Goal: Information Seeking & Learning: Learn about a topic

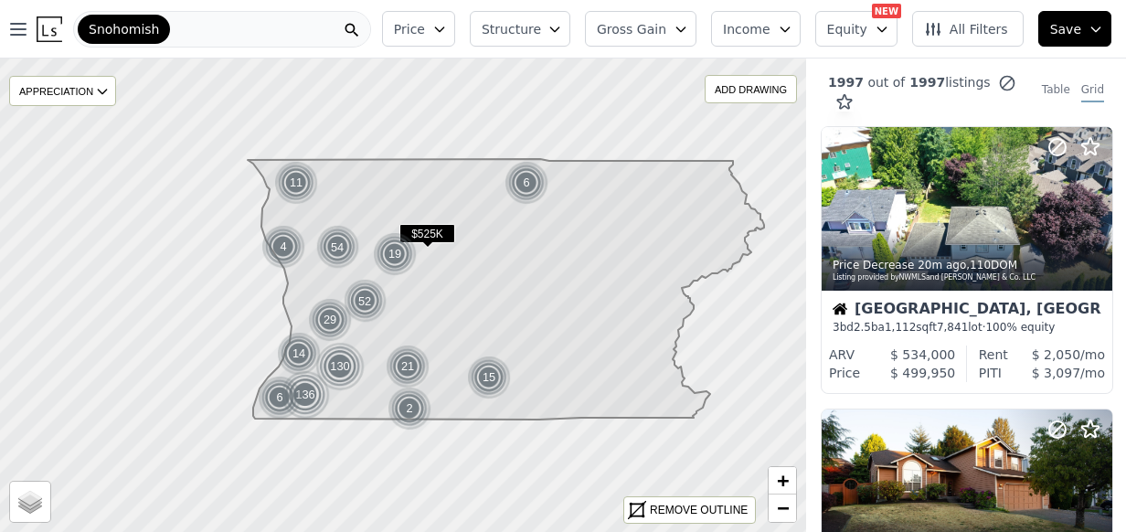
click at [297, 29] on div "Snohomish" at bounding box center [222, 29] width 298 height 37
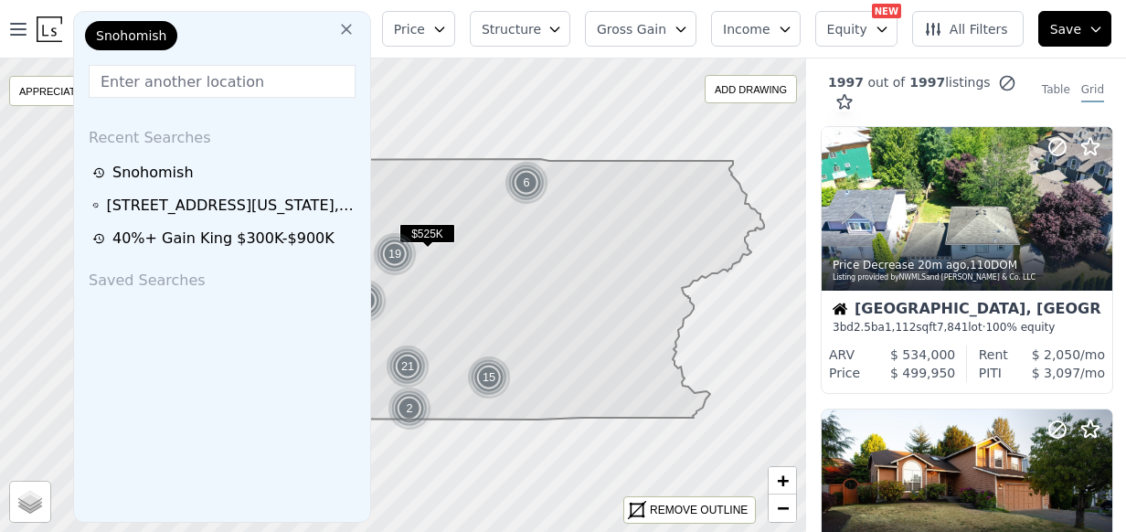
click at [297, 29] on div "Snohomish" at bounding box center [222, 39] width 282 height 37
click at [351, 27] on icon at bounding box center [346, 29] width 18 height 18
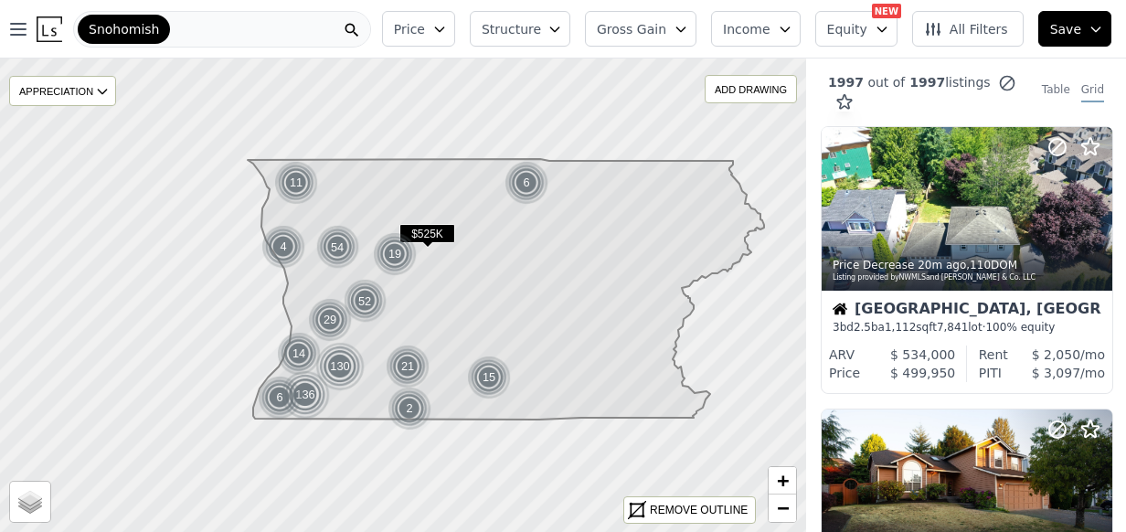
click at [229, 35] on div "Snohomish" at bounding box center [222, 29] width 298 height 37
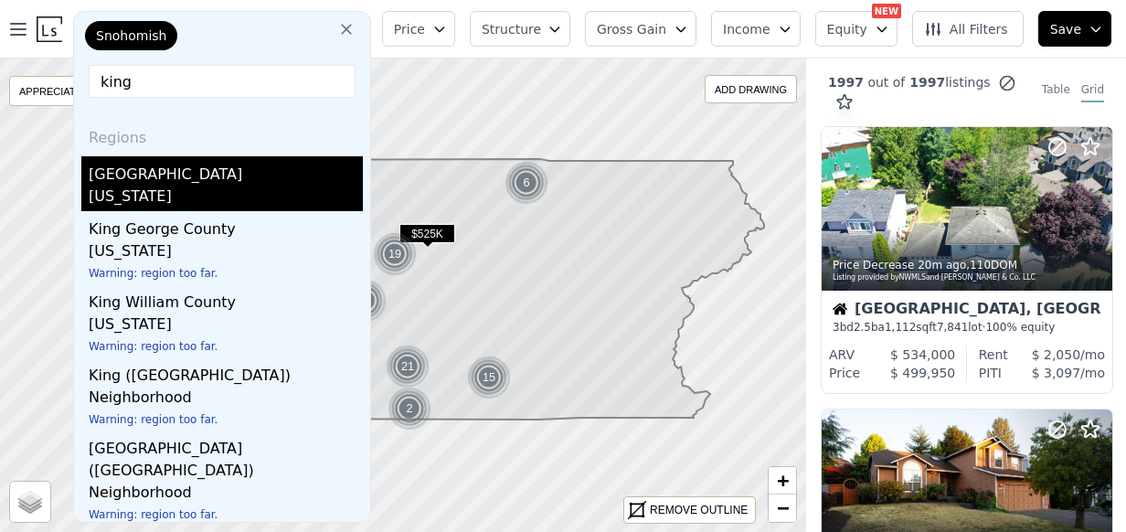
type input "king"
click at [190, 181] on div "[GEOGRAPHIC_DATA]" at bounding box center [226, 170] width 274 height 29
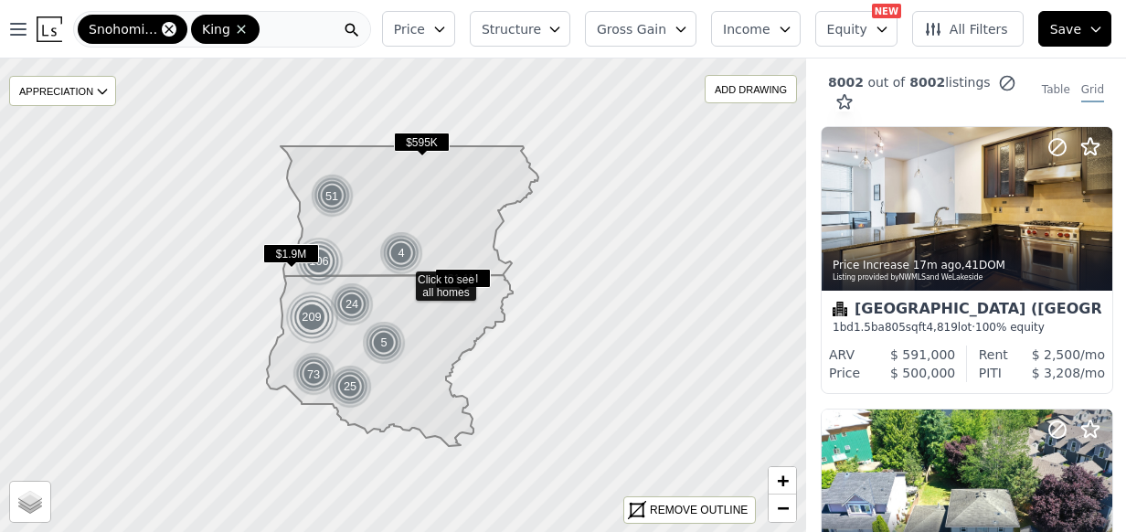
click at [166, 27] on icon at bounding box center [169, 29] width 8 height 8
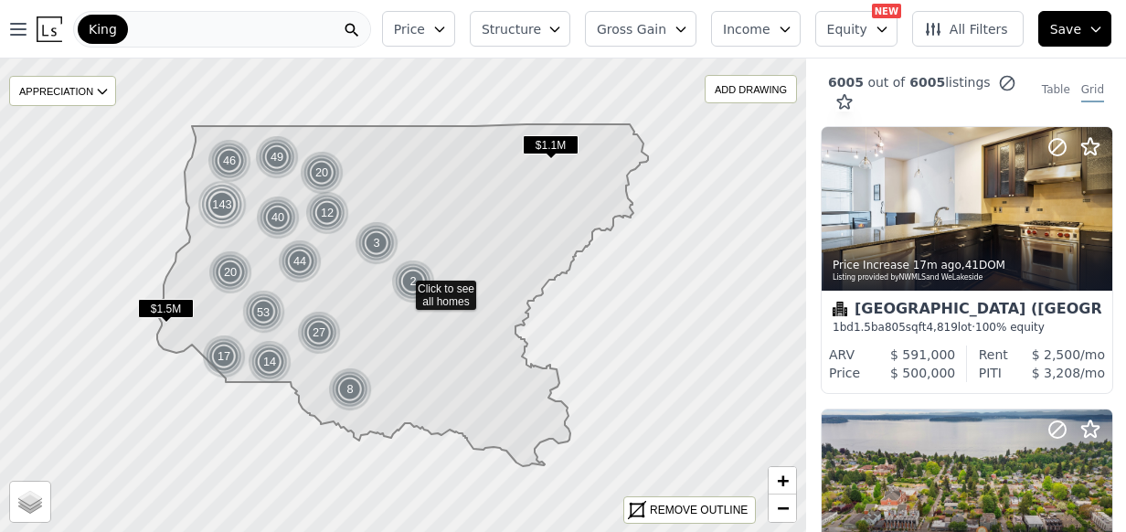
click at [177, 28] on div "King" at bounding box center [222, 29] width 298 height 37
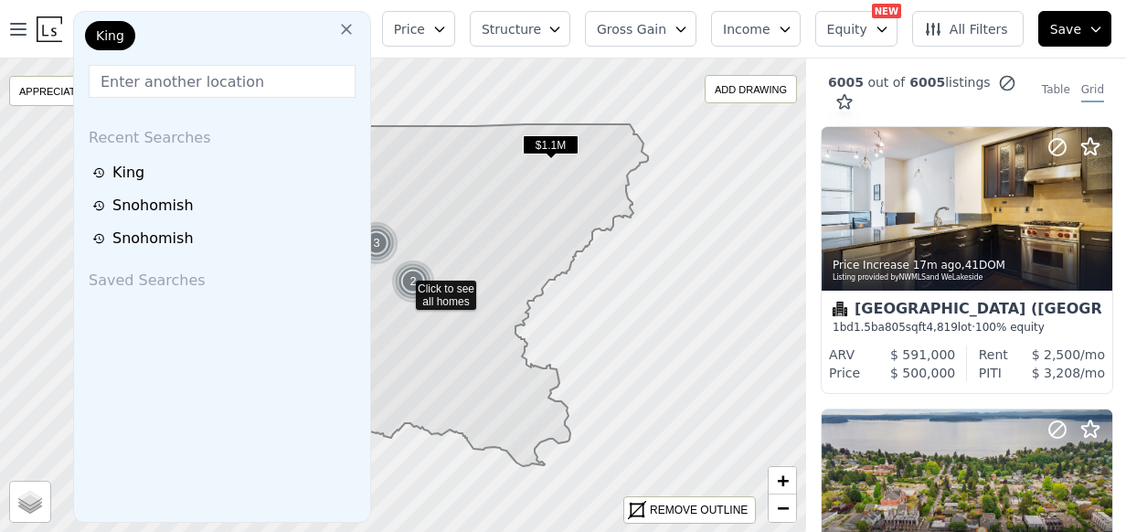
click at [353, 27] on icon at bounding box center [346, 29] width 18 height 18
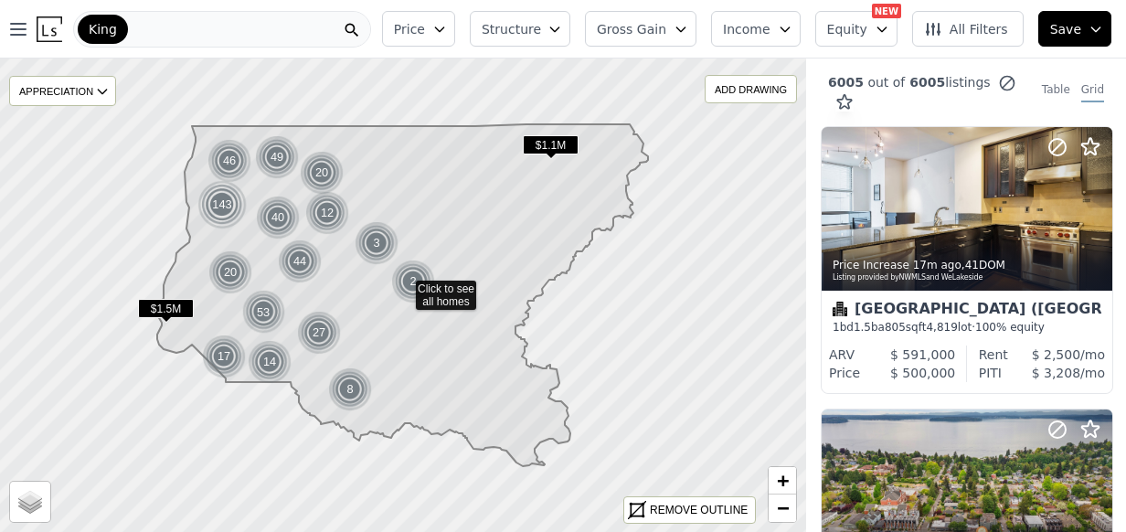
click at [255, 30] on div "King" at bounding box center [222, 29] width 298 height 37
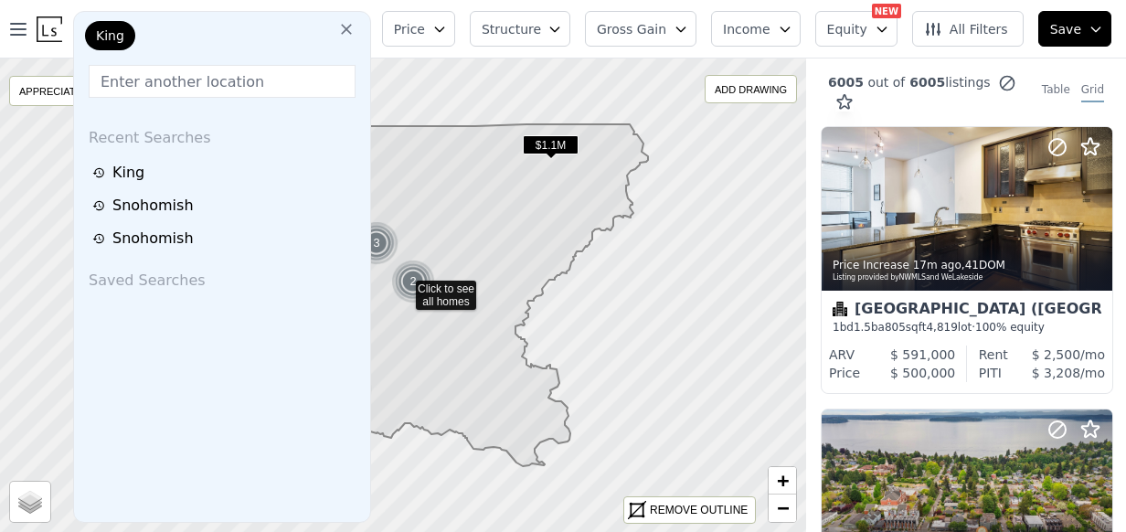
click at [356, 28] on icon at bounding box center [346, 29] width 18 height 18
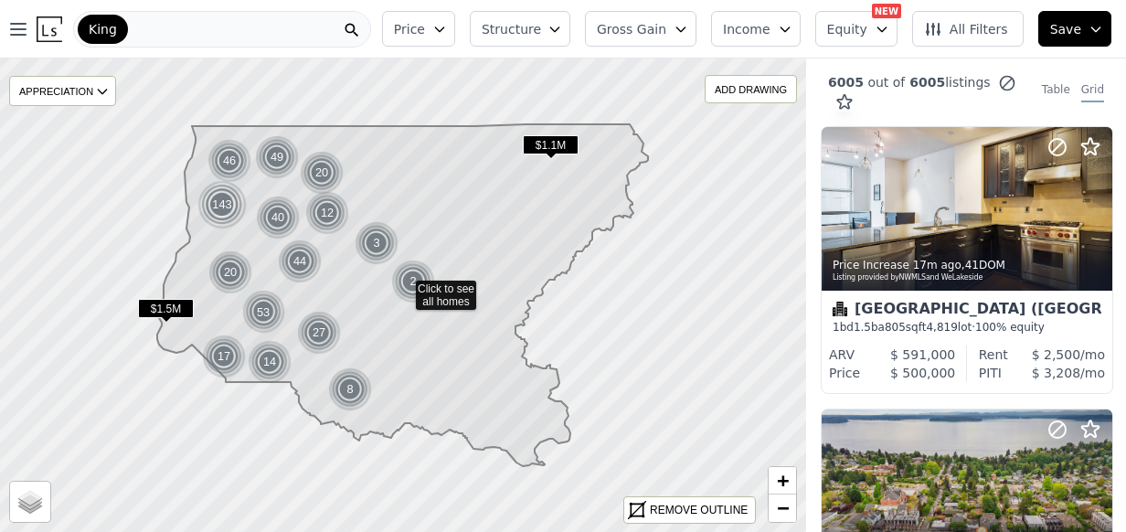
click at [283, 27] on div "King" at bounding box center [222, 29] width 298 height 37
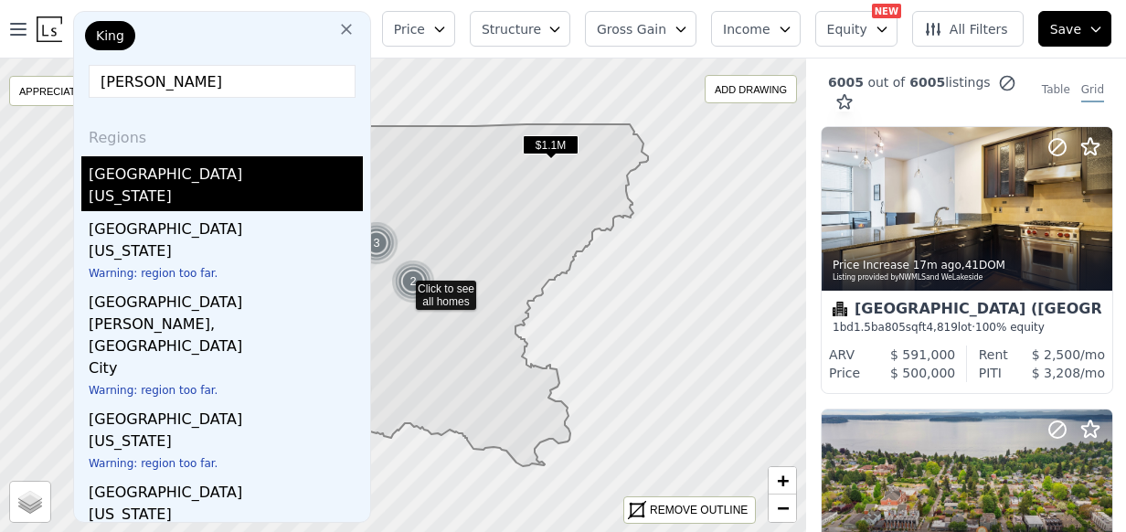
type input "[PERSON_NAME]"
click at [196, 186] on div "[US_STATE]" at bounding box center [226, 199] width 274 height 26
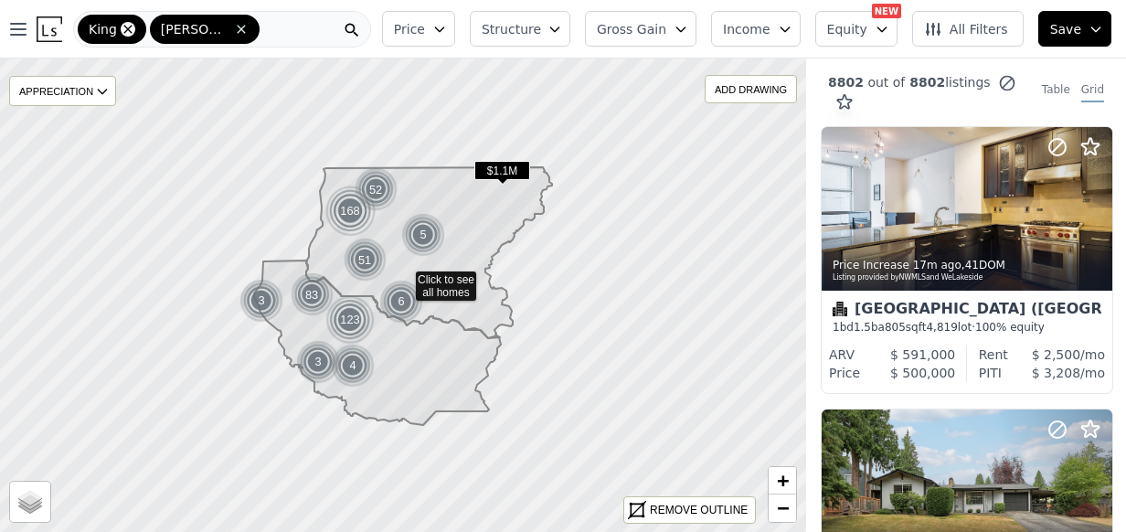
click at [123, 27] on icon at bounding box center [128, 29] width 15 height 15
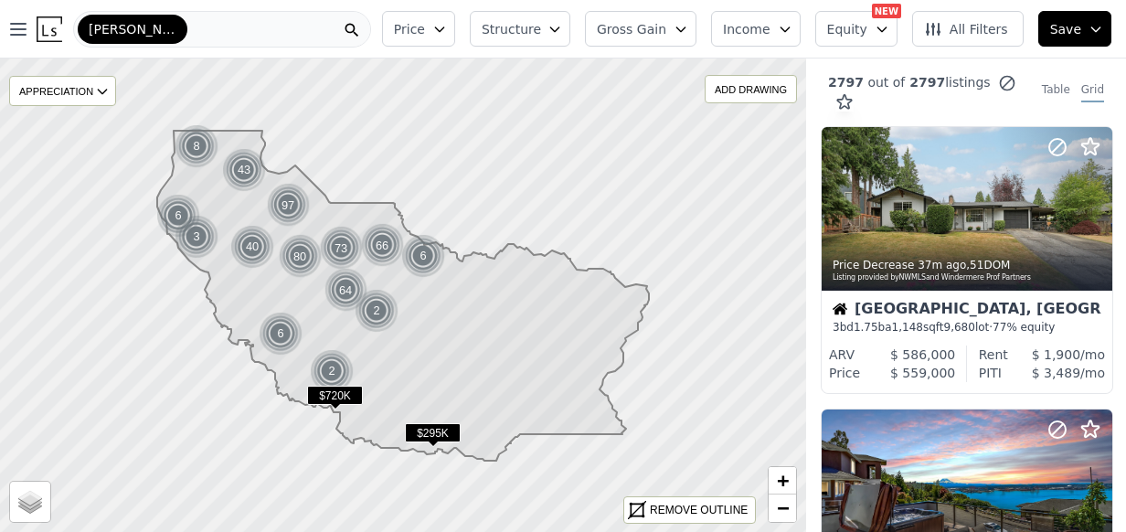
click at [225, 26] on div "[PERSON_NAME]" at bounding box center [222, 29] width 298 height 37
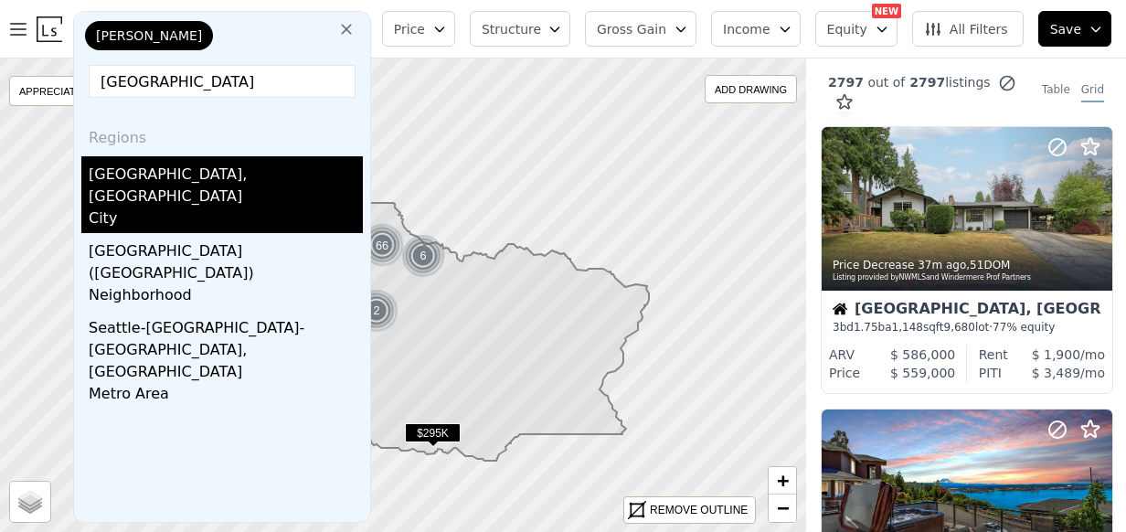
type input "[GEOGRAPHIC_DATA]"
click at [205, 208] on div "City" at bounding box center [226, 221] width 274 height 26
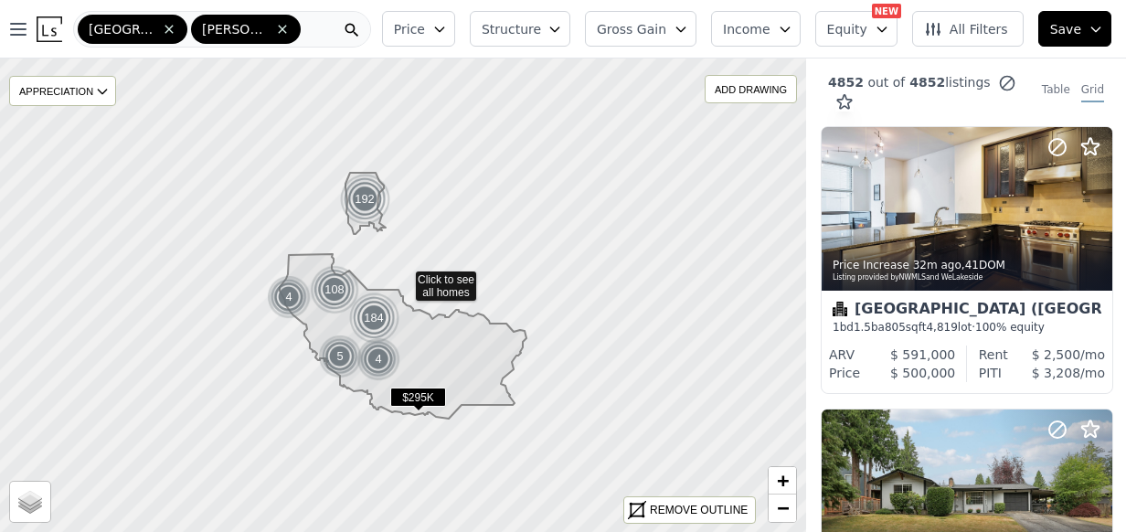
click at [278, 30] on icon at bounding box center [282, 29] width 8 height 8
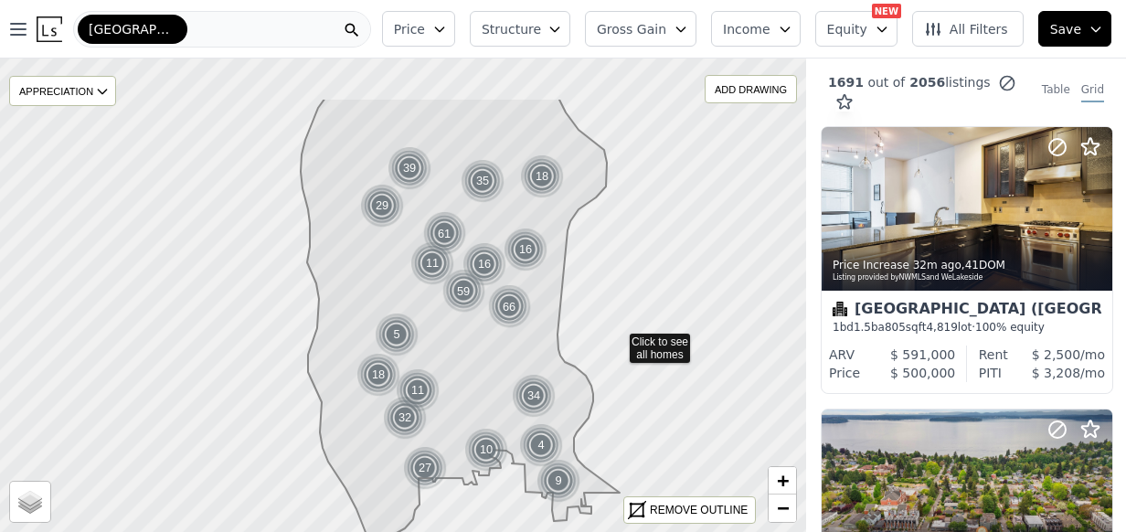
drag, startPoint x: 564, startPoint y: 260, endPoint x: 617, endPoint y: 341, distance: 97.1
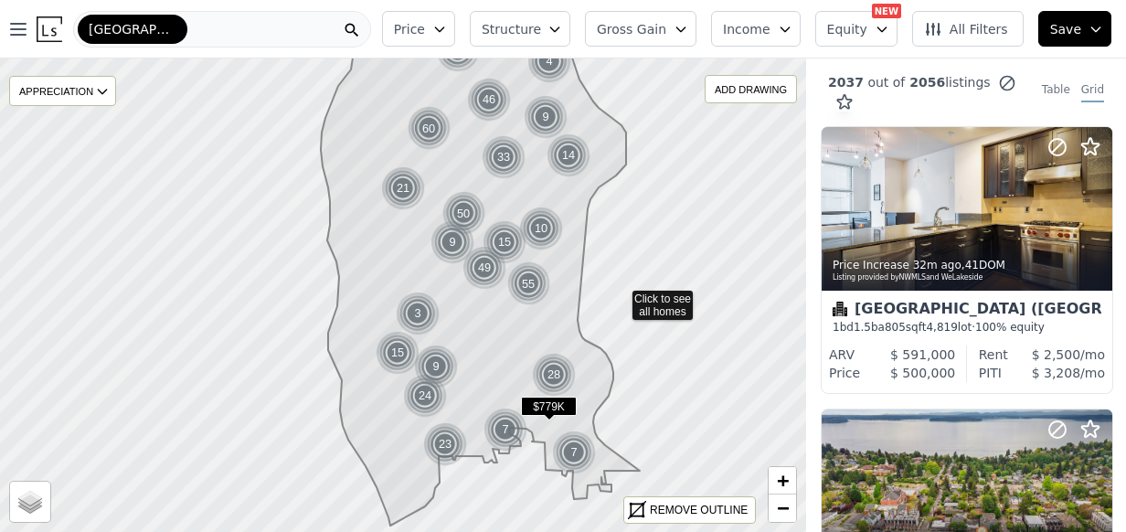
drag, startPoint x: 600, startPoint y: 319, endPoint x: 620, endPoint y: 297, distance: 29.8
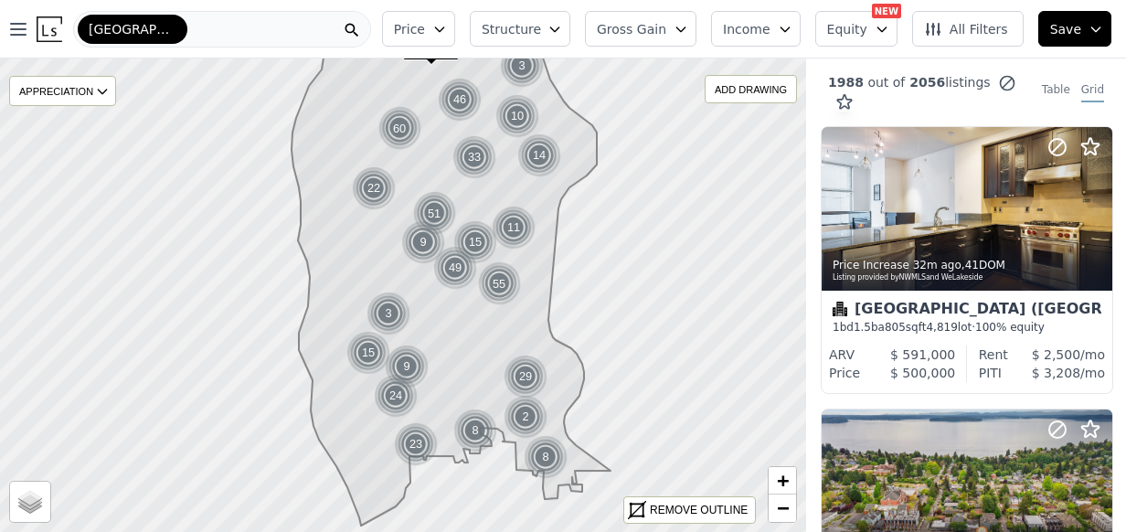
drag, startPoint x: 419, startPoint y: 258, endPoint x: 388, endPoint y: 262, distance: 31.4
click at [389, 262] on icon at bounding box center [451, 276] width 319 height 500
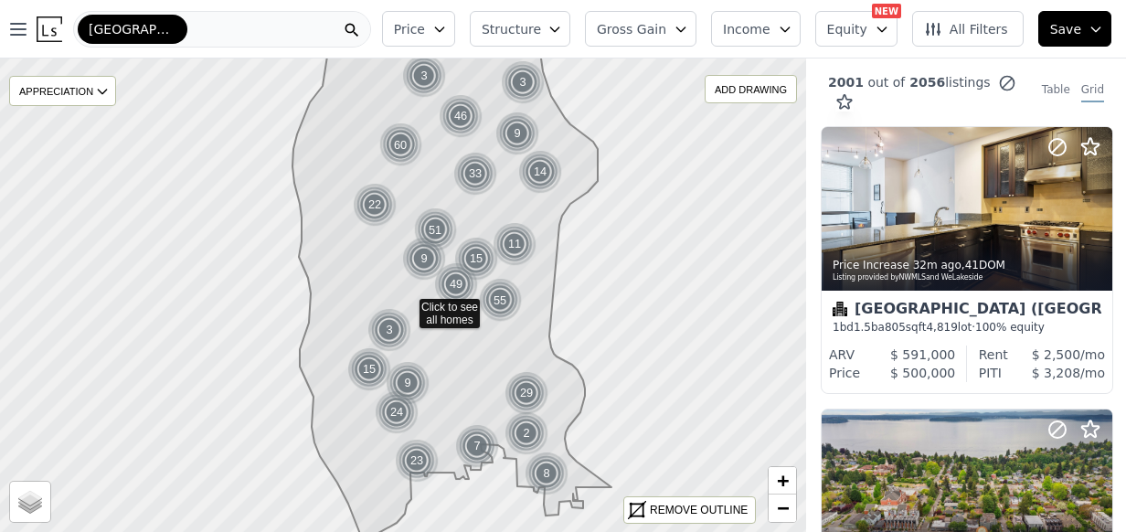
drag, startPoint x: 368, startPoint y: 255, endPoint x: 370, endPoint y: 270, distance: 14.9
click at [370, 270] on icon at bounding box center [452, 292] width 319 height 500
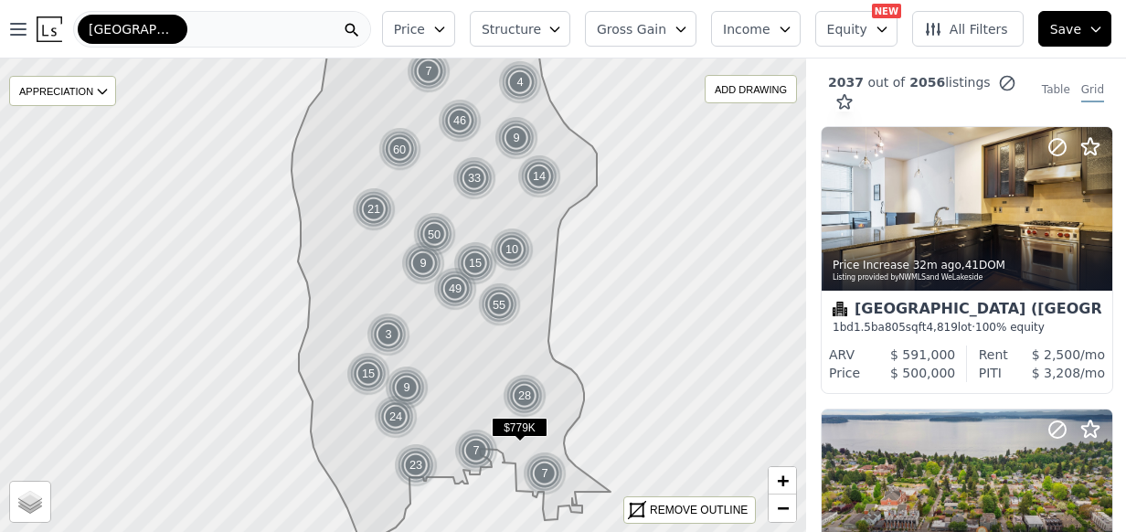
click at [513, 18] on button "Structure" at bounding box center [520, 29] width 101 height 36
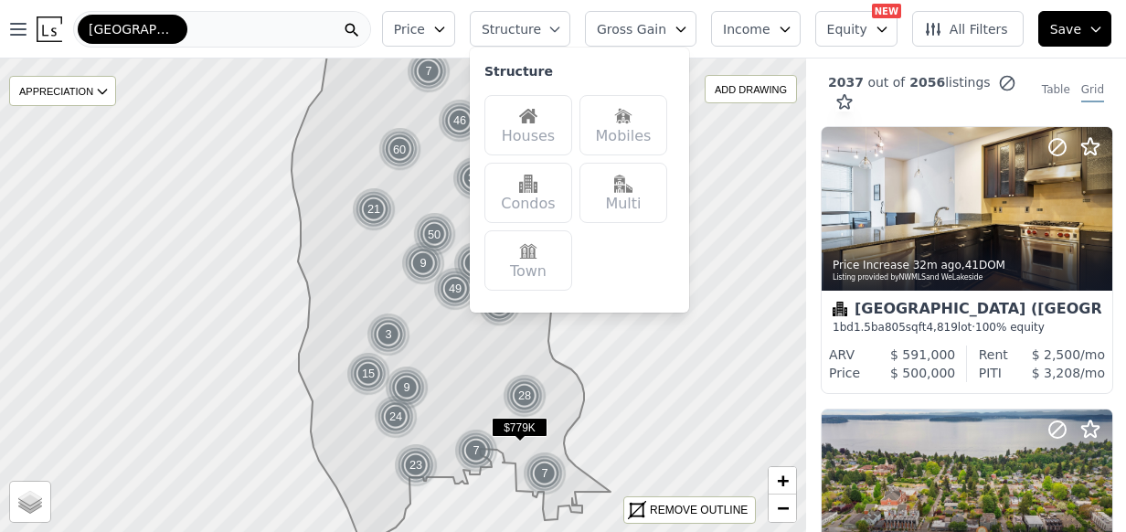
click at [538, 113] on img at bounding box center [528, 116] width 18 height 18
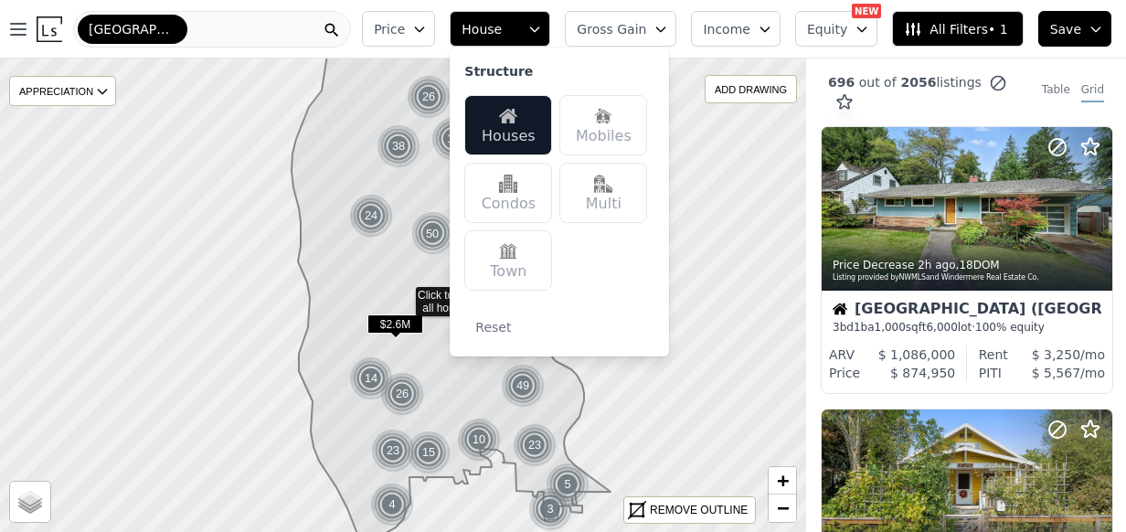
click at [435, 25] on button "Price" at bounding box center [398, 29] width 73 height 36
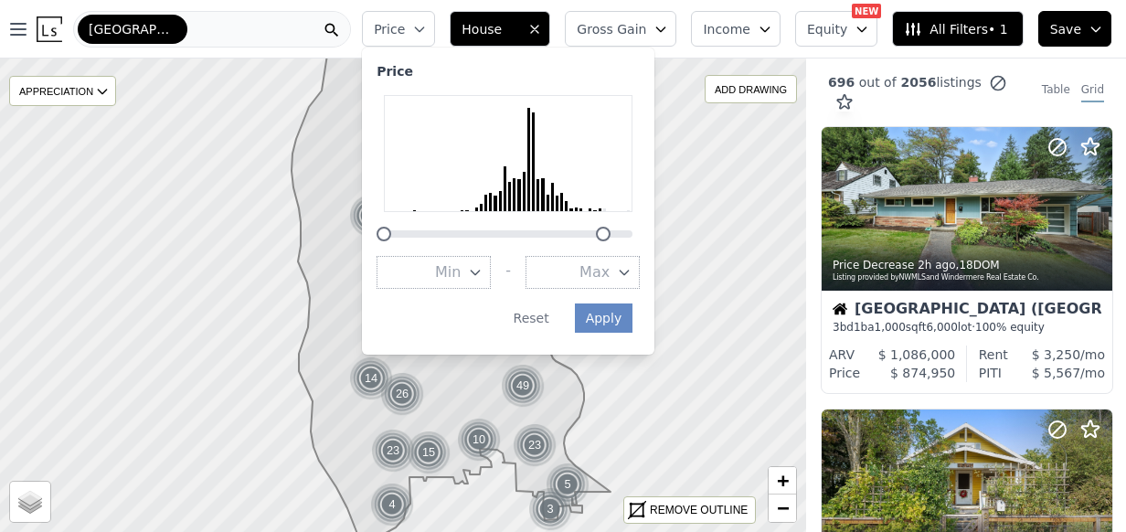
drag, startPoint x: 643, startPoint y: 229, endPoint x: 624, endPoint y: 251, distance: 29.3
click at [611, 230] on div at bounding box center [603, 234] width 15 height 15
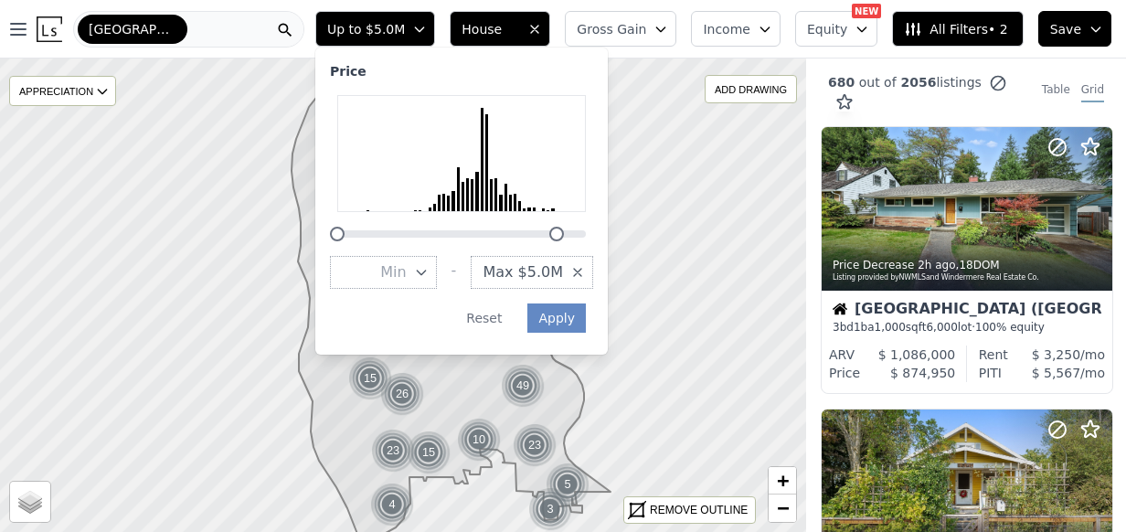
click at [585, 267] on icon "button" at bounding box center [578, 272] width 15 height 15
click at [582, 268] on button "Max" at bounding box center [536, 272] width 114 height 33
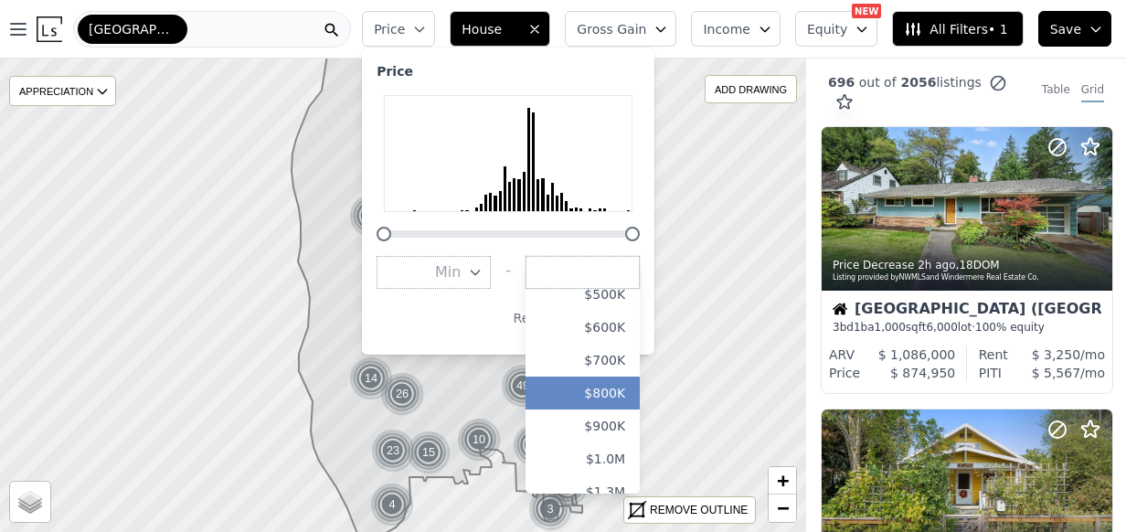
scroll to position [198, 0]
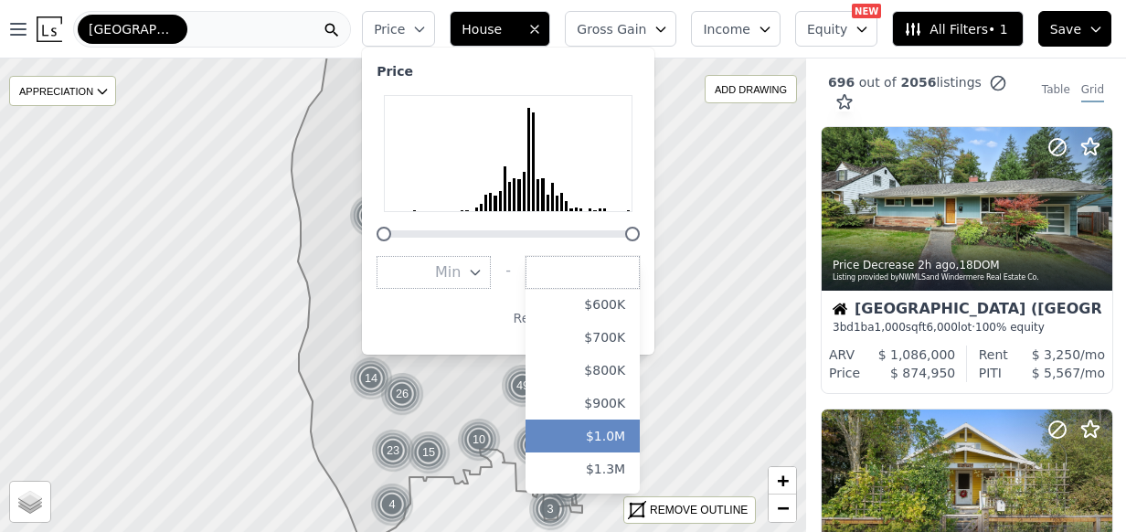
click at [590, 426] on button "$1.0M" at bounding box center [583, 436] width 114 height 33
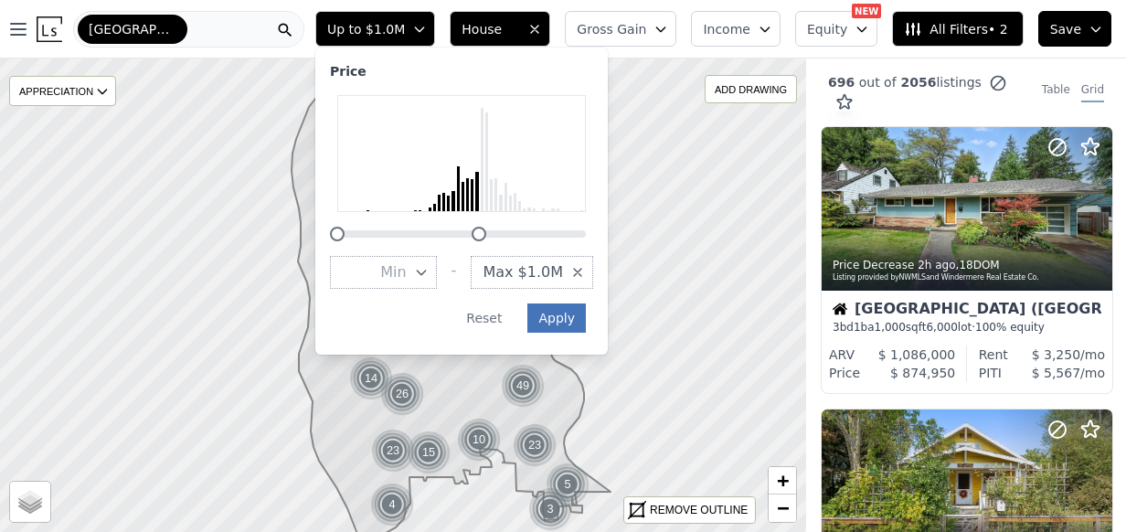
click at [586, 325] on button "Apply" at bounding box center [557, 318] width 59 height 29
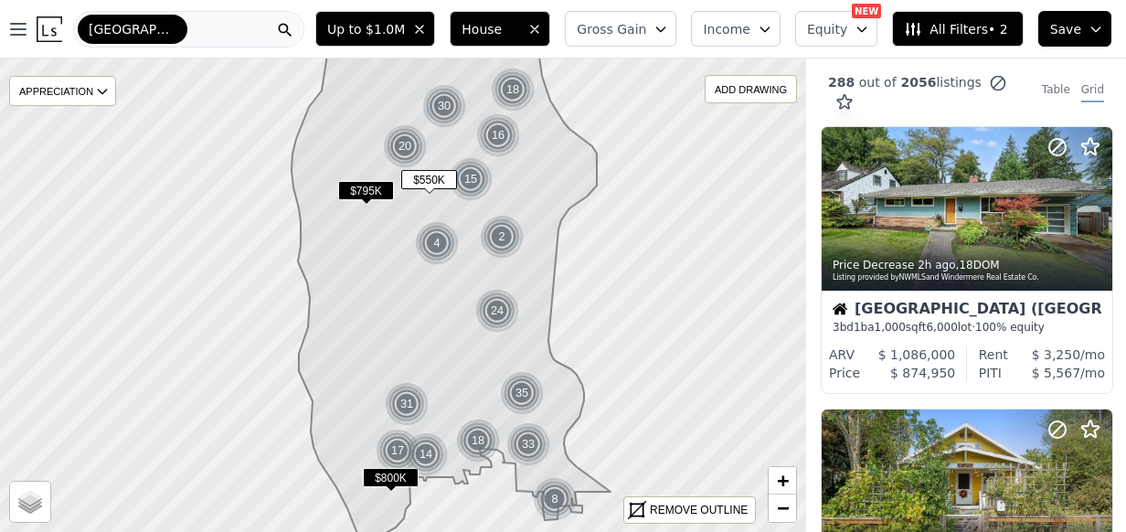
click at [956, 27] on span "All Filters • 2" at bounding box center [955, 29] width 103 height 18
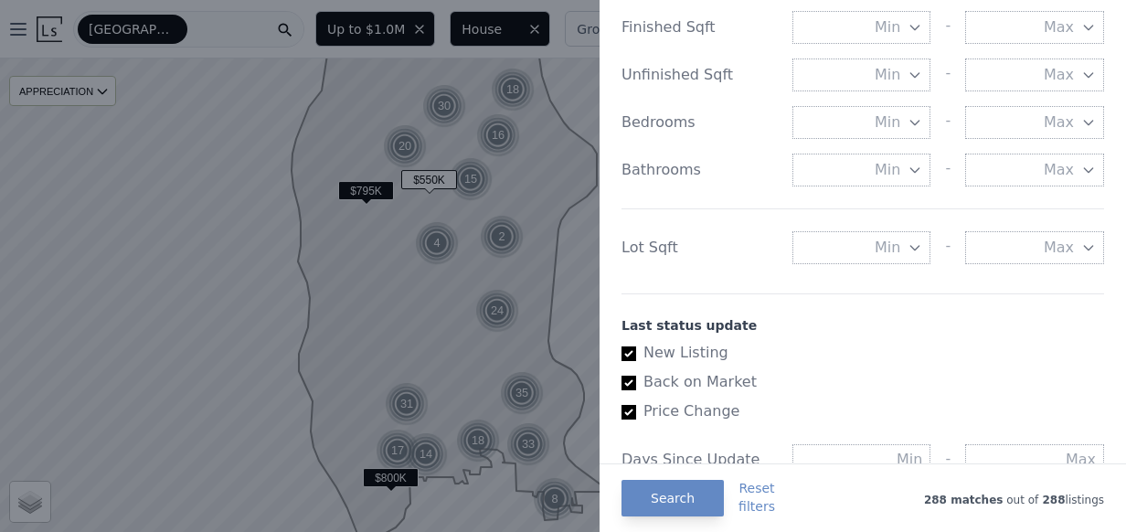
scroll to position [689, 0]
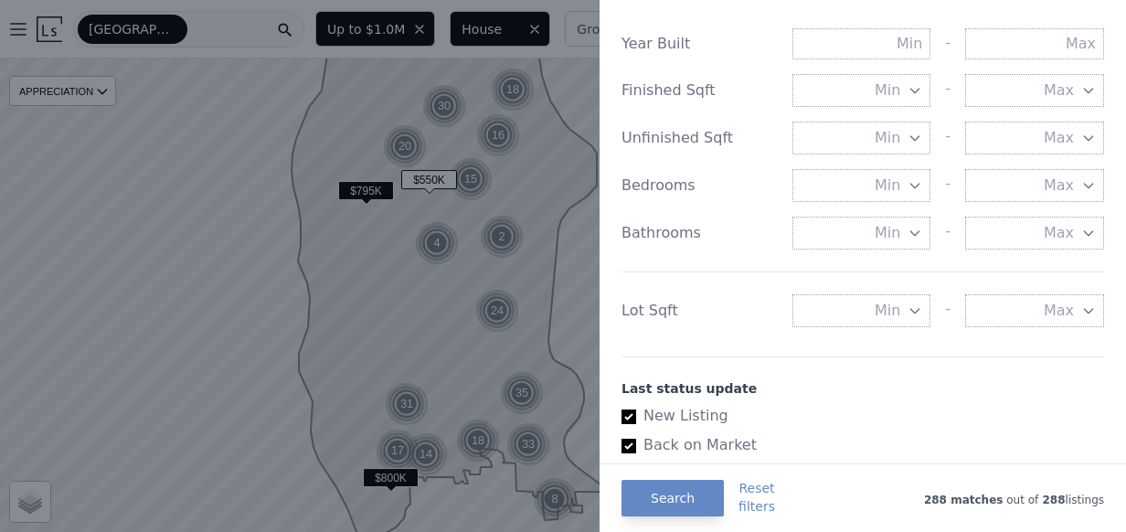
click at [924, 313] on div "Min - Max" at bounding box center [949, 310] width 312 height 33
click at [891, 311] on span "Min" at bounding box center [888, 311] width 26 height 22
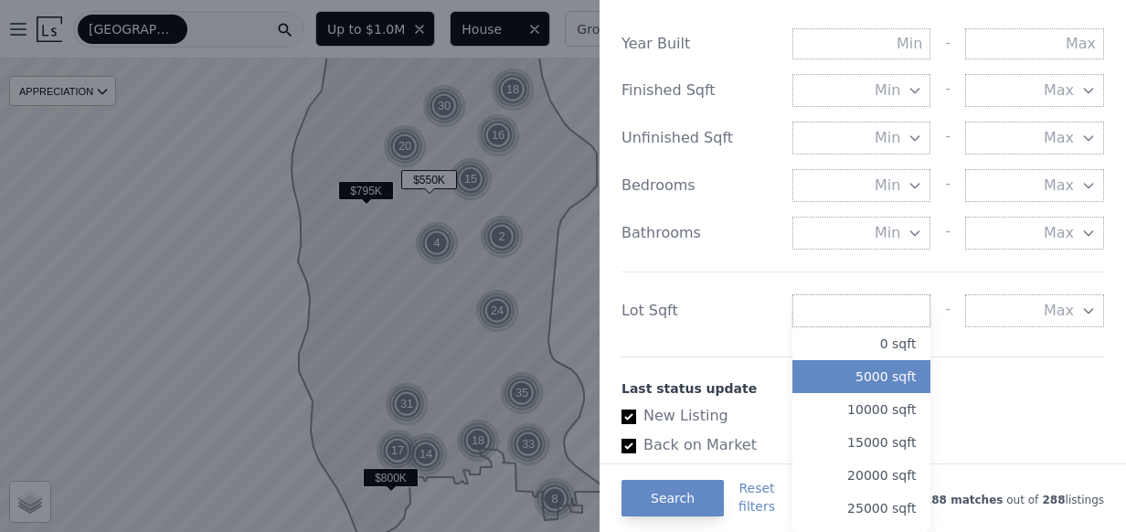
click at [865, 381] on button "5000 sqft" at bounding box center [862, 376] width 139 height 33
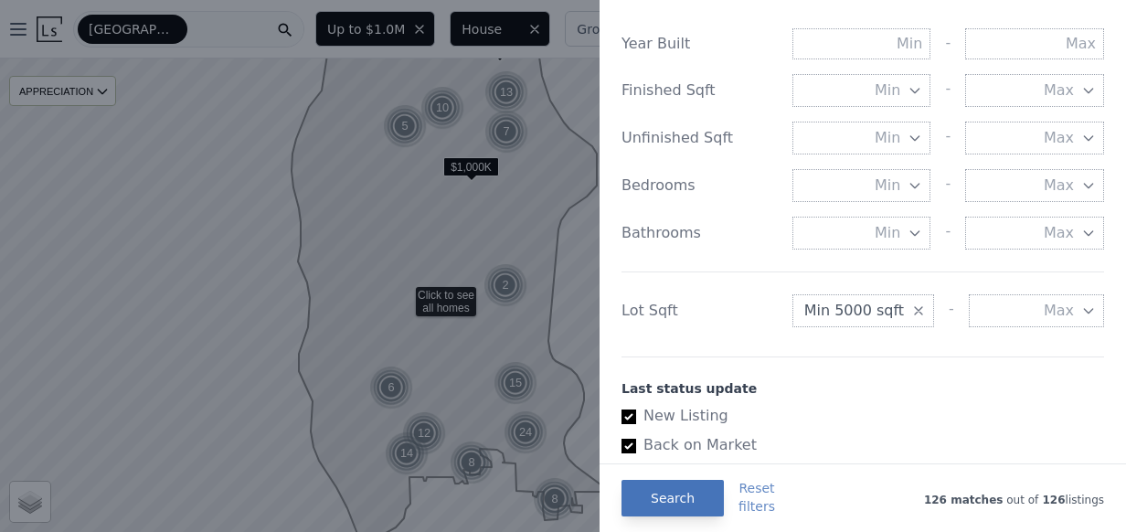
click at [675, 488] on button "Search" at bounding box center [673, 498] width 102 height 37
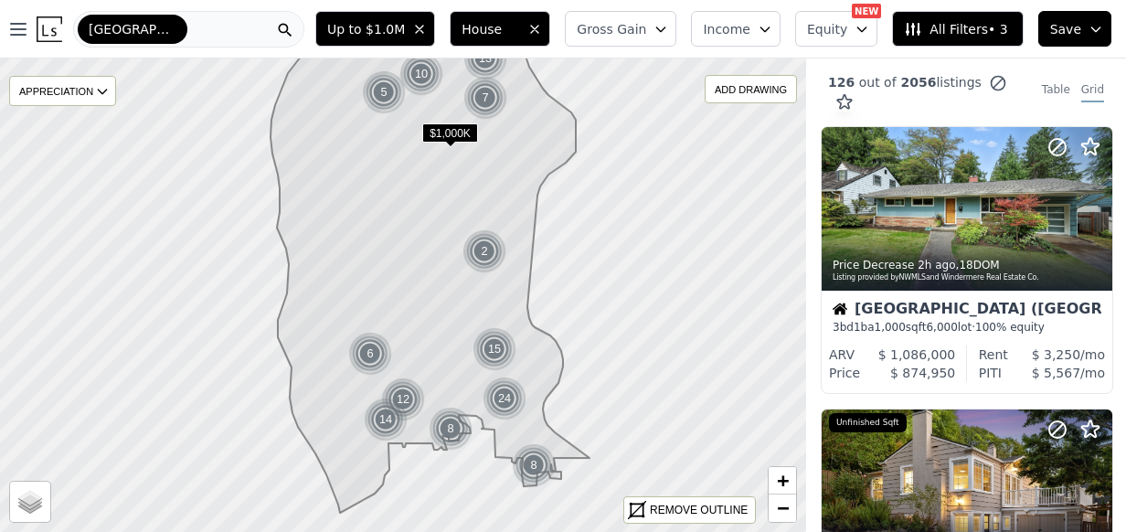
drag, startPoint x: 446, startPoint y: 340, endPoint x: 433, endPoint y: 323, distance: 21.6
click at [433, 323] on icon at bounding box center [430, 263] width 319 height 500
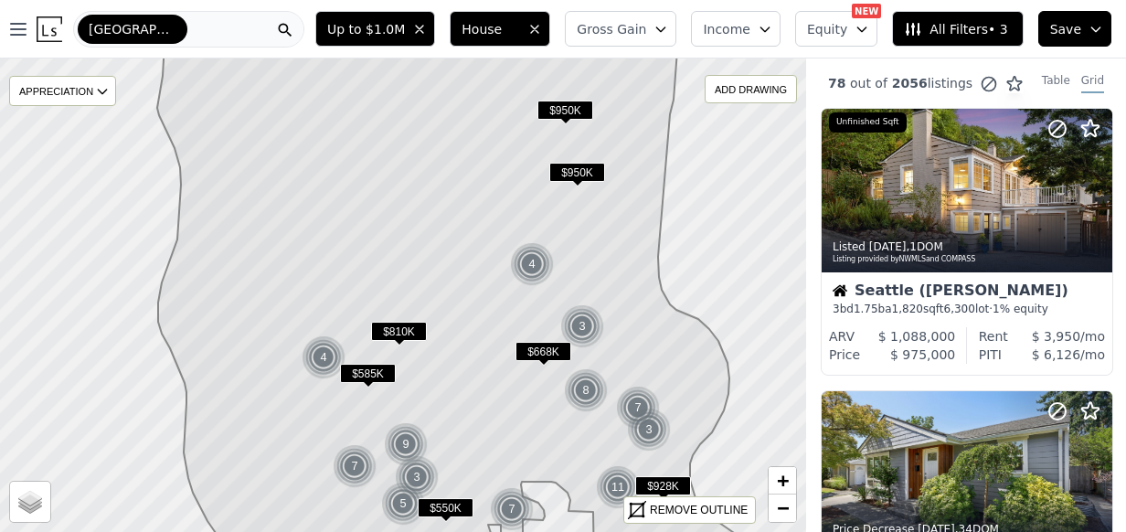
click at [977, 29] on span "All Filters • 3" at bounding box center [955, 29] width 103 height 18
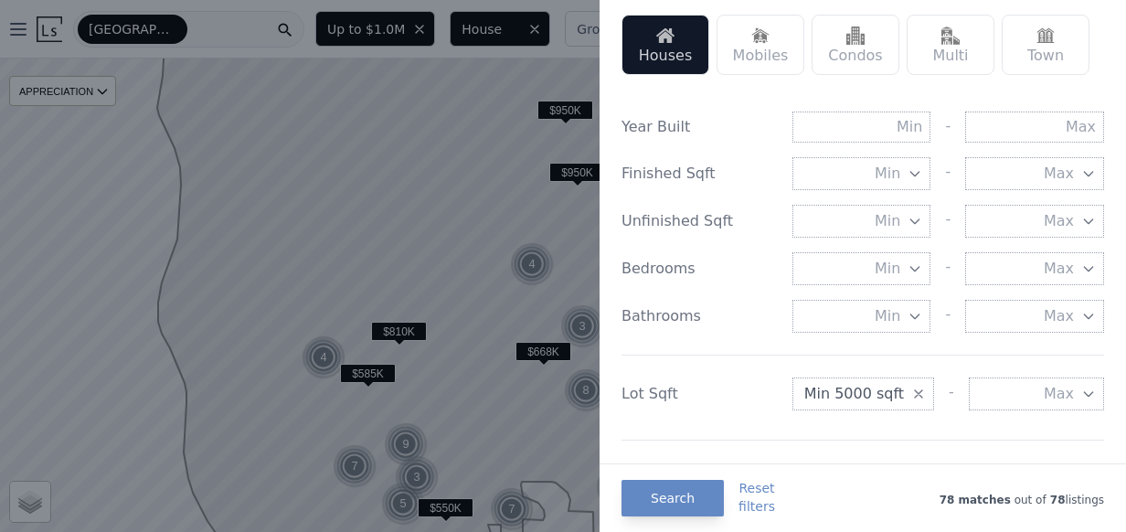
scroll to position [614, 0]
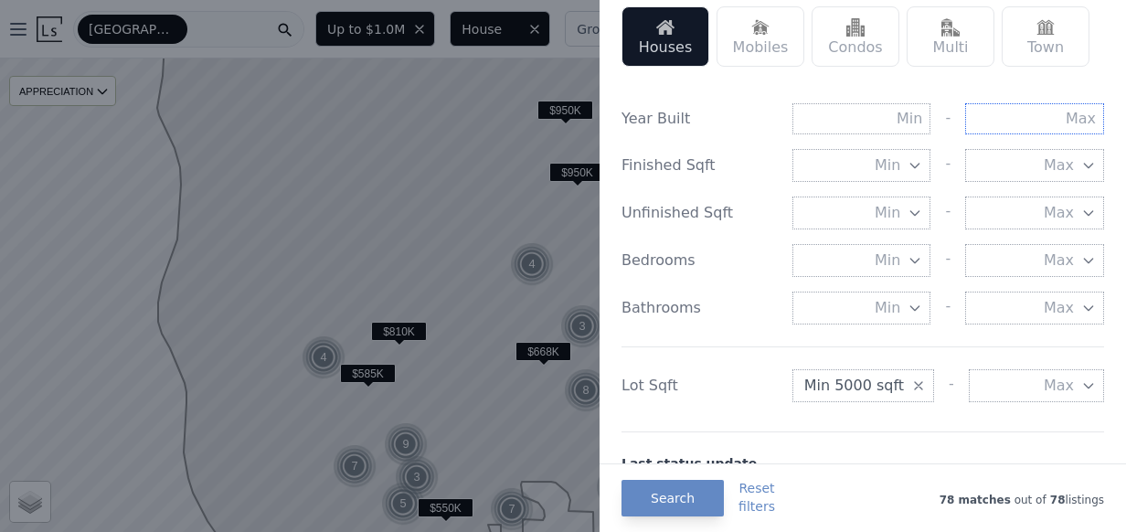
click at [1030, 118] on input "text" at bounding box center [1035, 118] width 139 height 31
type input "1990"
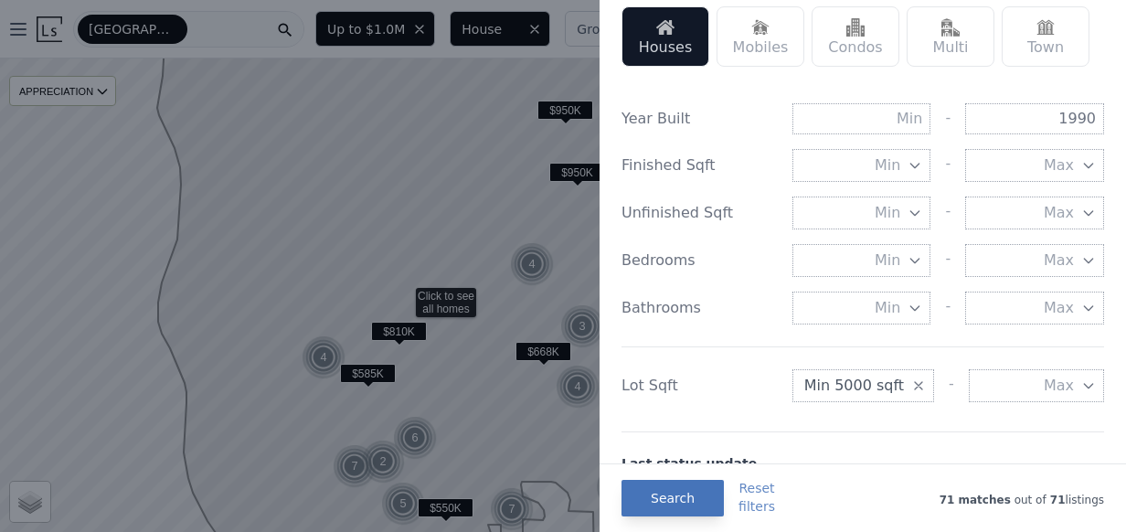
click at [686, 496] on button "Search" at bounding box center [673, 498] width 102 height 37
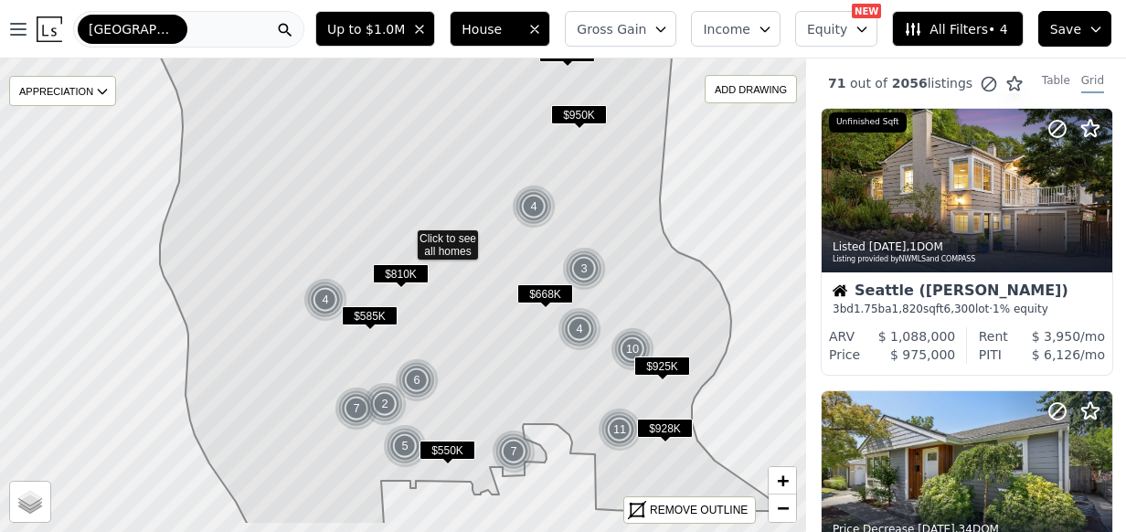
drag, startPoint x: 381, startPoint y: 264, endPoint x: 384, endPoint y: 199, distance: 65.0
click at [384, 200] on icon at bounding box center [472, 238] width 626 height 573
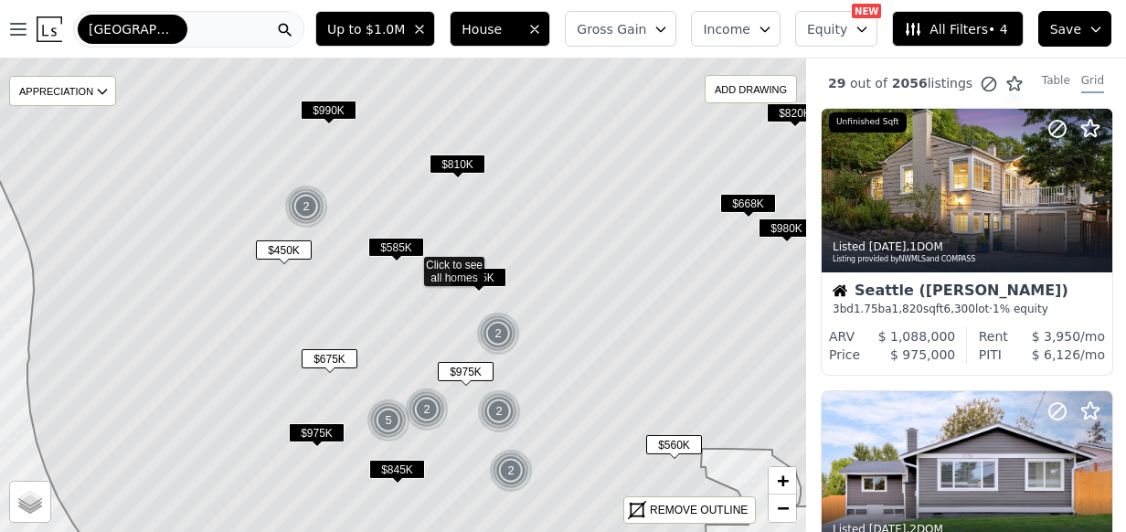
drag, startPoint x: 378, startPoint y: 335, endPoint x: 383, endPoint y: 310, distance: 25.3
click at [383, 310] on icon at bounding box center [436, 263] width 922 height 573
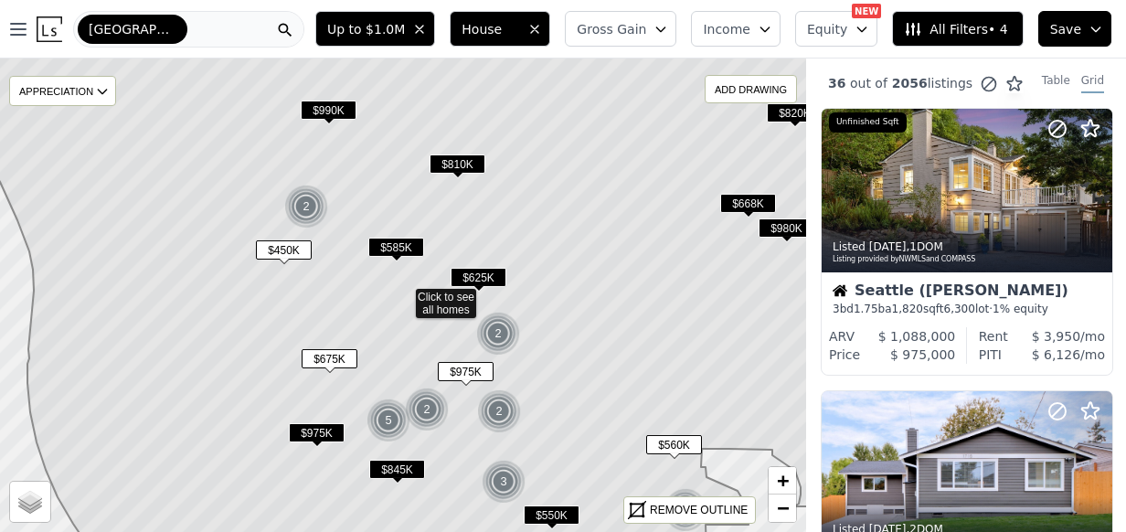
click at [325, 108] on span "$990K" at bounding box center [329, 110] width 56 height 19
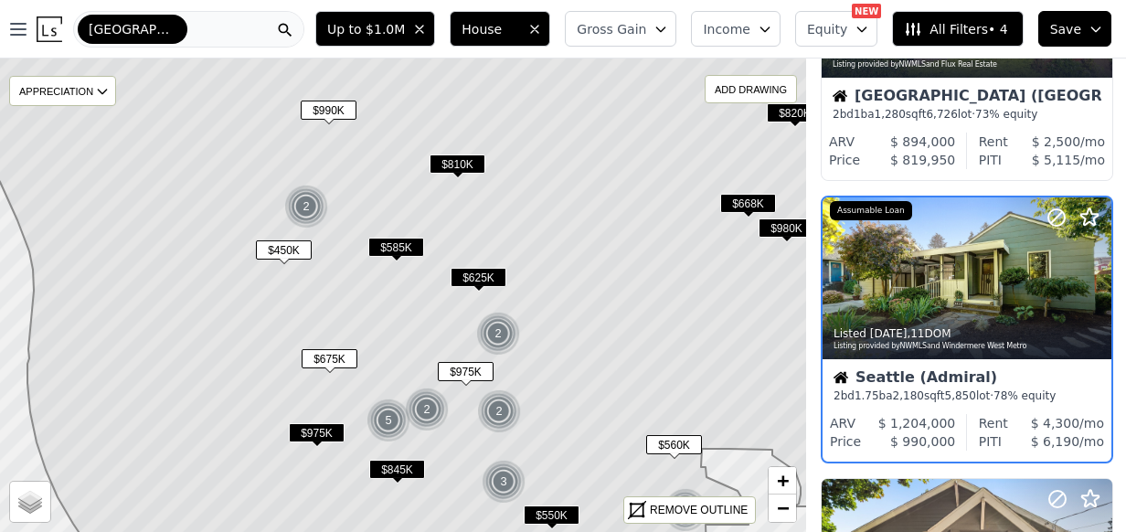
scroll to position [764, 0]
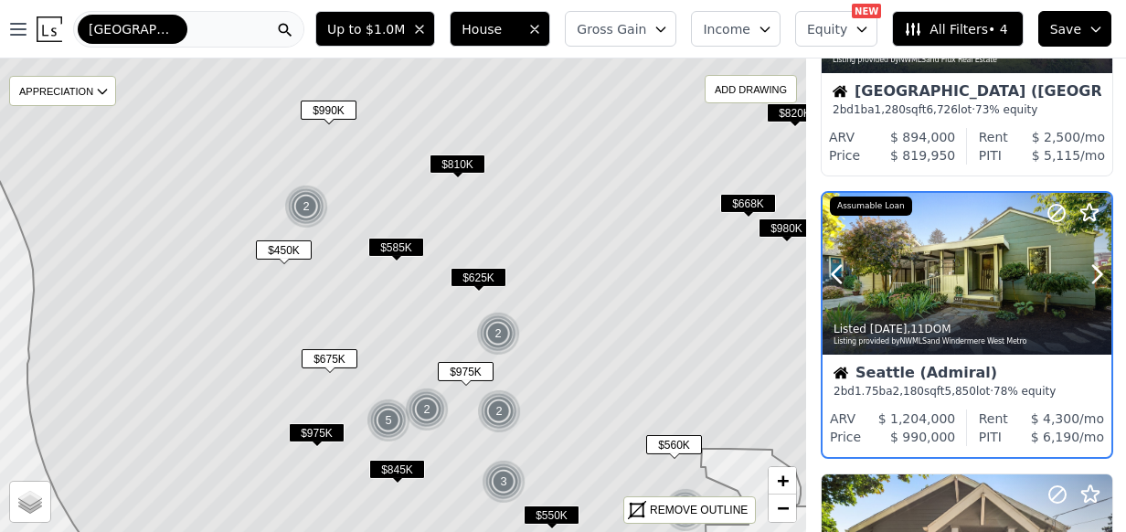
click at [1076, 273] on div at bounding box center [1053, 251] width 117 height 117
click at [453, 159] on span "$810K" at bounding box center [458, 164] width 56 height 19
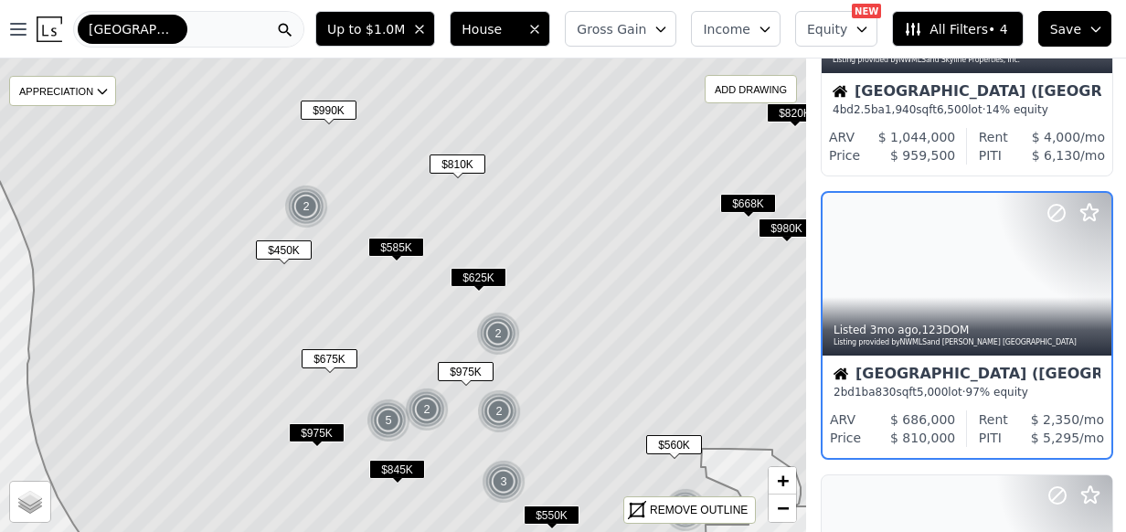
scroll to position [2176, 0]
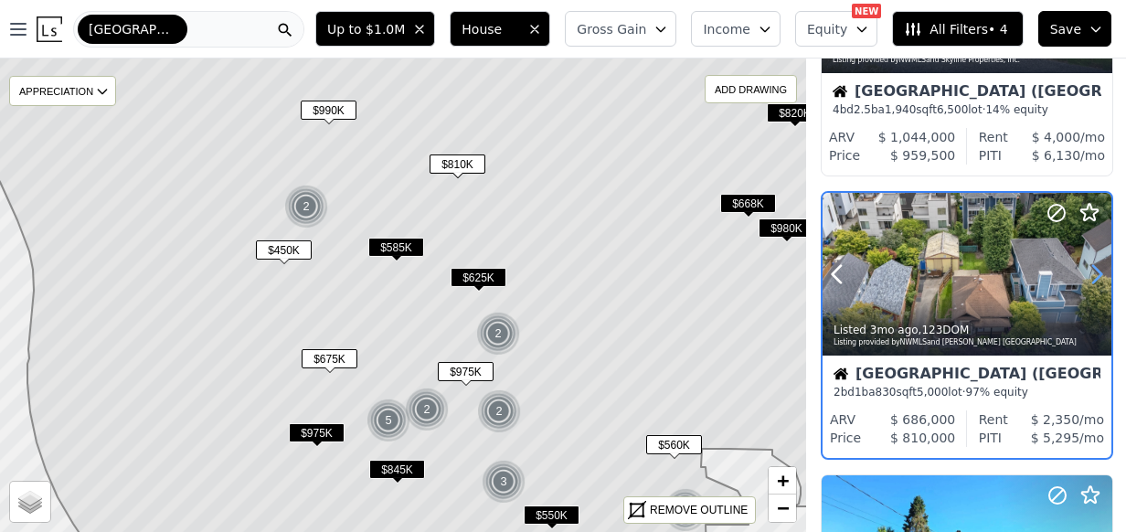
click at [1089, 277] on icon at bounding box center [1097, 274] width 29 height 29
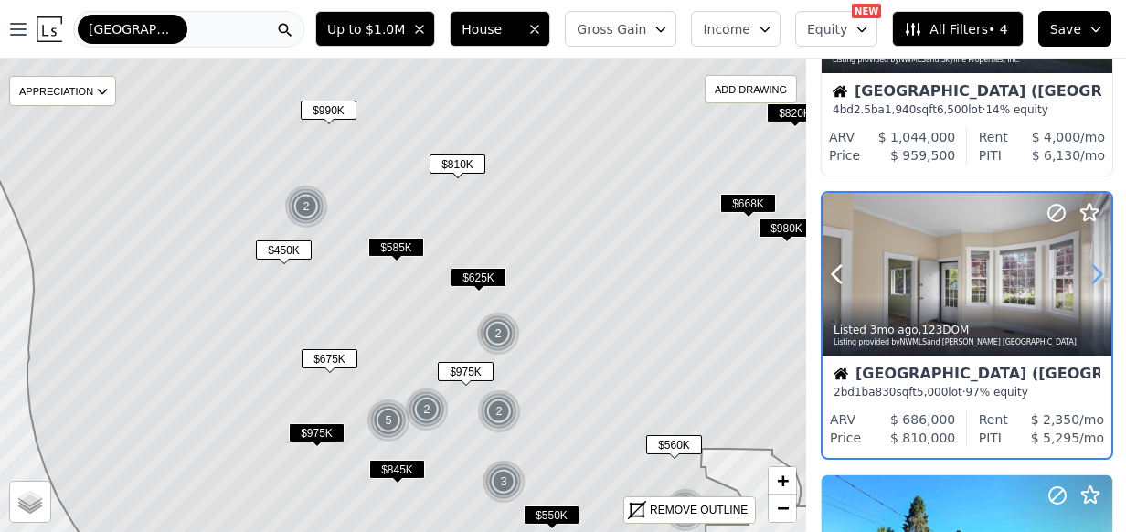
click at [1089, 277] on icon at bounding box center [1097, 274] width 29 height 29
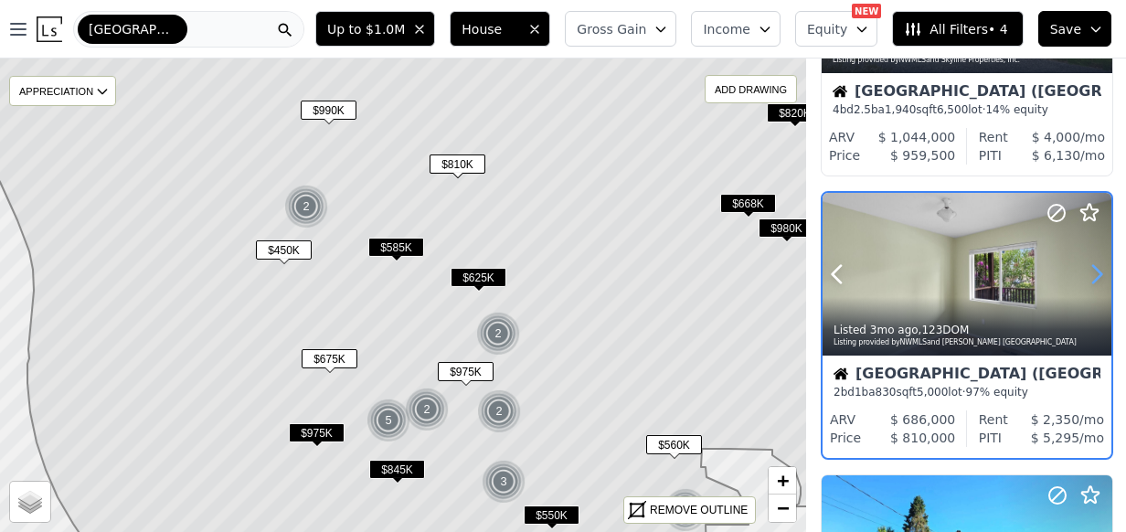
click at [1089, 277] on icon at bounding box center [1097, 274] width 29 height 29
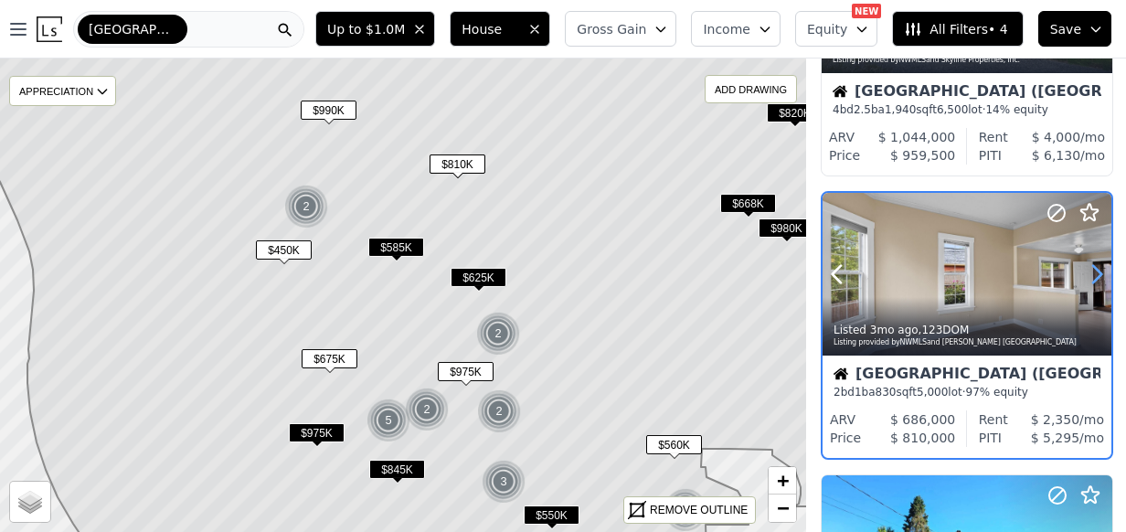
click at [1089, 277] on icon at bounding box center [1097, 274] width 29 height 29
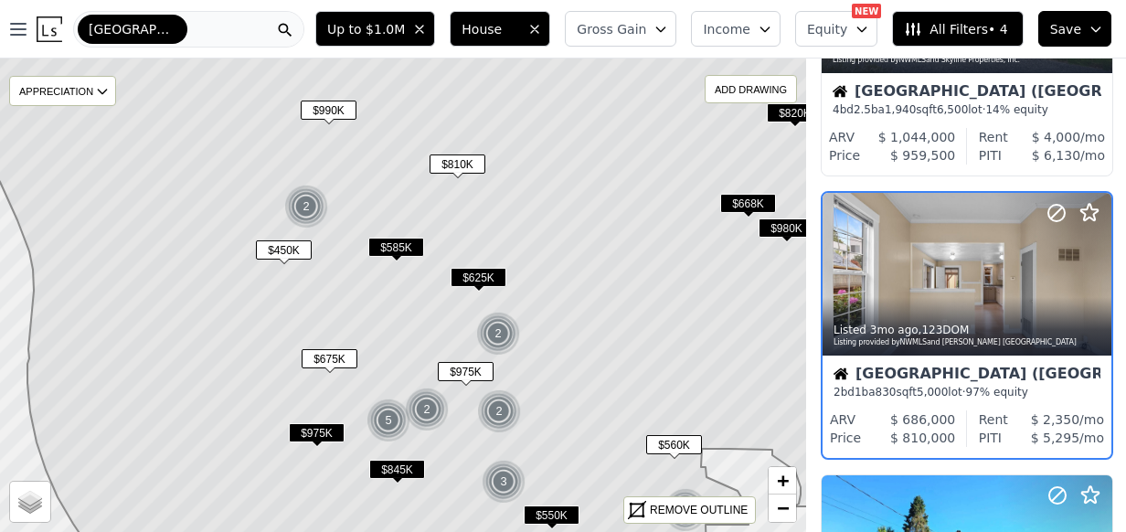
click at [293, 247] on span "$450K" at bounding box center [284, 249] width 56 height 19
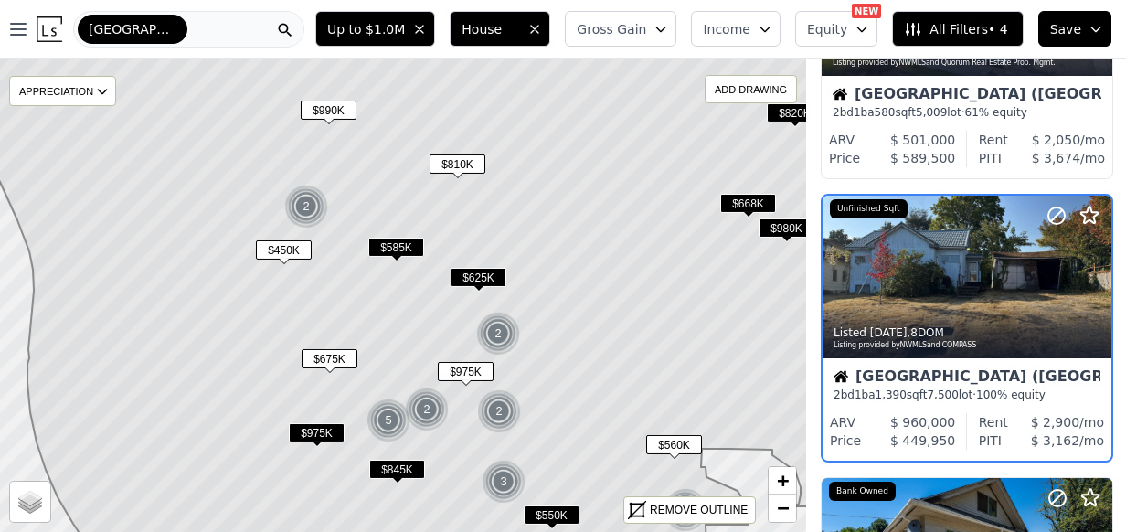
scroll to position [2741, 0]
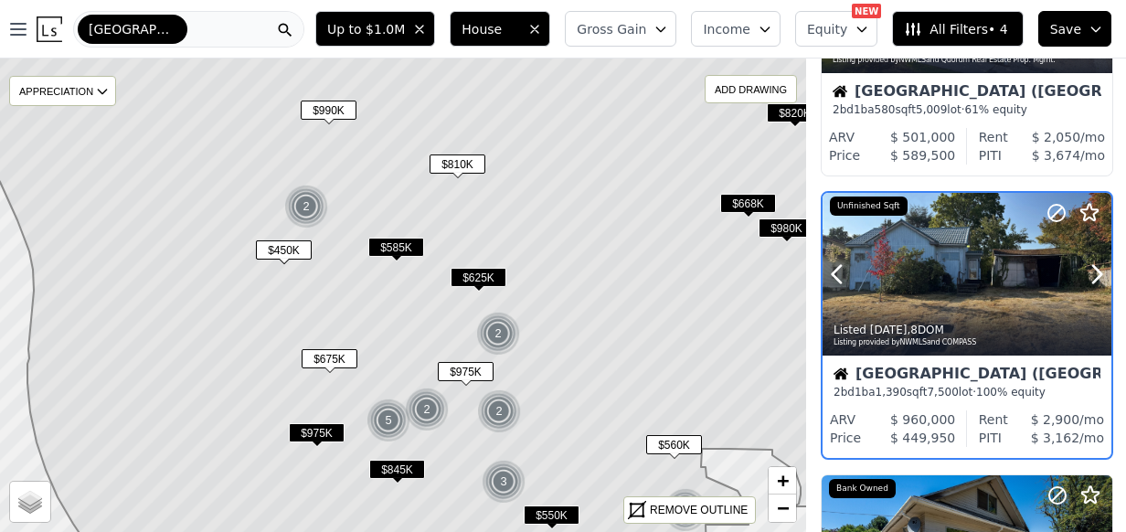
click at [915, 285] on div at bounding box center [967, 274] width 289 height 163
click at [283, 248] on span "$450K" at bounding box center [284, 249] width 56 height 19
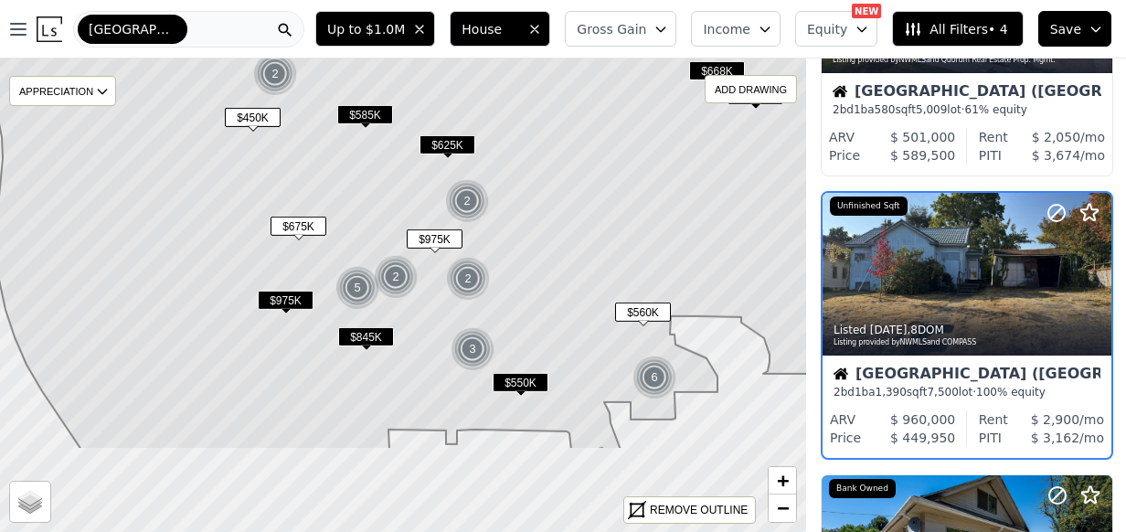
drag, startPoint x: 491, startPoint y: 316, endPoint x: 472, endPoint y: 241, distance: 77.4
click at [472, 241] on icon at bounding box center [400, 163] width 913 height 573
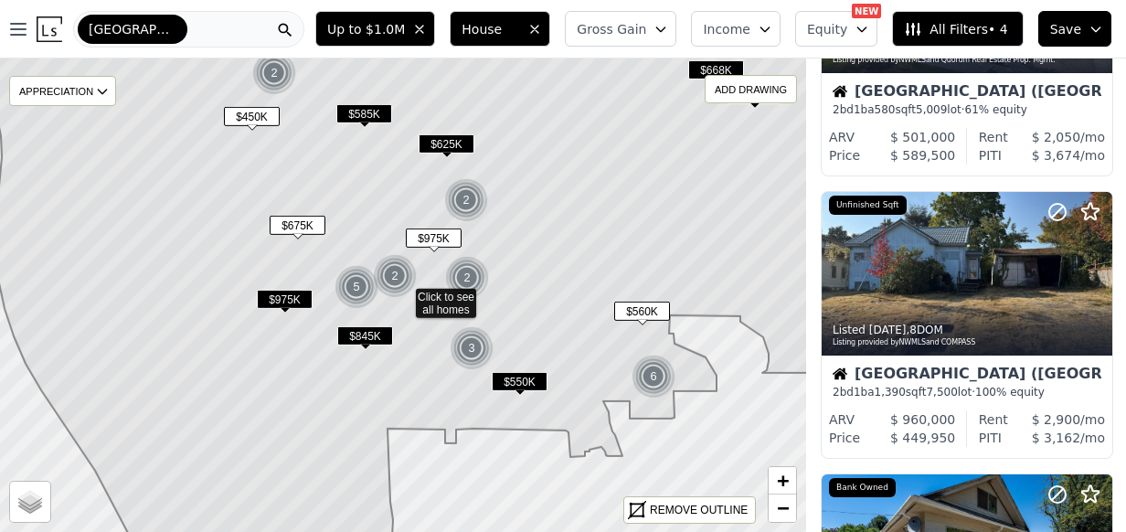
scroll to position [3024, 0]
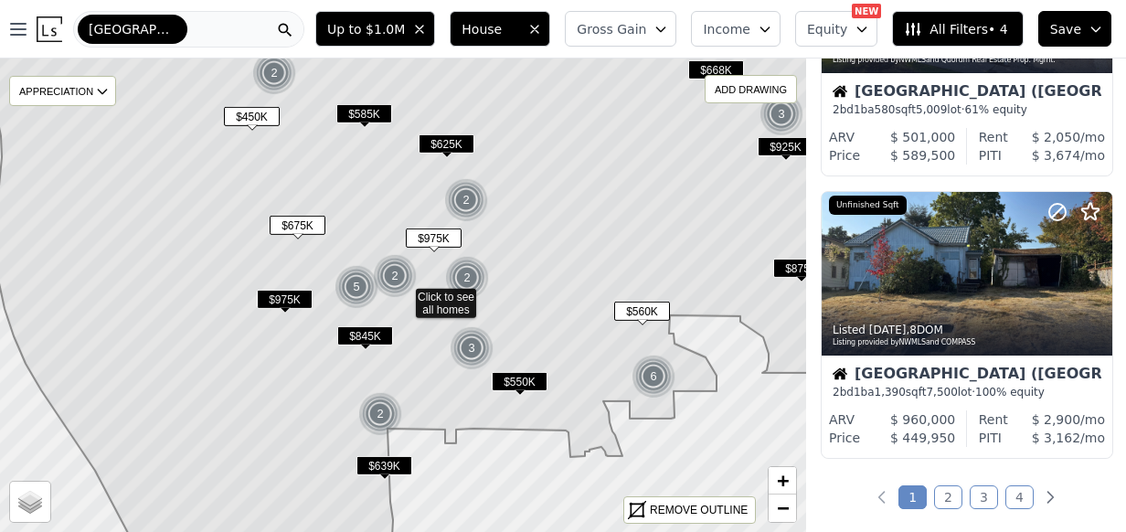
click at [508, 295] on icon at bounding box center [419, 295] width 940 height 573
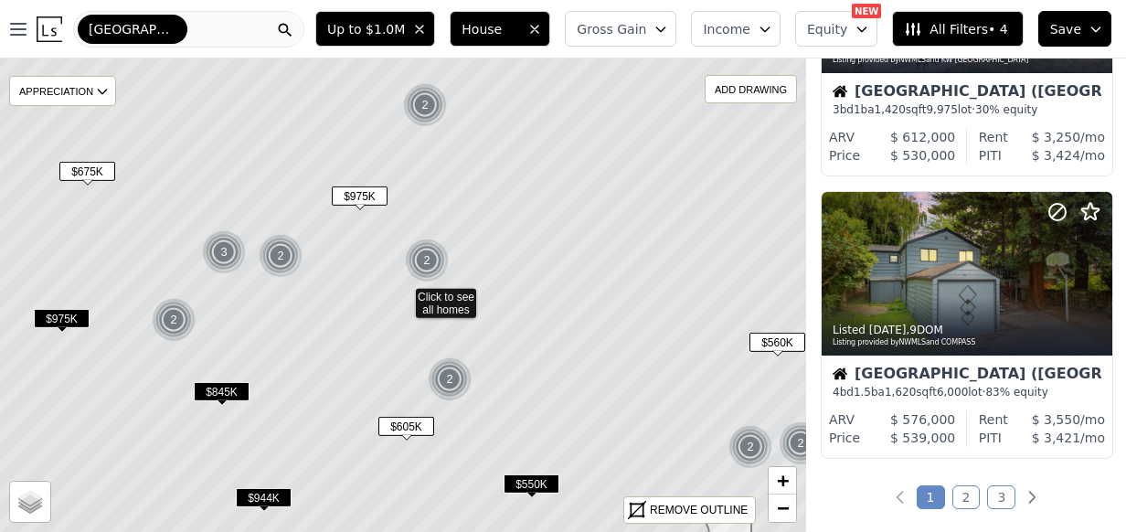
scroll to position [2741, 0]
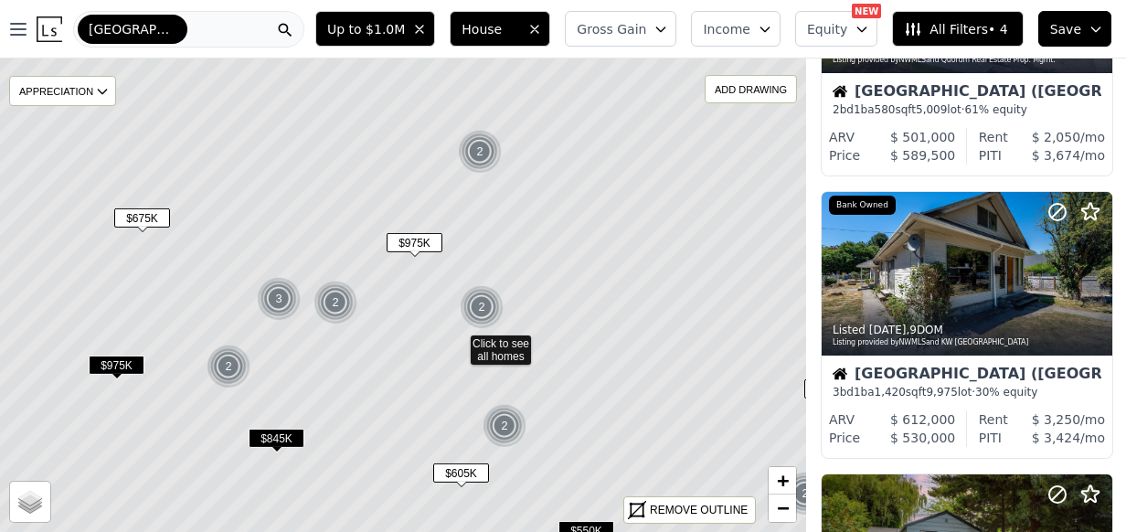
drag, startPoint x: 520, startPoint y: 271, endPoint x: 554, endPoint y: 299, distance: 44.1
click at [554, 299] on icon at bounding box center [458, 342] width 971 height 573
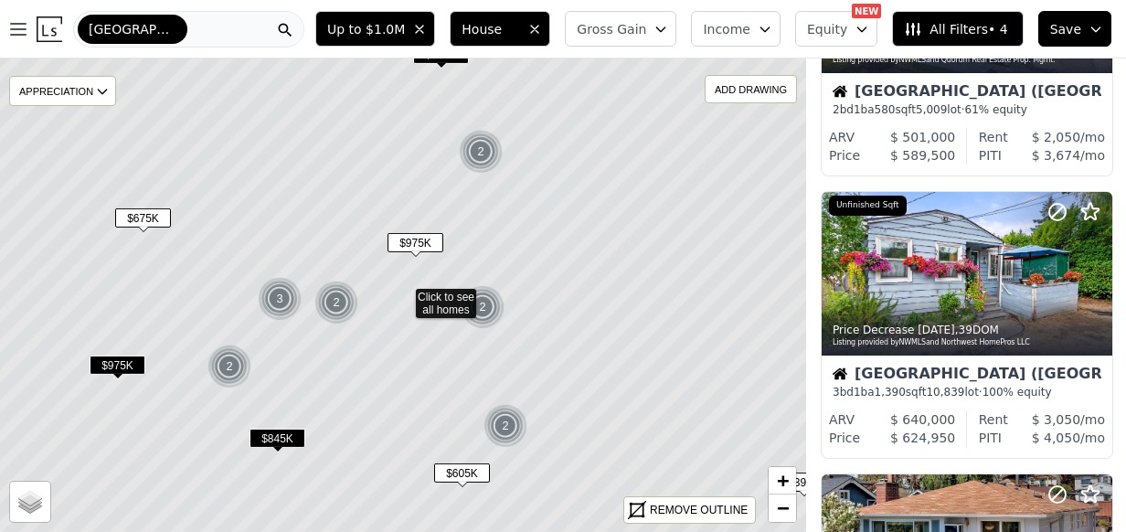
click at [516, 275] on icon at bounding box center [403, 295] width 971 height 573
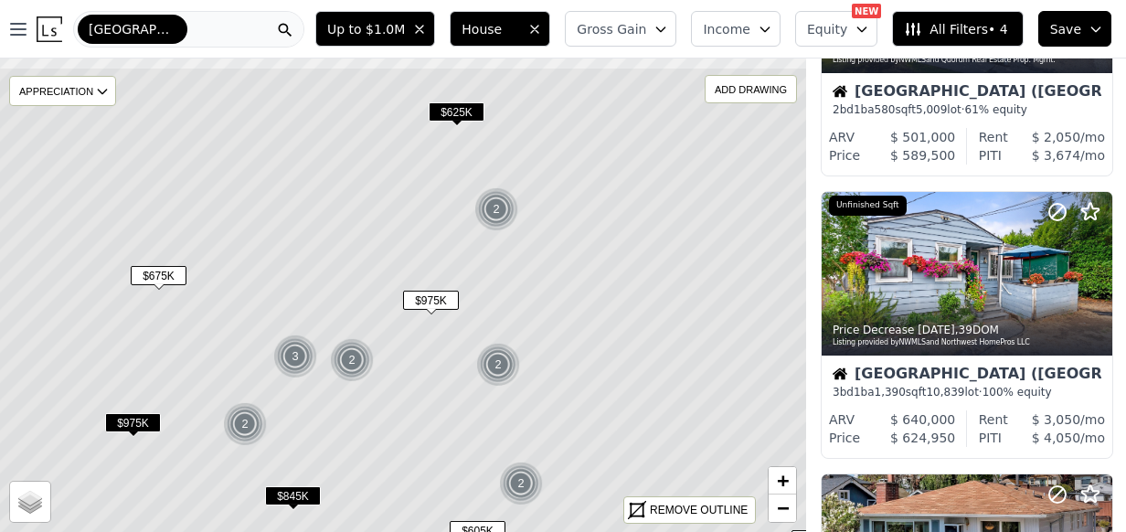
drag, startPoint x: 520, startPoint y: 268, endPoint x: 536, endPoint y: 326, distance: 59.7
click at [536, 326] on icon at bounding box center [418, 353] width 971 height 573
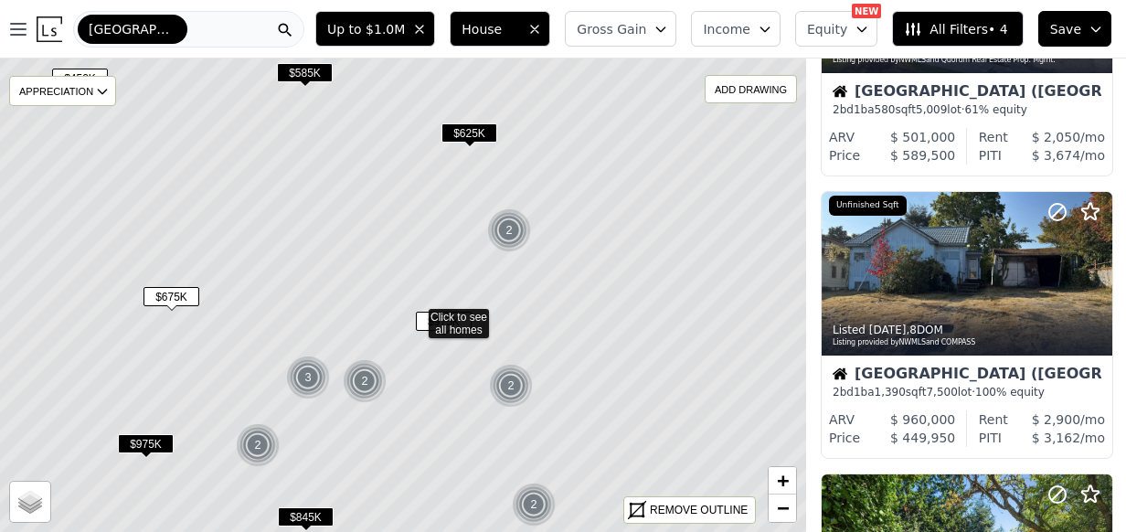
drag, startPoint x: 533, startPoint y: 290, endPoint x: 552, endPoint y: 320, distance: 35.8
click at [552, 322] on icon at bounding box center [416, 315] width 971 height 573
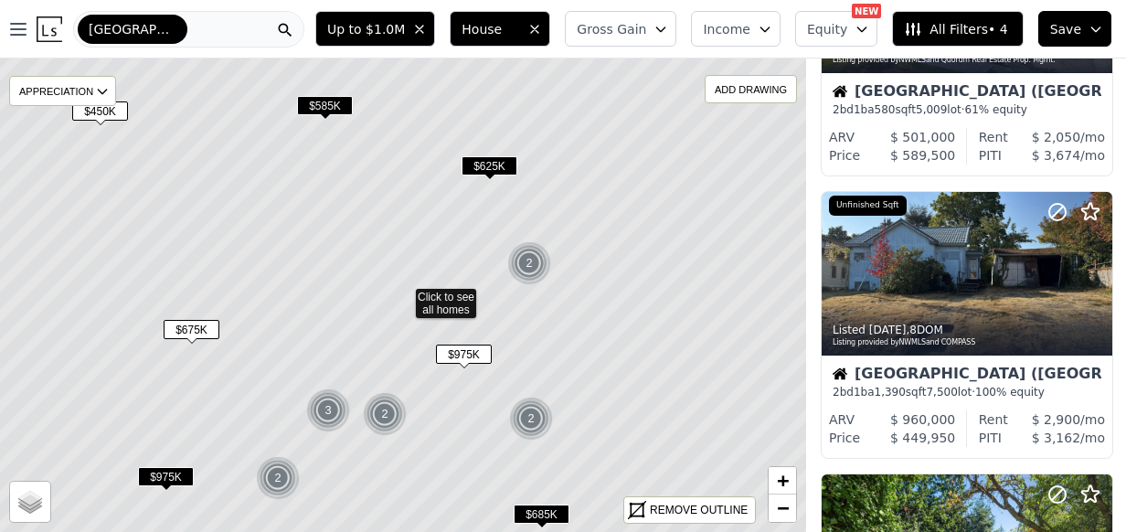
click at [491, 161] on span "$625K" at bounding box center [490, 165] width 56 height 19
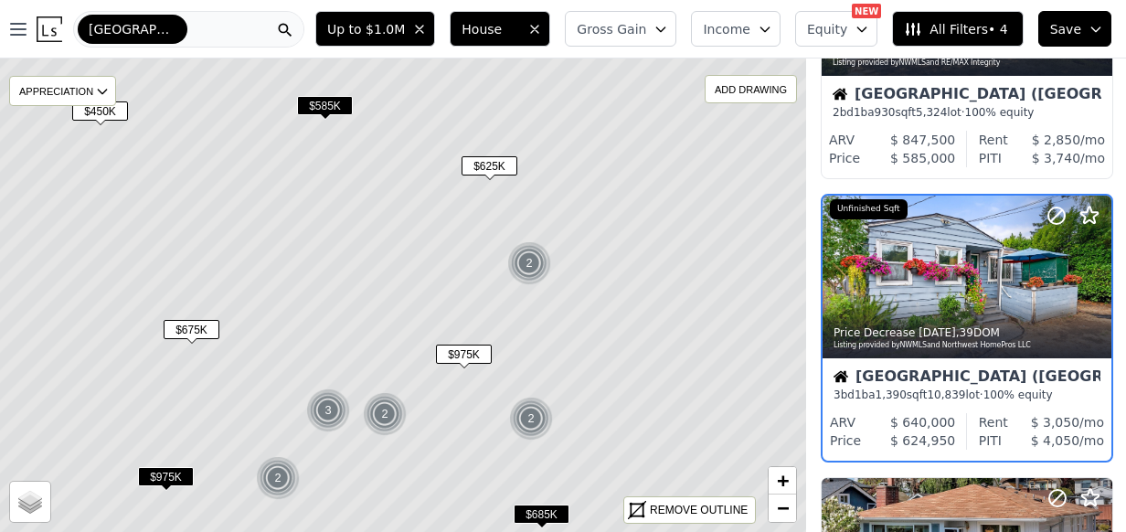
scroll to position [2176, 0]
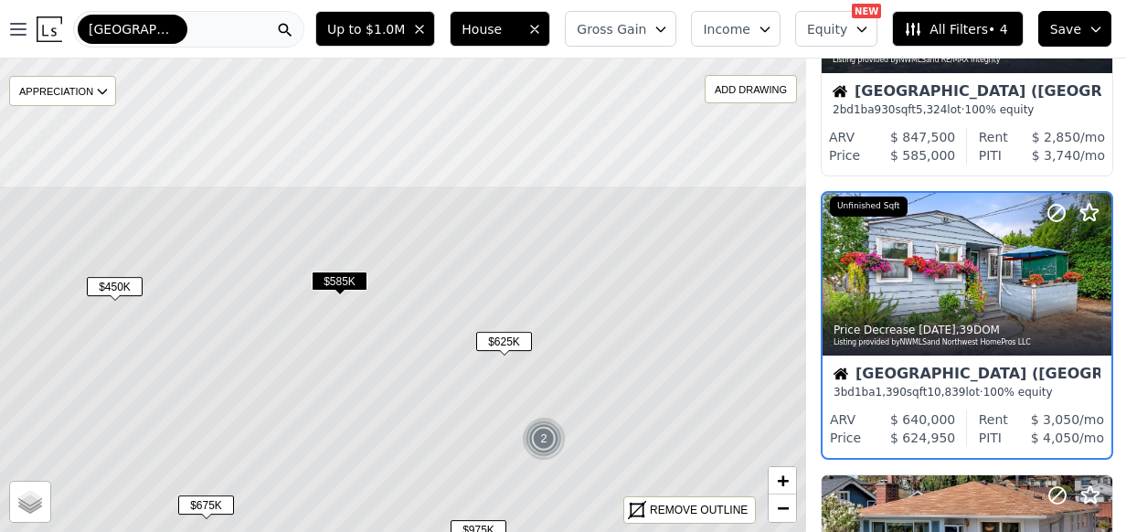
drag, startPoint x: 604, startPoint y: 251, endPoint x: 542, endPoint y: 383, distance: 145.6
click at [619, 427] on icon at bounding box center [417, 471] width 971 height 573
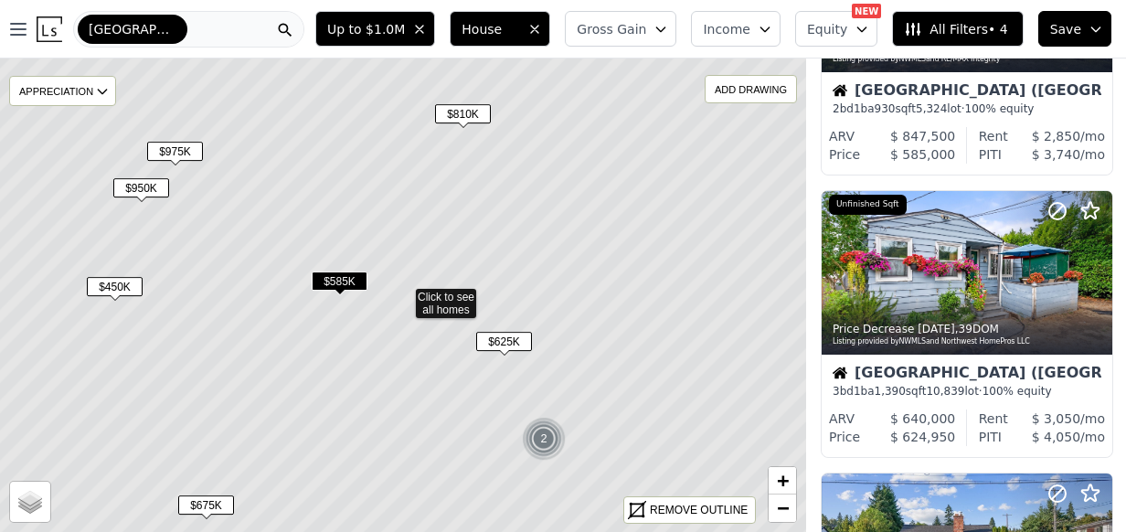
click at [121, 284] on span "$450K" at bounding box center [115, 286] width 56 height 19
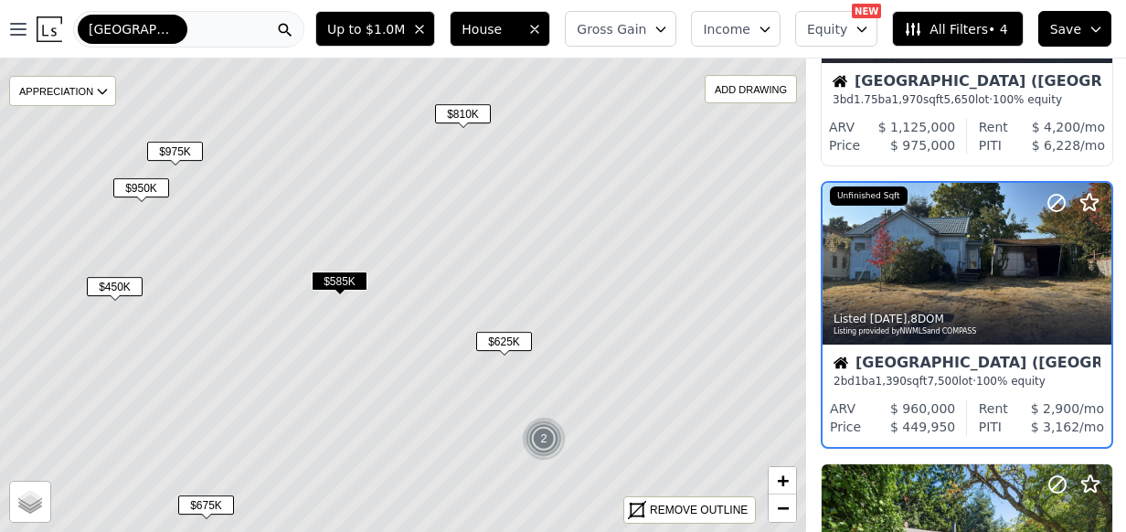
scroll to position [764, 0]
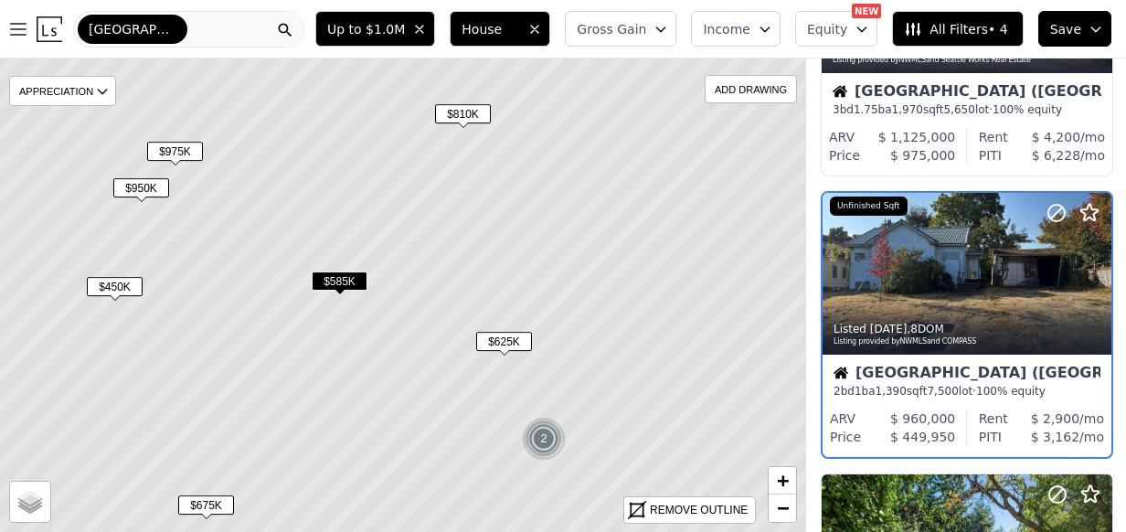
click at [510, 339] on span "$625K" at bounding box center [504, 341] width 56 height 19
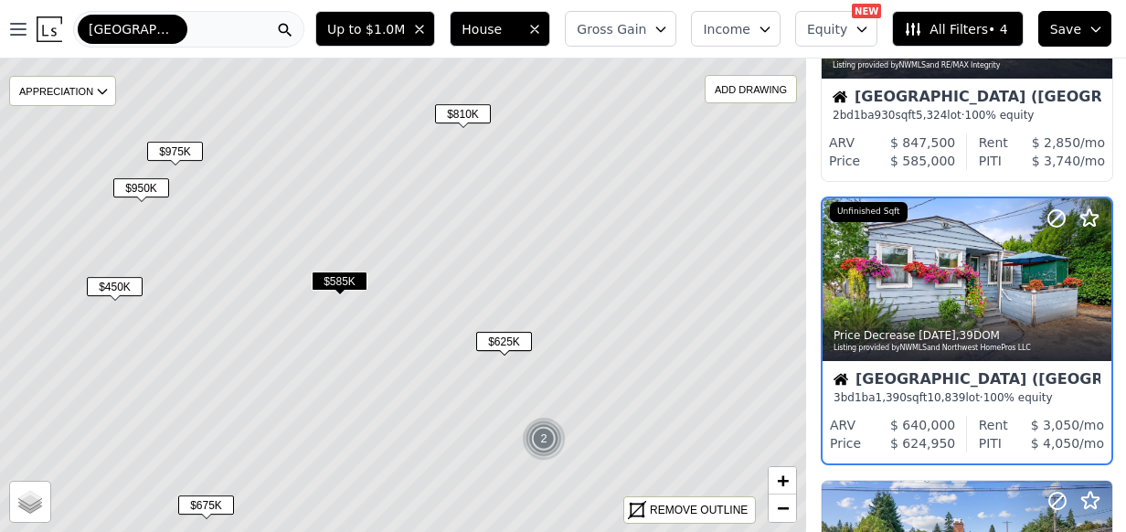
scroll to position [1329, 0]
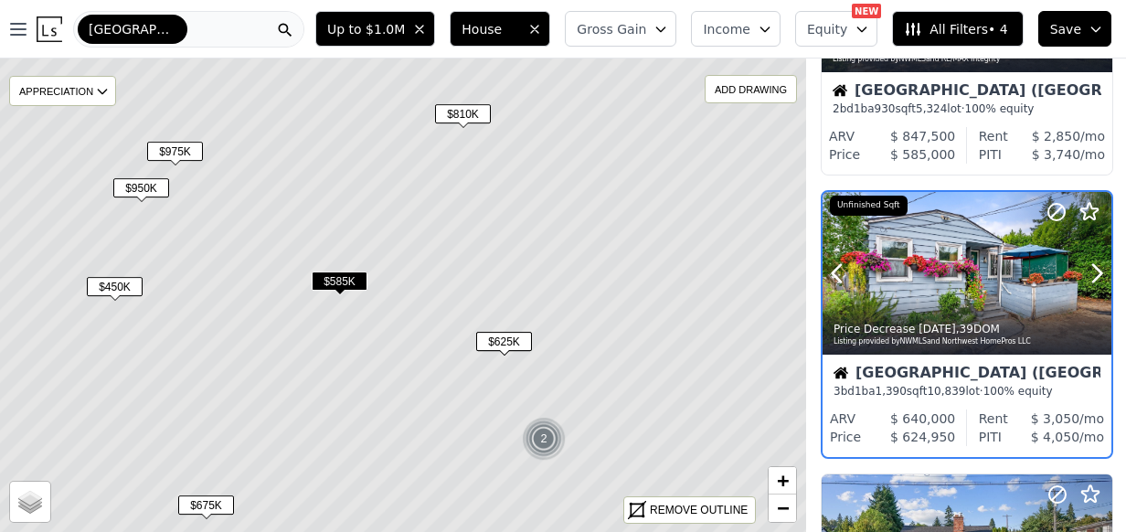
click at [928, 272] on div at bounding box center [967, 273] width 289 height 163
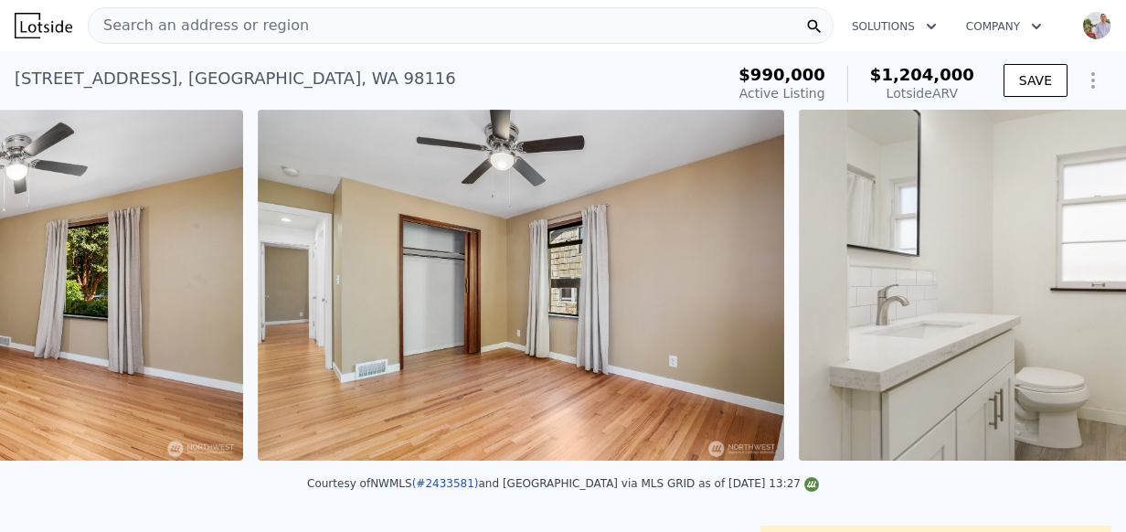
scroll to position [0, 6793]
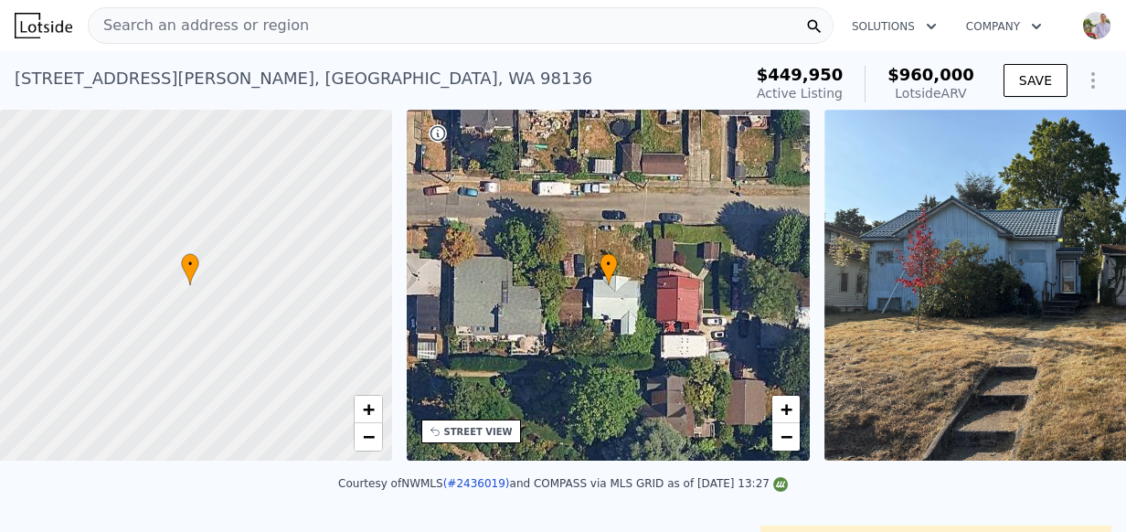
scroll to position [0, 7]
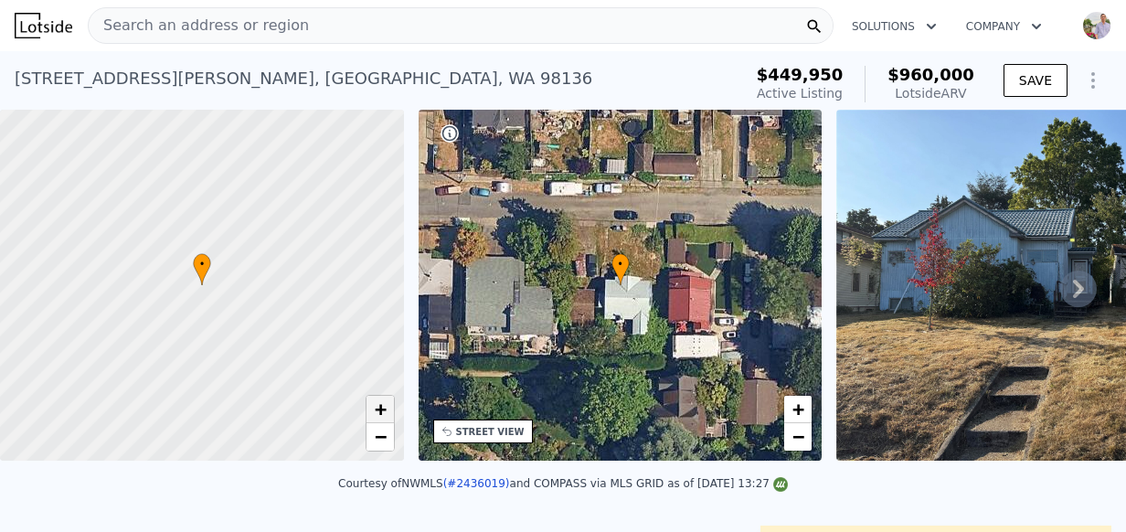
click at [379, 411] on span "+" at bounding box center [380, 409] width 12 height 23
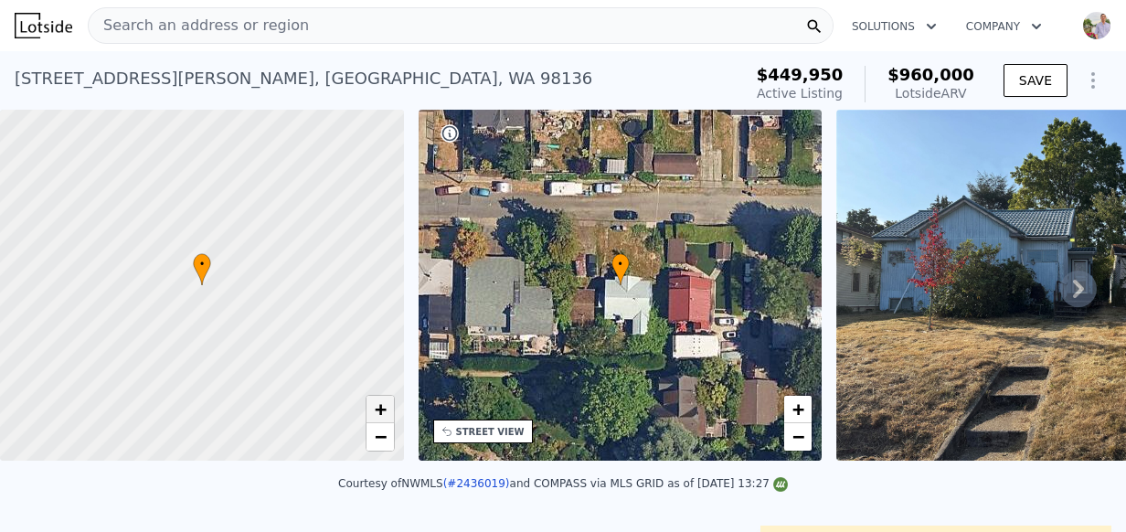
click at [379, 411] on span "+" at bounding box center [380, 409] width 12 height 23
click at [374, 442] on span "−" at bounding box center [380, 436] width 12 height 23
click at [384, 425] on span "−" at bounding box center [380, 436] width 12 height 23
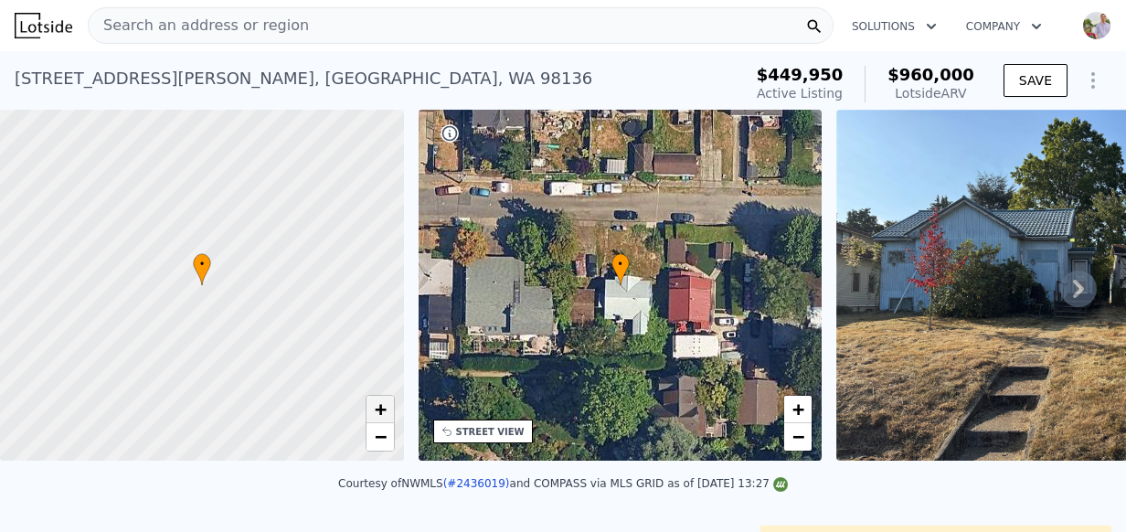
click at [382, 413] on span "+" at bounding box center [380, 409] width 12 height 23
click at [381, 432] on span "−" at bounding box center [380, 436] width 12 height 23
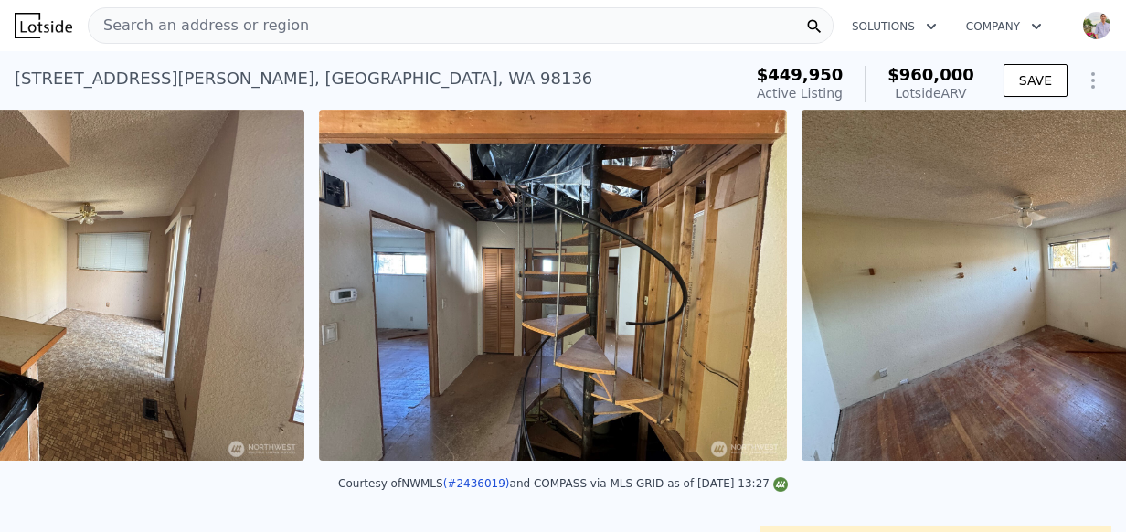
scroll to position [0, 2768]
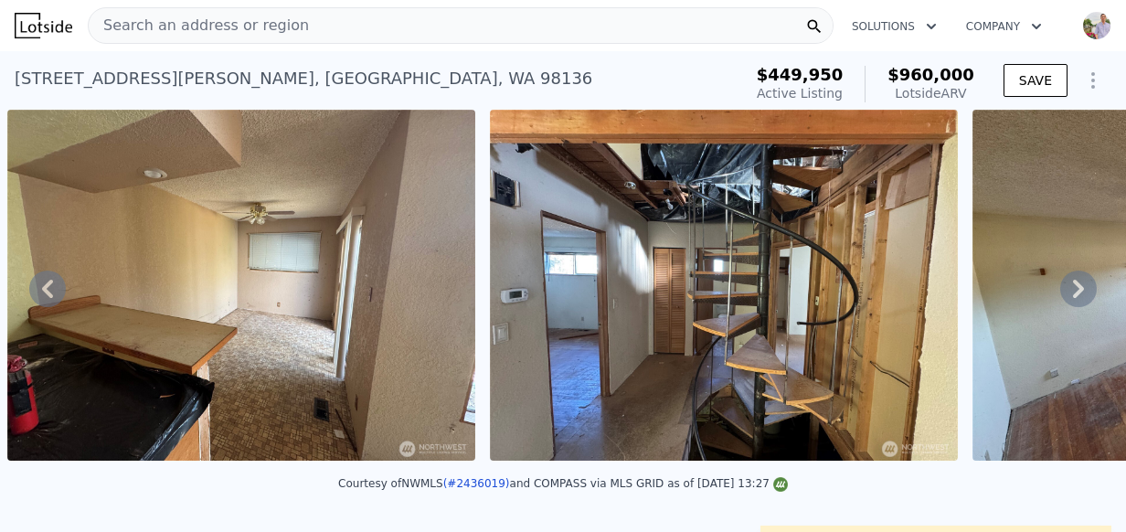
drag, startPoint x: 650, startPoint y: 467, endPoint x: 539, endPoint y: 475, distance: 110.9
click at [539, 475] on div "Courtesy of NWMLS (#2436019) and COMPASS via MLS GRID as of 09/28/2025 13:27" at bounding box center [563, 489] width 1126 height 44
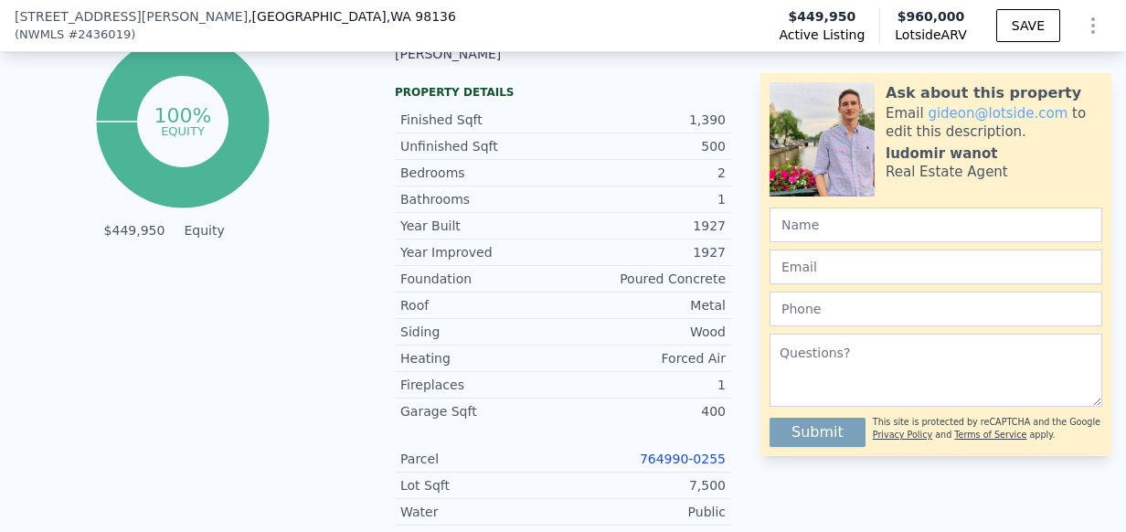
scroll to position [1125, 0]
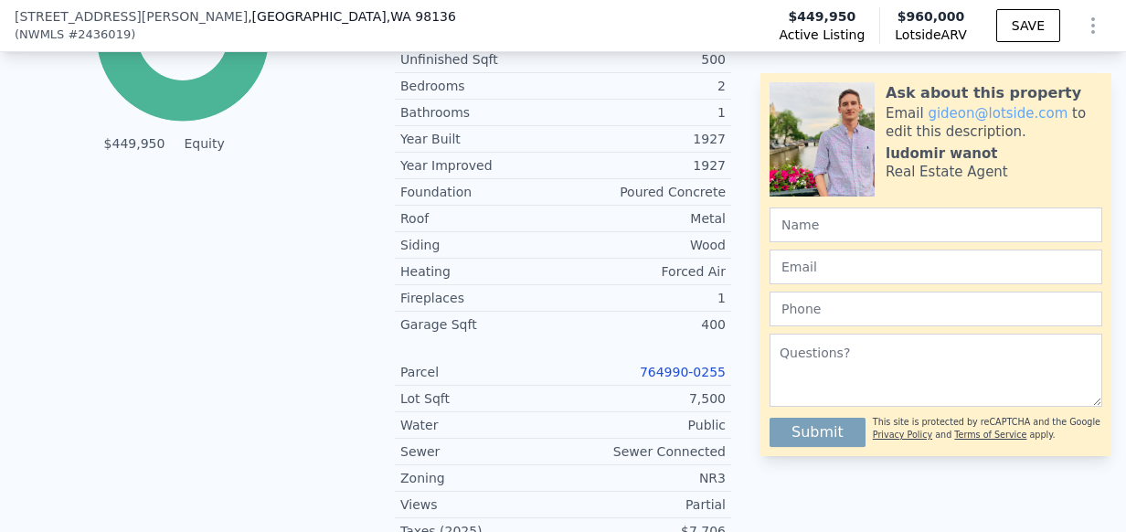
click at [676, 365] on link "764990-0255" at bounding box center [683, 372] width 86 height 15
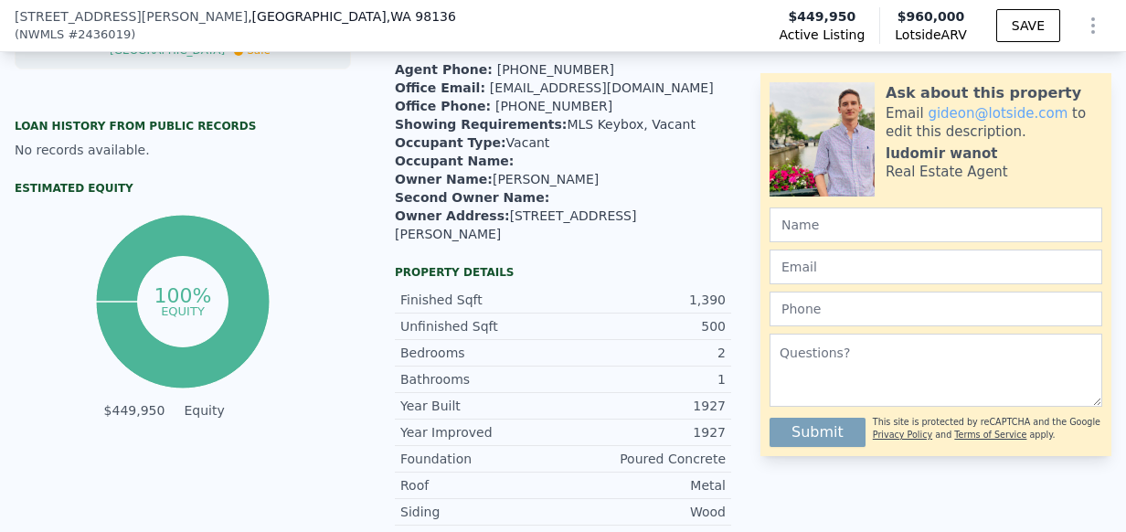
scroll to position [843, 0]
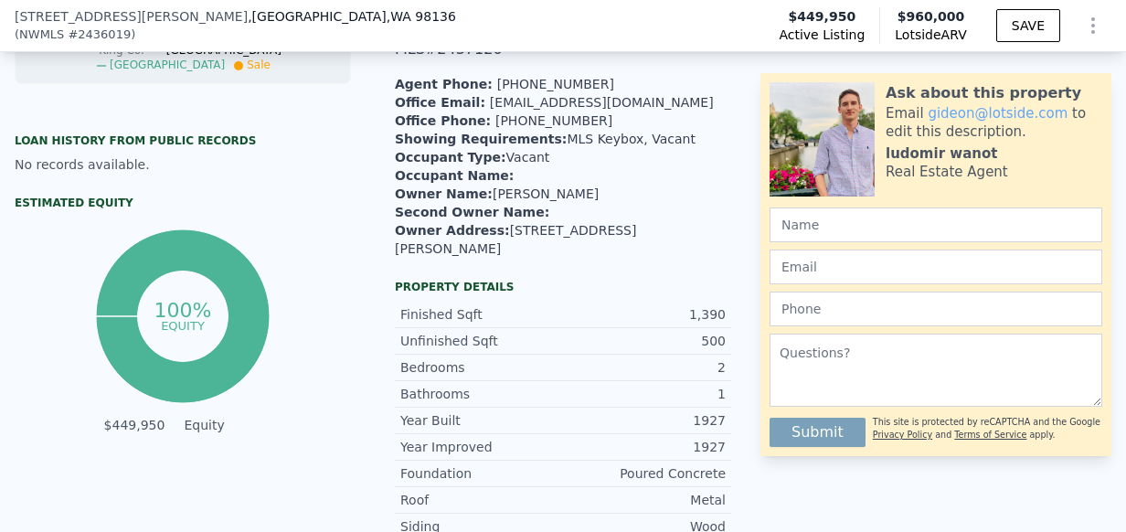
click at [1087, 23] on icon "Show Options" at bounding box center [1094, 26] width 22 height 22
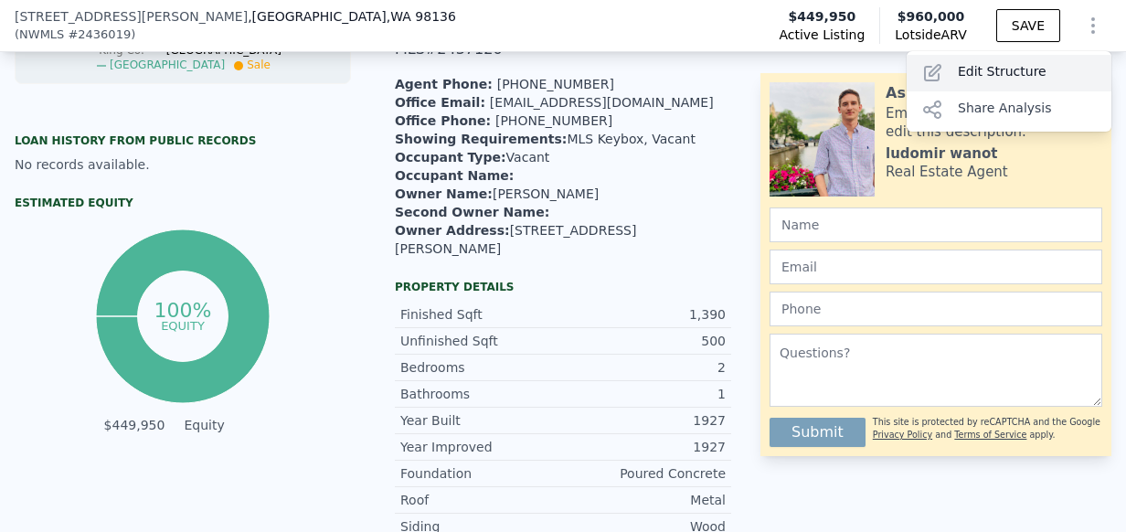
click at [953, 75] on div "Edit Structure" at bounding box center [1009, 73] width 205 height 37
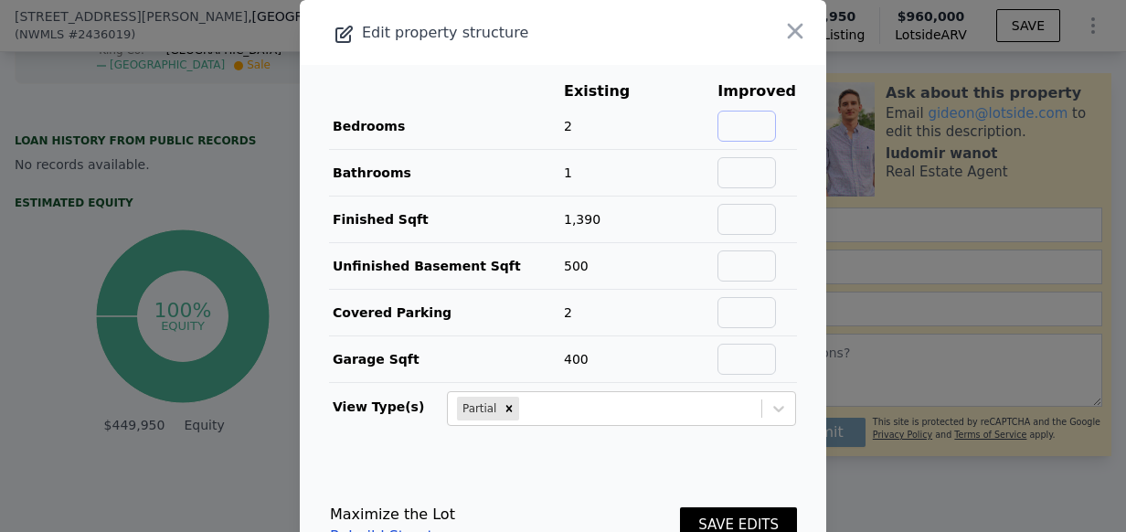
click at [732, 133] on input "text" at bounding box center [747, 126] width 59 height 31
type input "3"
click at [750, 158] on input "text" at bounding box center [747, 172] width 59 height 31
type input "2"
click at [676, 160] on td "100%" at bounding box center [687, 173] width 59 height 47
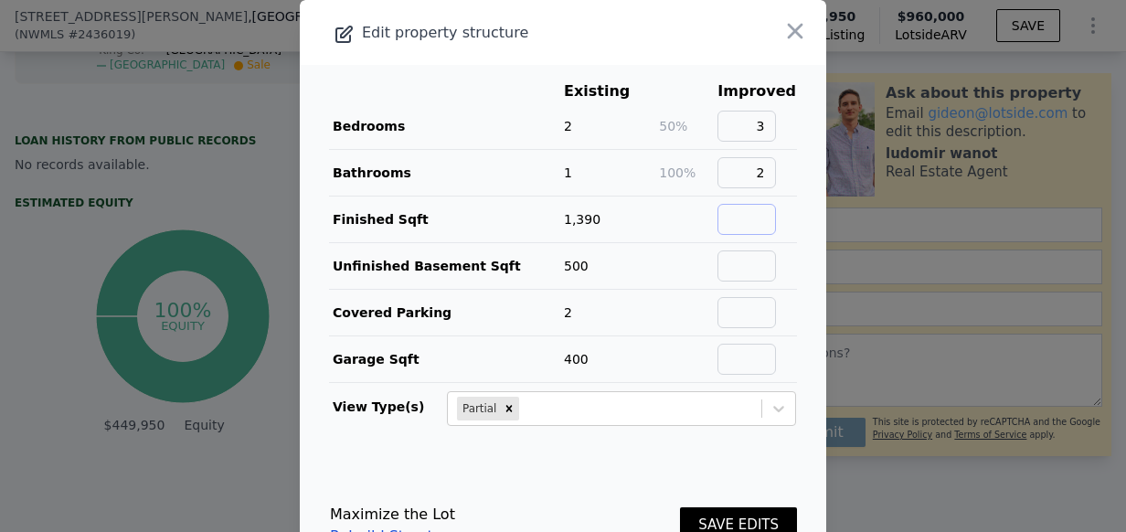
click at [740, 213] on input "text" at bounding box center [747, 219] width 59 height 31
type input "1390"
click at [670, 258] on td at bounding box center [687, 266] width 59 height 47
click at [746, 307] on input "text" at bounding box center [747, 312] width 59 height 31
type input "0"
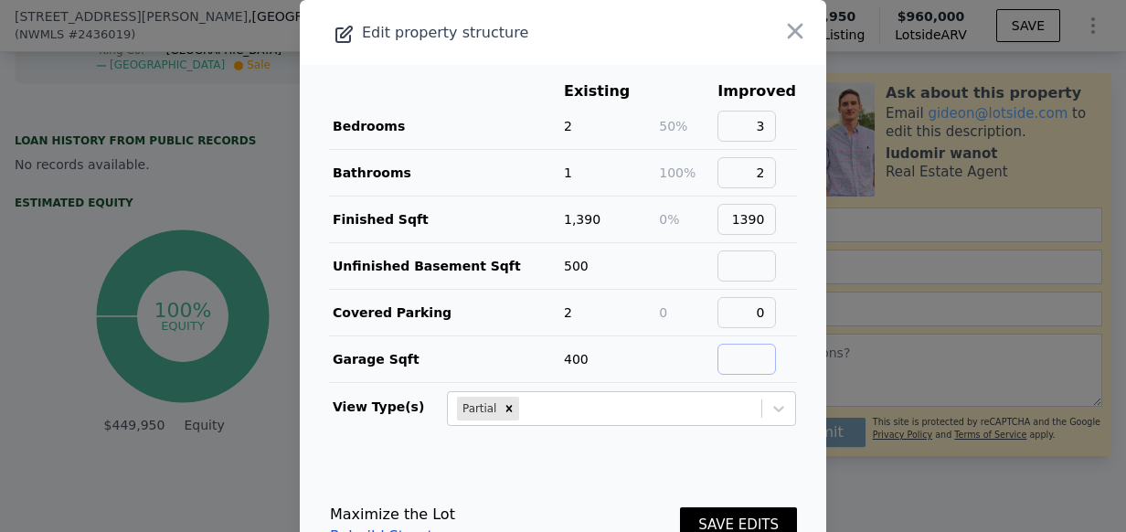
click at [731, 357] on input "text" at bounding box center [747, 359] width 59 height 31
type input "o"
type input "0"
click at [733, 285] on td at bounding box center [757, 266] width 80 height 47
click at [736, 274] on input "text" at bounding box center [747, 266] width 59 height 31
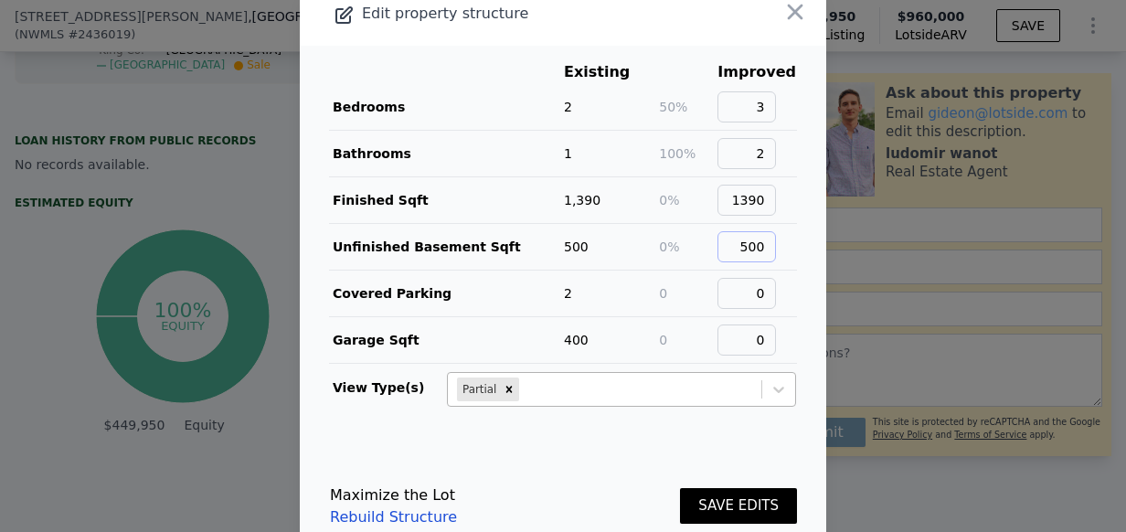
scroll to position [38, 0]
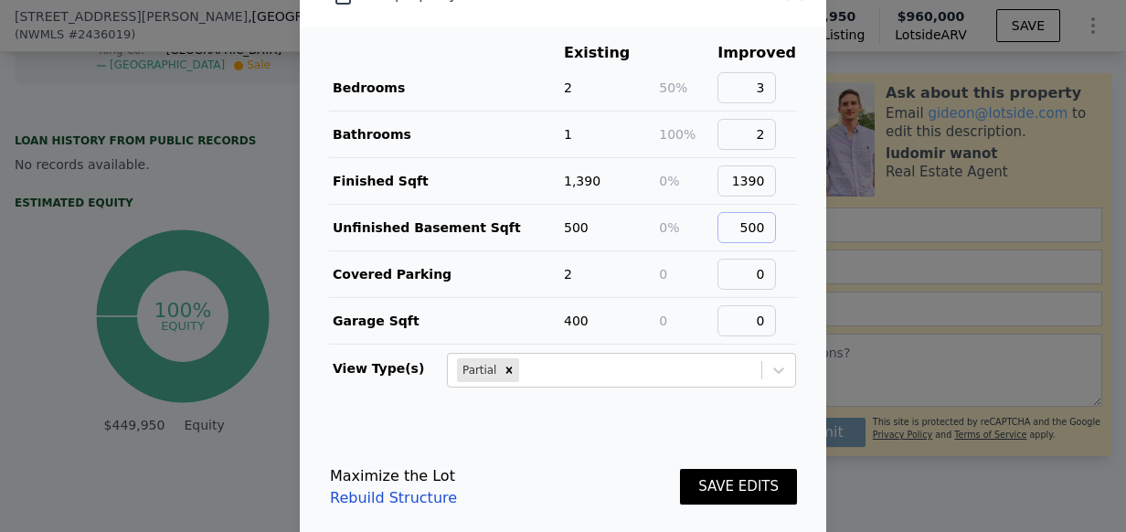
type input "500"
click at [767, 137] on input "2" at bounding box center [747, 134] width 59 height 31
type input "1.5"
click at [731, 485] on button "SAVE EDITS" at bounding box center [738, 487] width 117 height 36
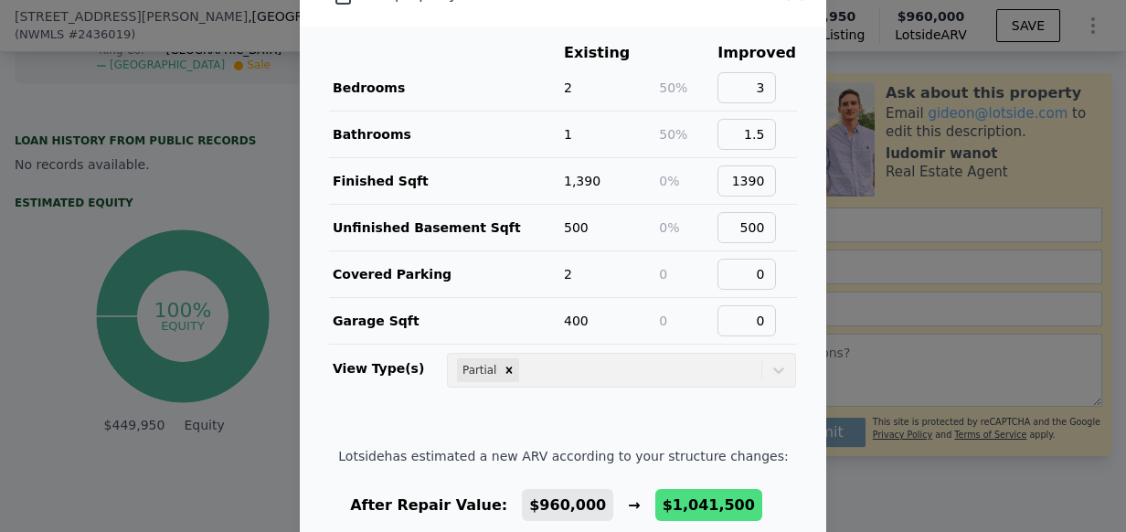
scroll to position [129, 0]
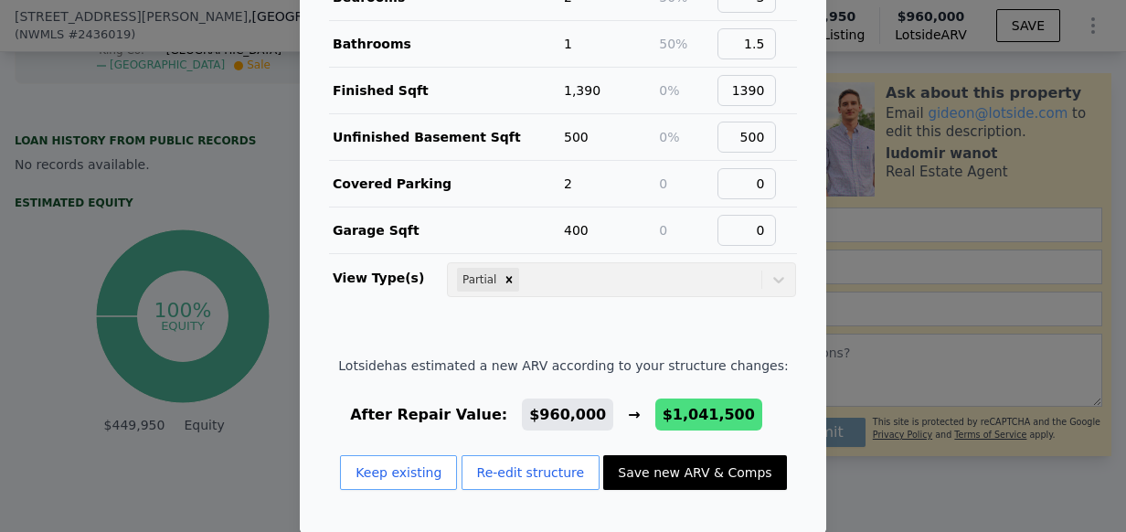
click at [657, 475] on button "Save new ARV & Comps" at bounding box center [694, 472] width 183 height 35
checkbox input "false"
checkbox input "true"
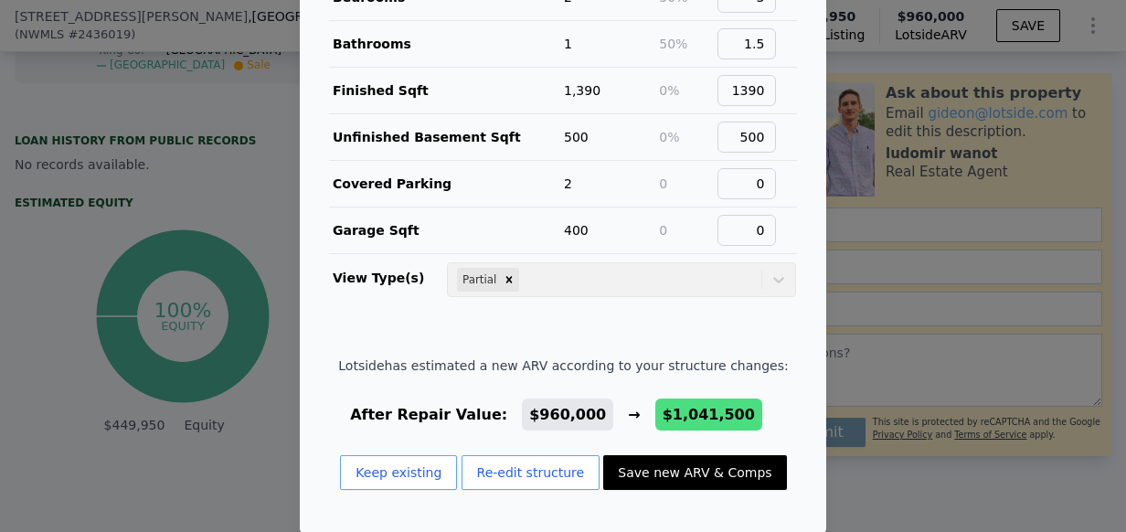
type input "$ 1,041,500"
type input "$ 476,793"
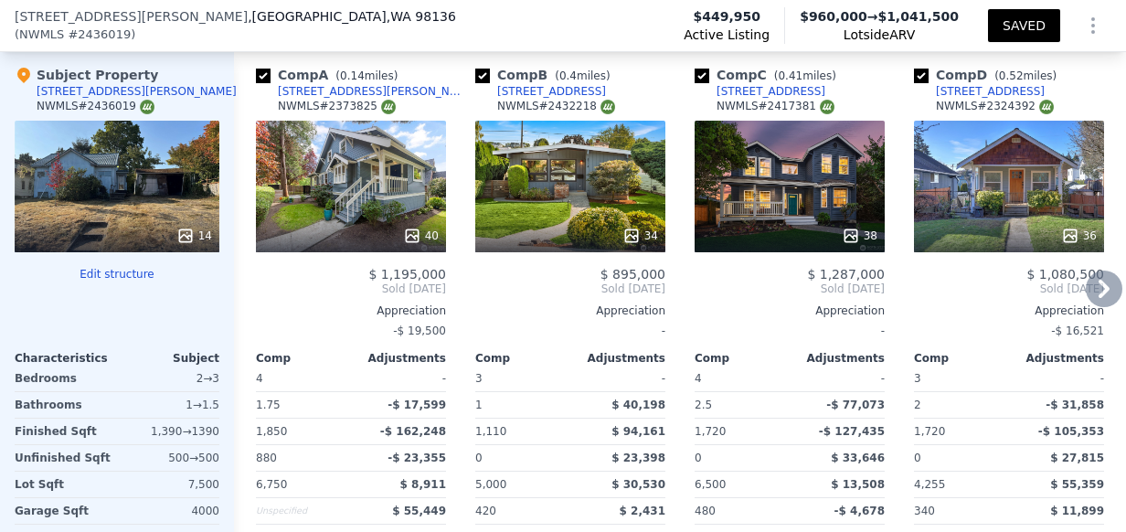
scroll to position [2559, 0]
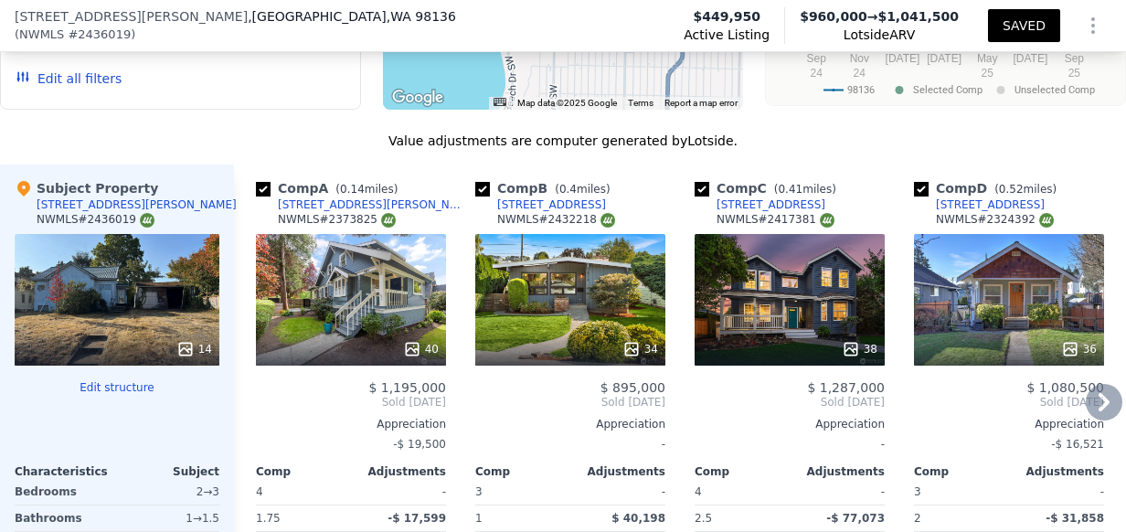
click at [266, 182] on input "checkbox" at bounding box center [263, 189] width 15 height 15
checkbox input "false"
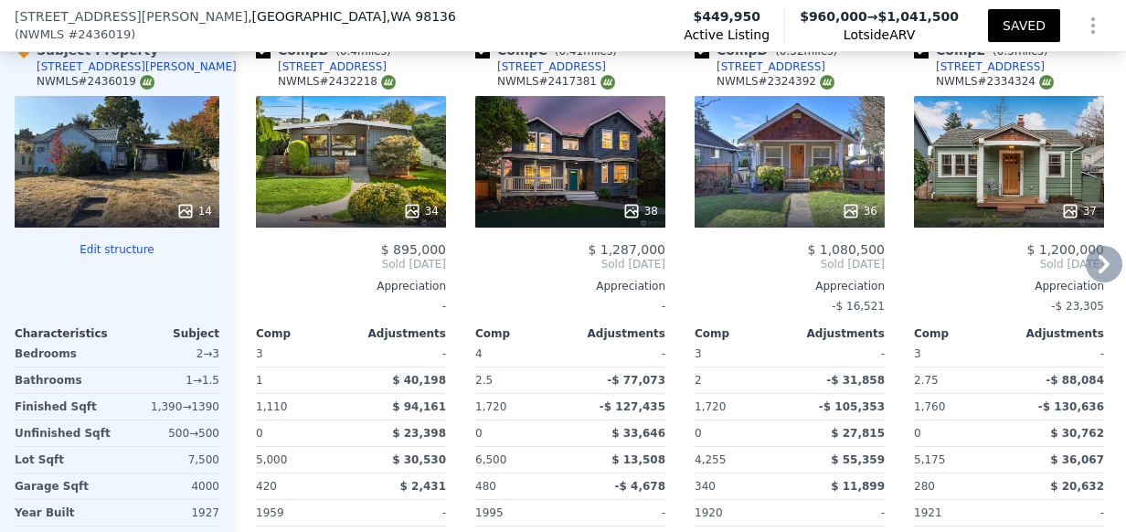
scroll to position [2682, 0]
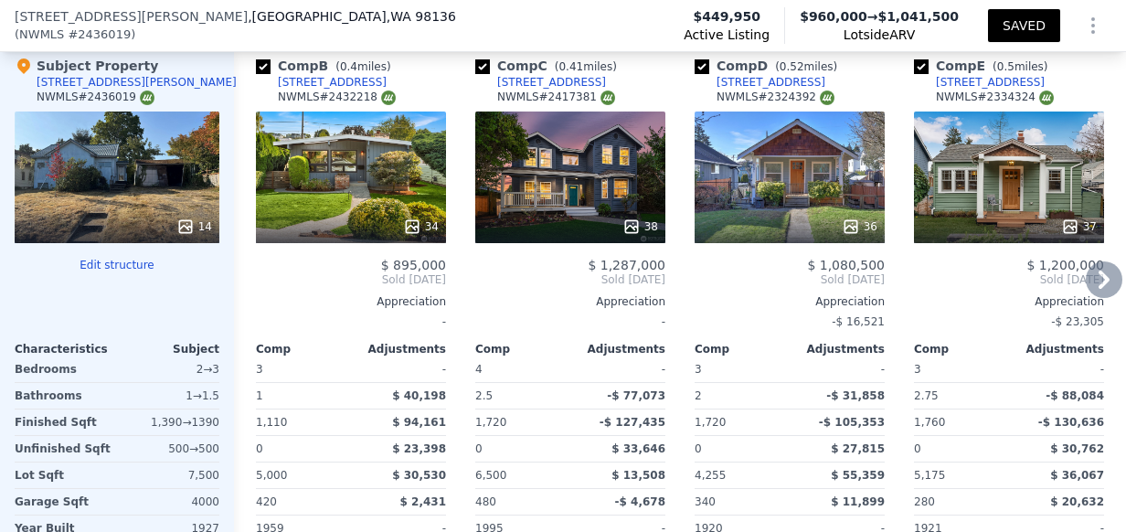
click at [352, 143] on div "34" at bounding box center [351, 178] width 190 height 132
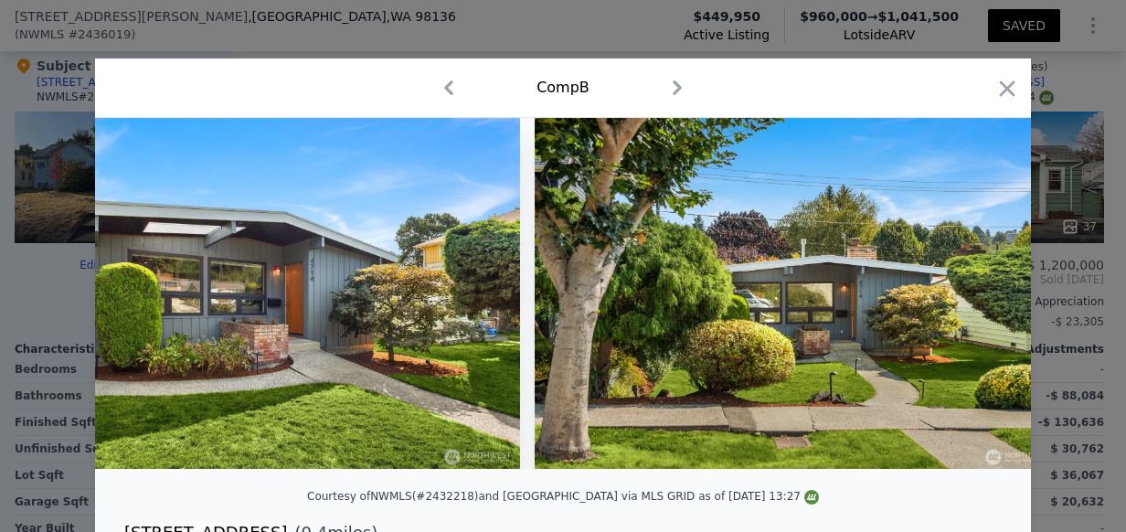
scroll to position [0, 17881]
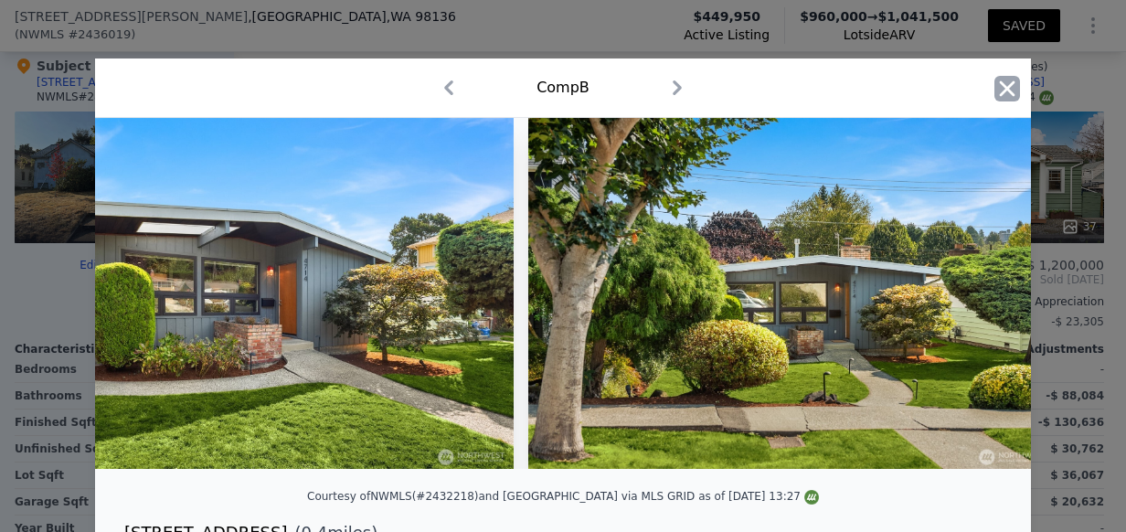
click at [995, 91] on icon "button" at bounding box center [1008, 89] width 26 height 26
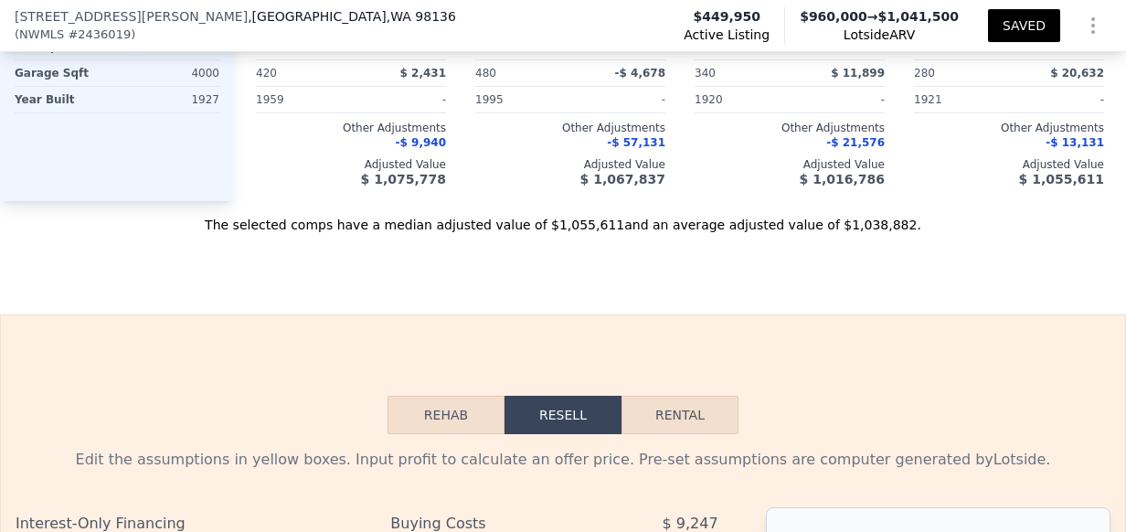
scroll to position [3387, 0]
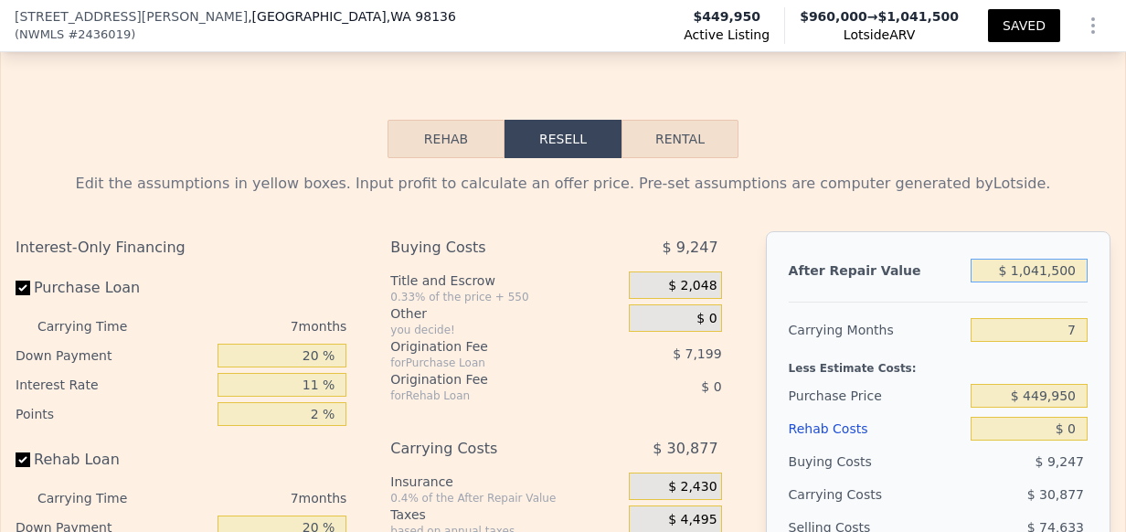
click at [1014, 259] on input "$ 1,041,500" at bounding box center [1029, 271] width 117 height 24
click at [1012, 259] on input "$ 1,041,500" at bounding box center [1029, 271] width 117 height 24
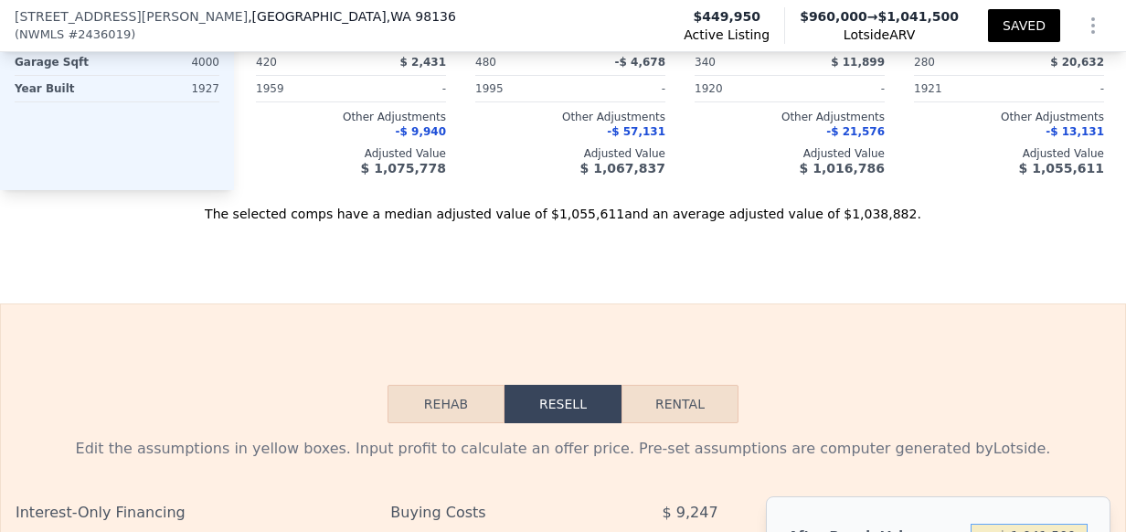
scroll to position [3324, 0]
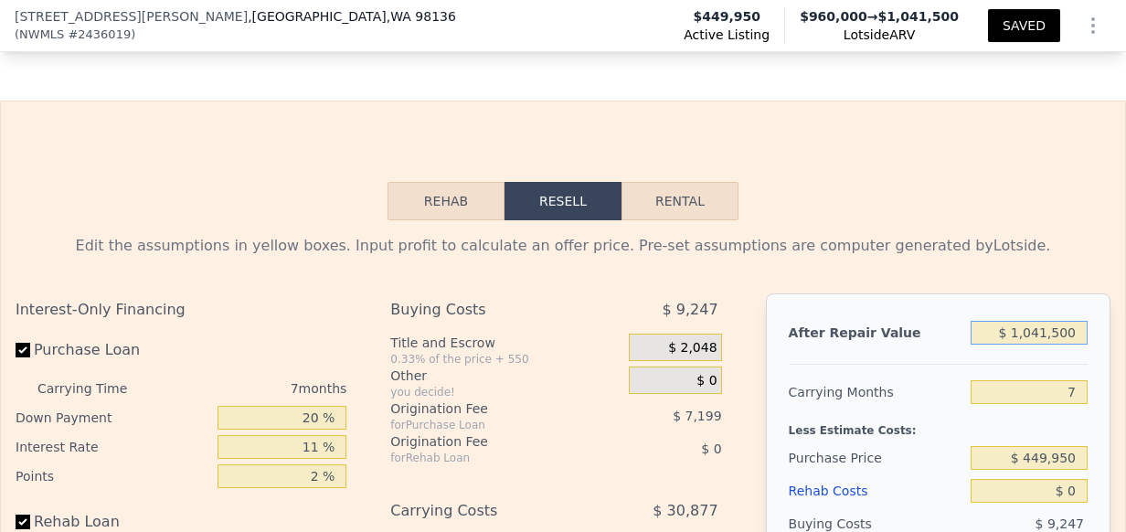
type input "$ 9"
type input "-$ 488,185"
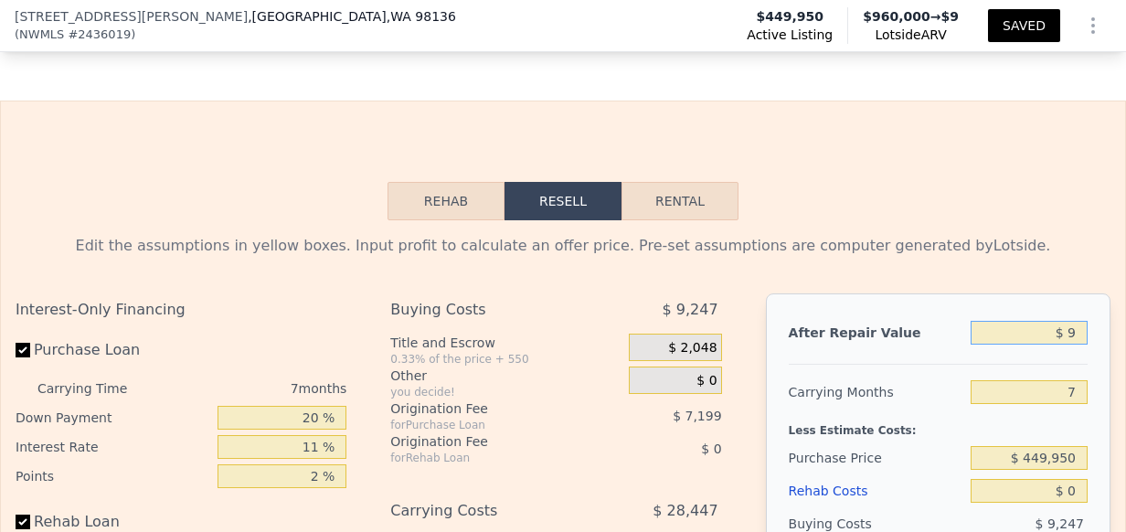
type input "$ 95"
type input "-$ 488,105"
type input "$ 950"
type input "-$ 487,314"
type input "$ 9,500"
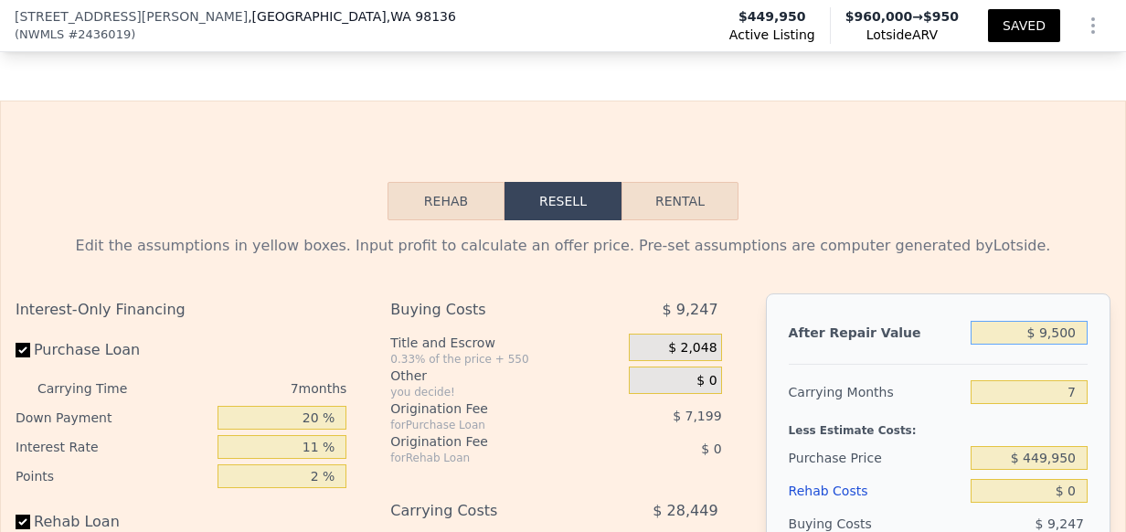
type input "-$ 479,393"
type input "$ 95,000"
type input "-$ 400,173"
type input "$ 950,000"
type input "$ 392,015"
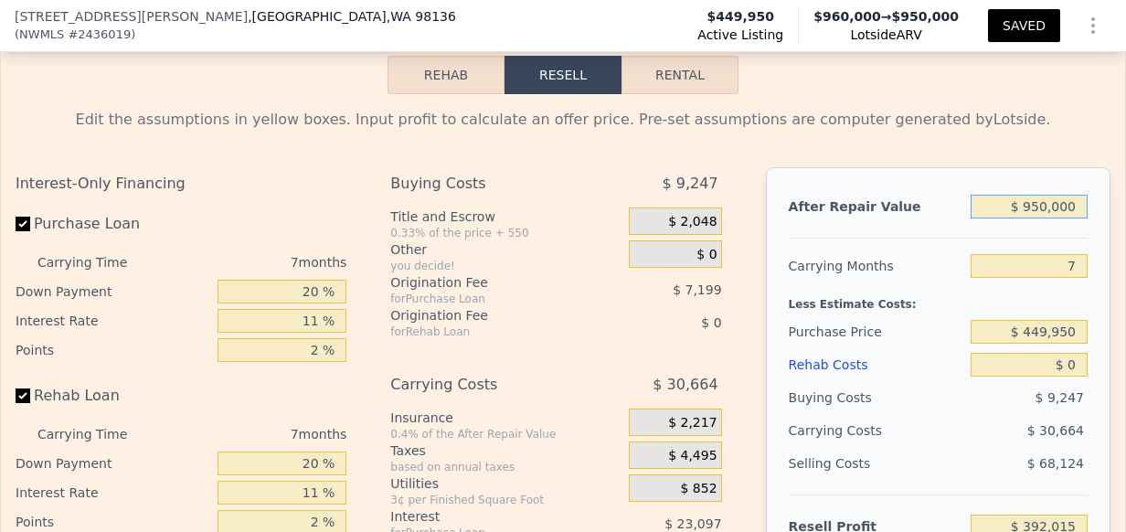
scroll to position [3466, 0]
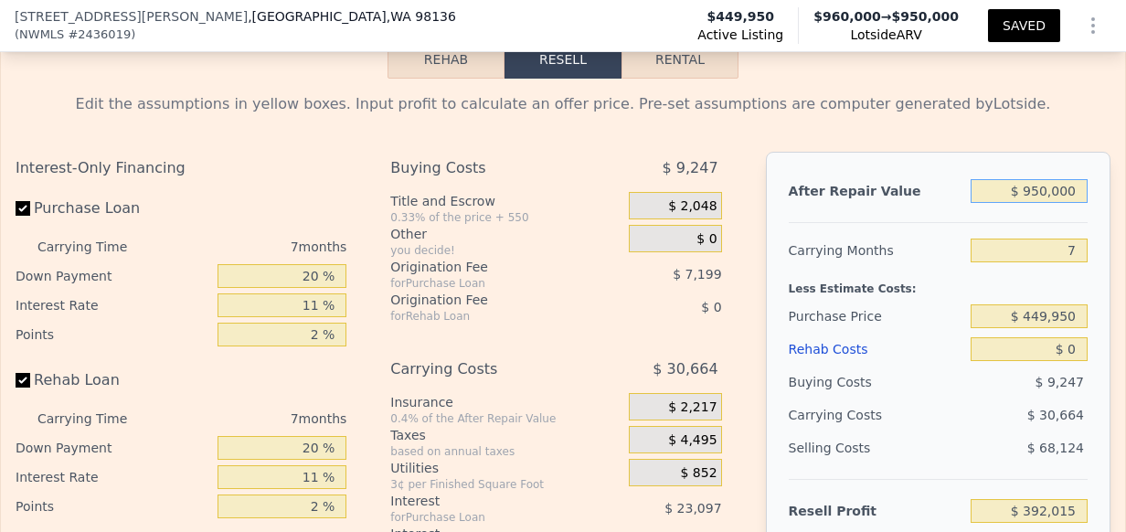
type input "$ 950,000"
click at [1115, 209] on div "Edit the assumptions in yellow boxes. Input profit to calculate an offer price.…" at bounding box center [563, 419] width 1125 height 680
click at [1107, 207] on div "Edit the assumptions in yellow boxes. Input profit to calculate an offer price.…" at bounding box center [563, 419] width 1125 height 680
click at [1074, 239] on input "7" at bounding box center [1029, 251] width 117 height 24
click at [1073, 239] on input "7" at bounding box center [1029, 251] width 117 height 24
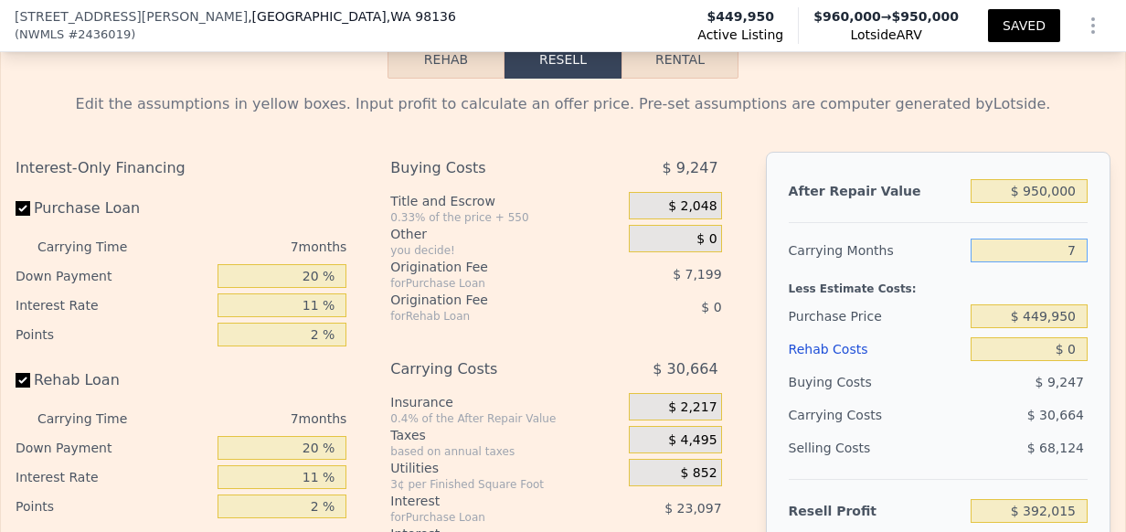
type input "7"
type input "12"
type input "$ 370,113"
type input "12"
click at [1052, 304] on input "$ 449,950" at bounding box center [1029, 316] width 117 height 24
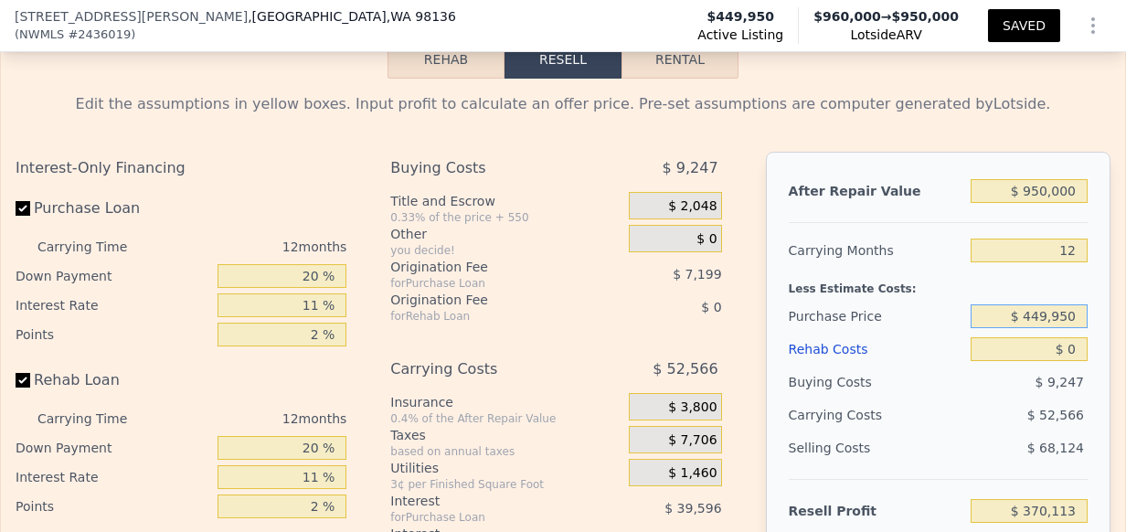
click at [1048, 304] on input "$ 449,950" at bounding box center [1029, 316] width 117 height 24
click at [1028, 337] on input "$ 0" at bounding box center [1029, 349] width 117 height 24
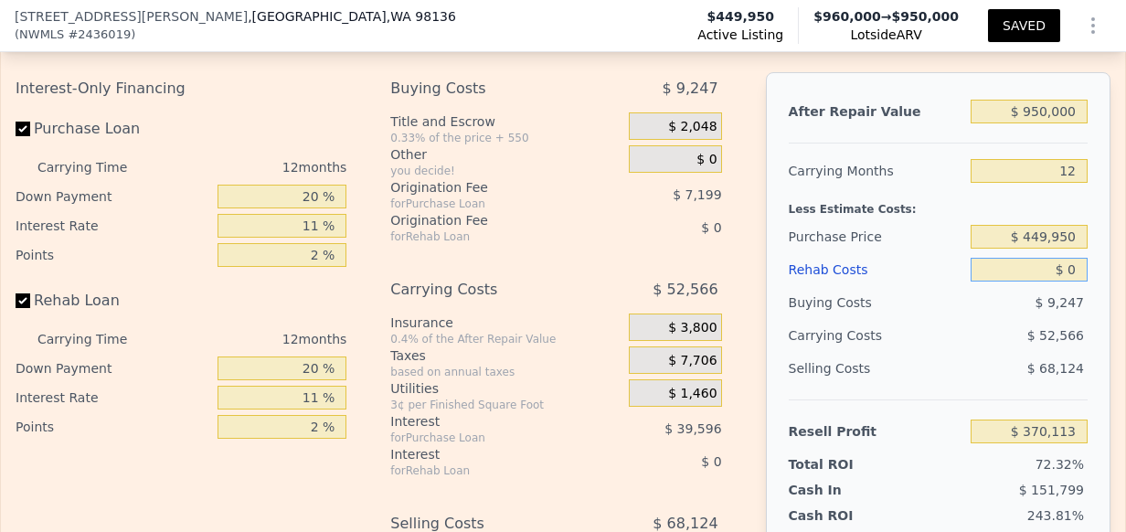
scroll to position [3548, 0]
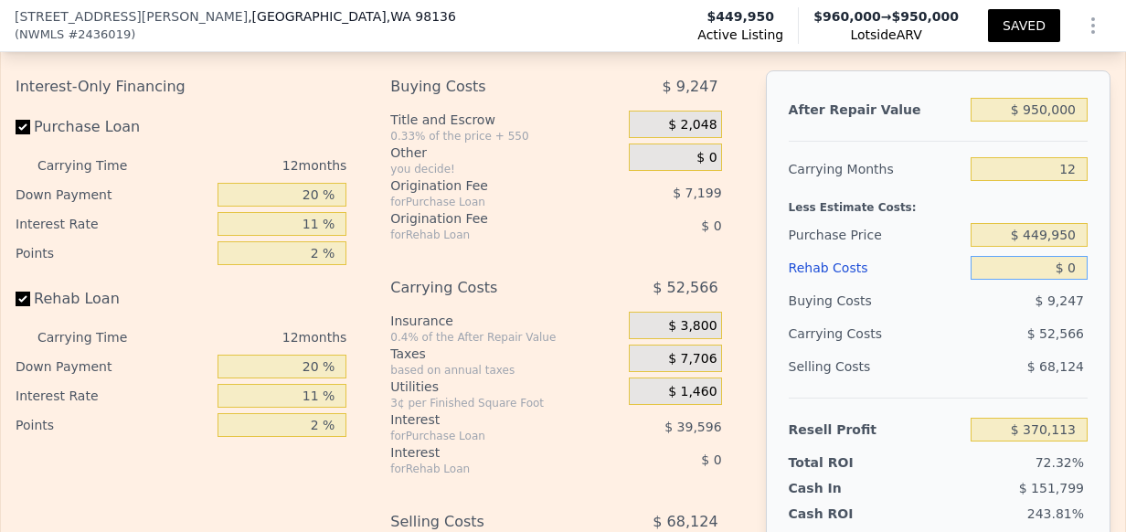
type input "$ 20"
type input "$ 370,093"
type input "$ 210"
type input "$ 369,876"
type input "$ 2,100"
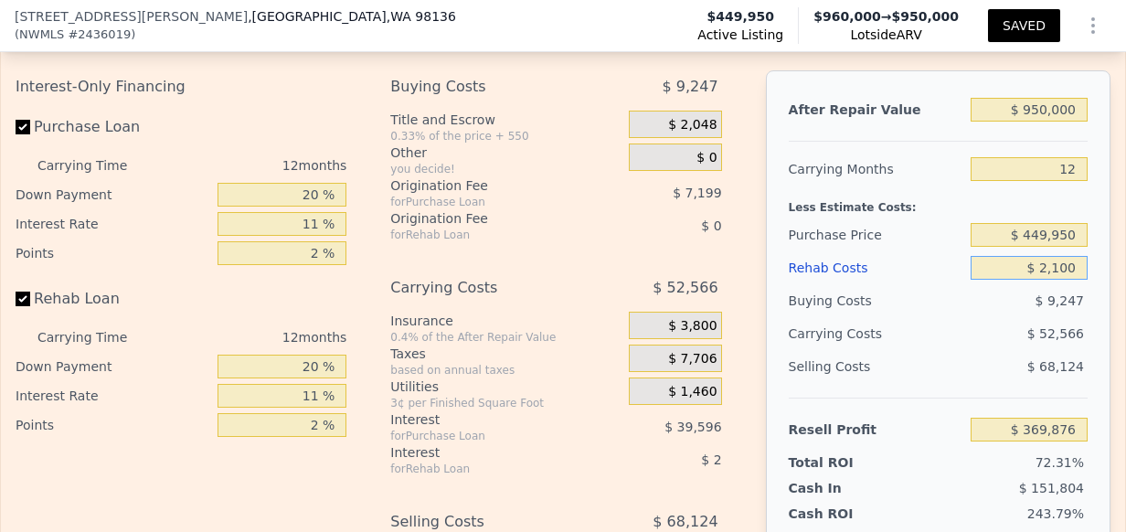
type input "$ 367,799"
type input "$ 21,000"
type input "$ 346,929"
type input "$ 210,000"
type input "$ 138,273"
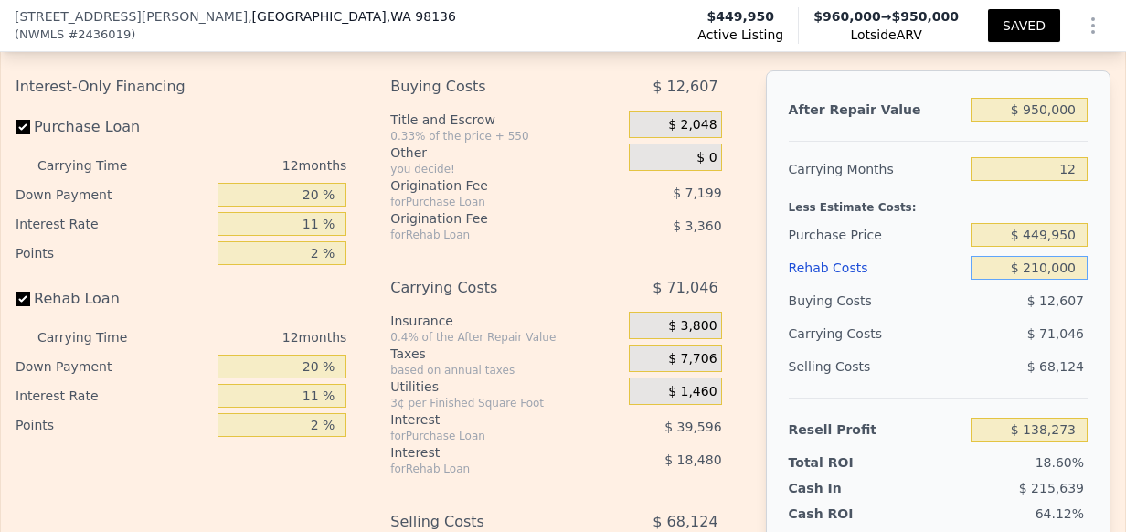
scroll to position [3555, 0]
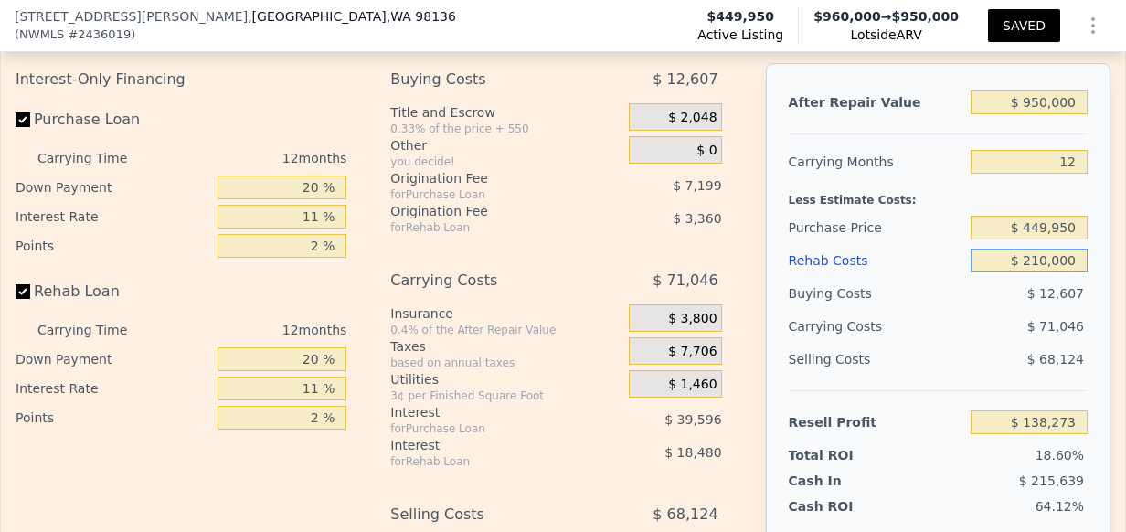
click at [1051, 249] on input "$ 210,000" at bounding box center [1029, 261] width 117 height 24
click at [1053, 249] on input "$ 210,000" at bounding box center [1029, 261] width 117 height 24
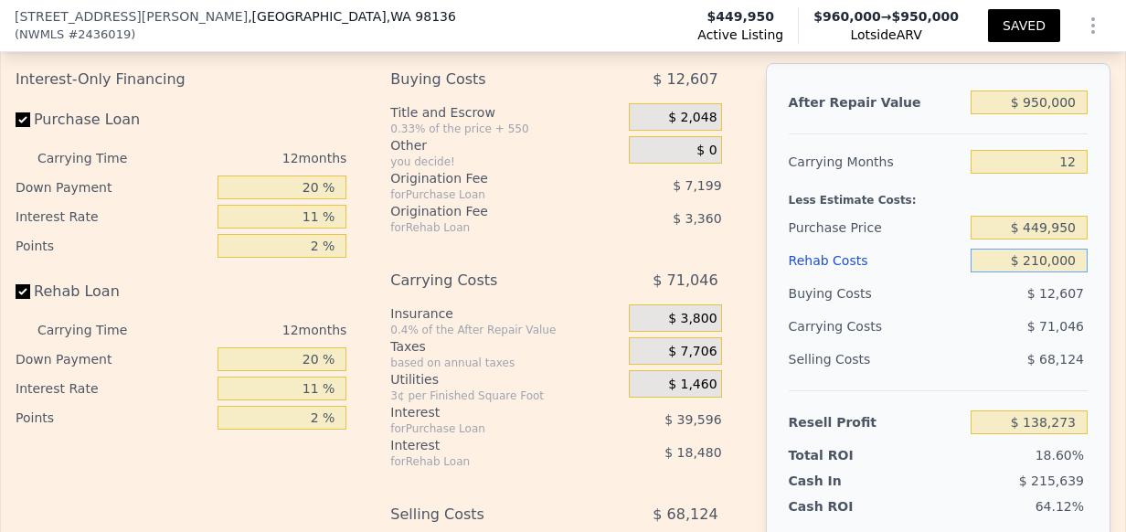
click at [1053, 249] on input "$ 210,000" at bounding box center [1029, 261] width 117 height 24
type input "$ 2"
type input "$ 370,111"
type input "$ 250"
type input "$ 369,835"
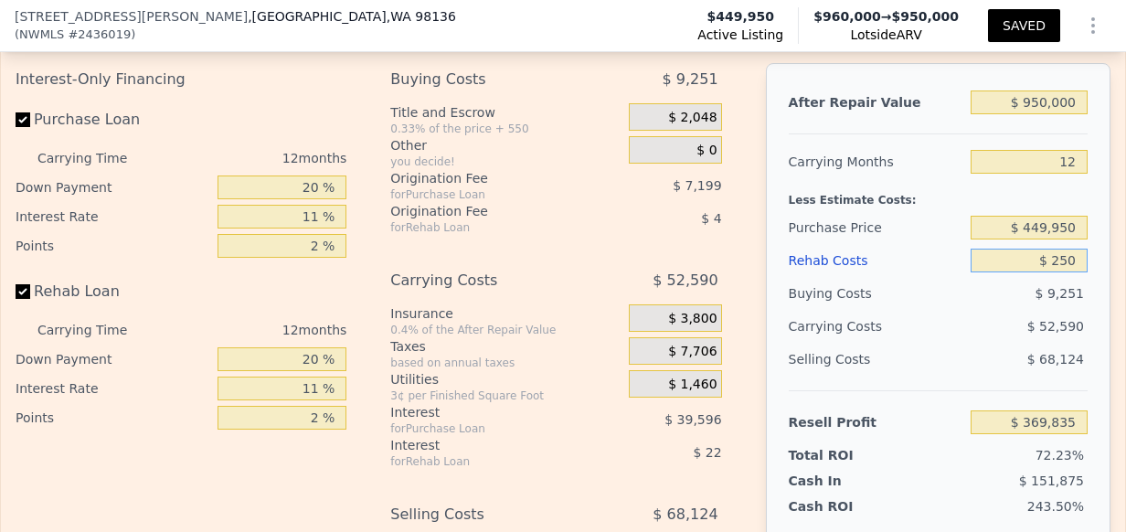
type input "$ 2,500"
type input "$ 367,357"
type input "$ 25,000"
type input "$ 342,517"
type input "$ 250,000"
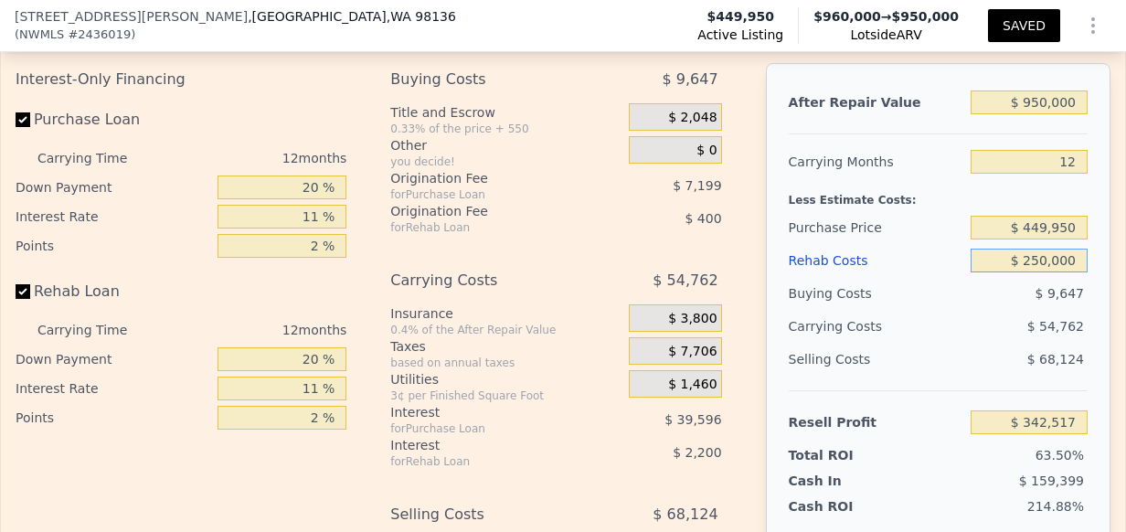
type input "$ 94,117"
type input "$ 250,000"
click at [1027, 216] on input "$ 449,950" at bounding box center [1029, 228] width 117 height 24
click at [1028, 216] on input "$ 449,950" at bounding box center [1029, 228] width 117 height 24
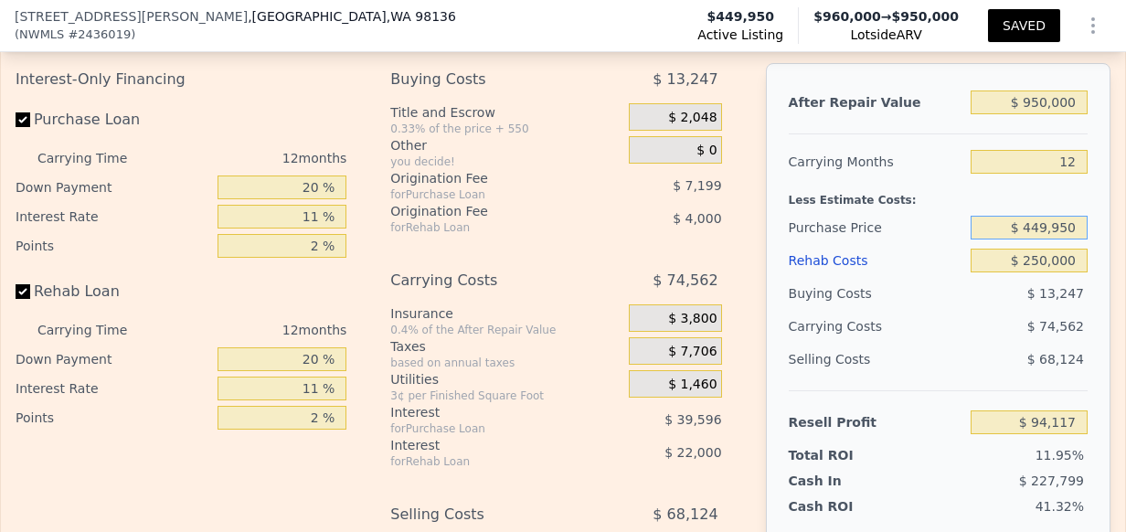
click at [1028, 216] on input "$ 449,950" at bounding box center [1029, 228] width 117 height 24
type input "$ 525,000"
click at [944, 277] on div "Buying Costs" at bounding box center [877, 293] width 176 height 33
type input "$ 11,016"
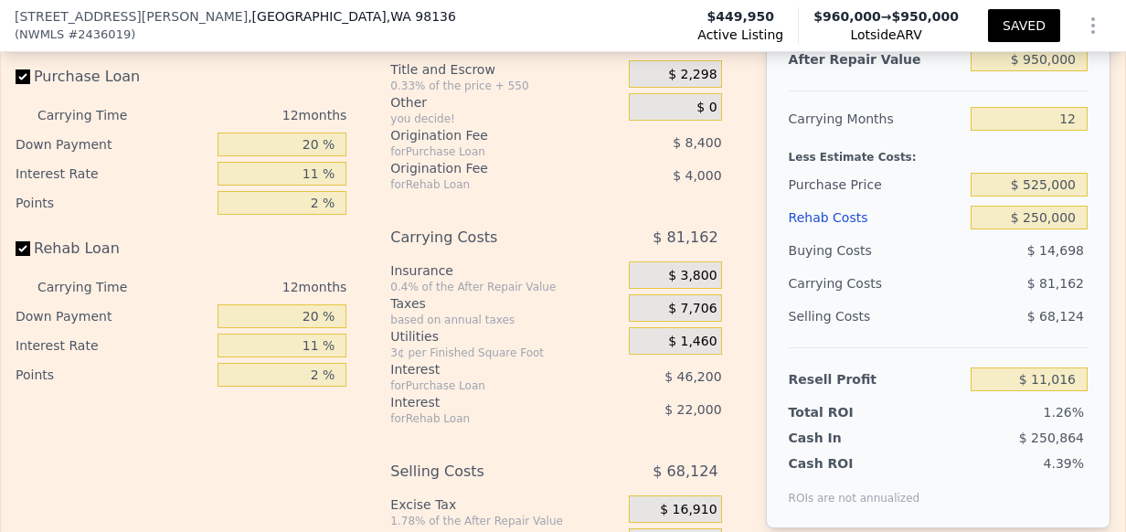
scroll to position [3582, 0]
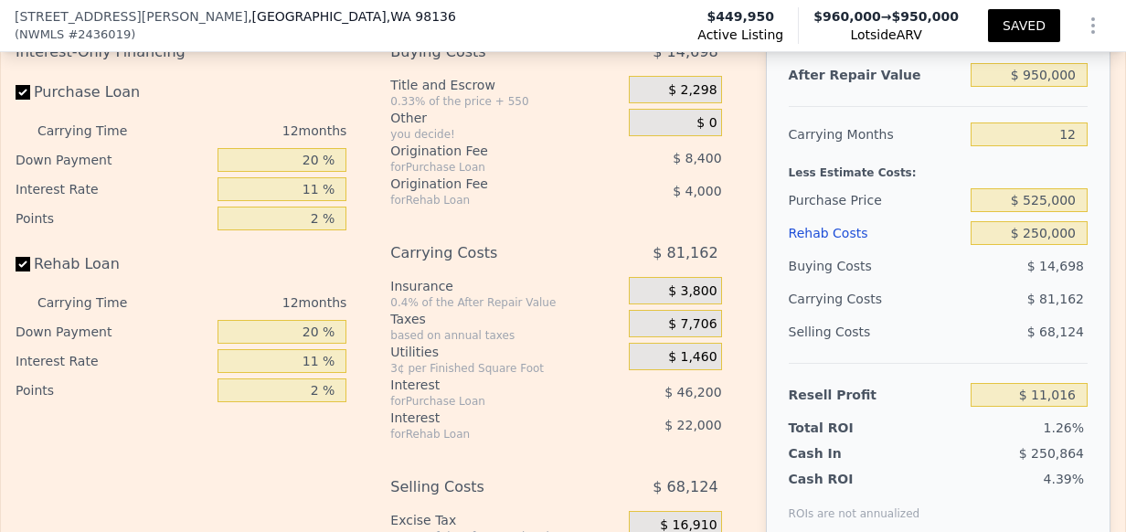
type input "$ 1,041,500"
type input "7"
type input "$ 0"
type input "$ 476,793"
checkbox input "true"
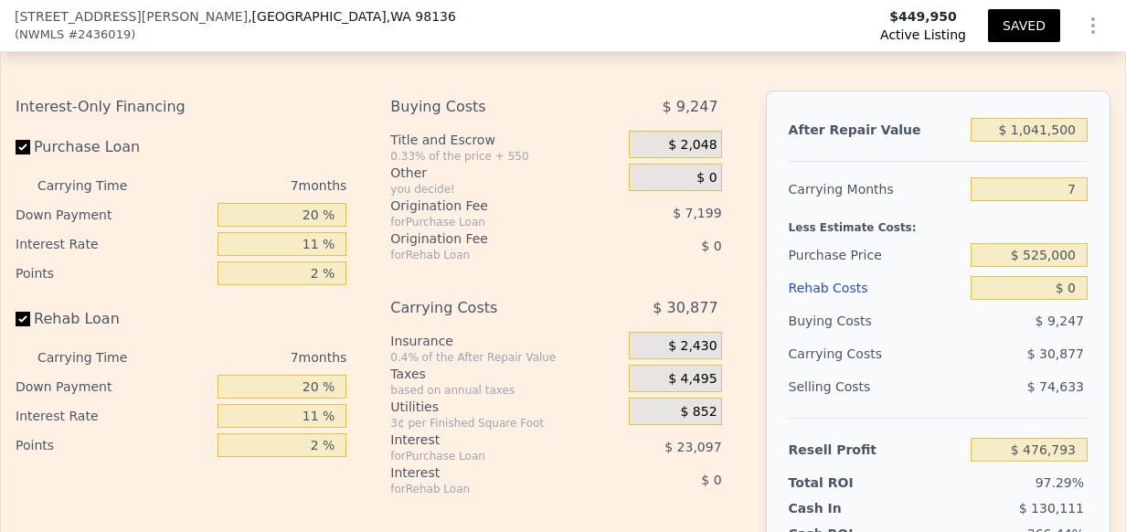
scroll to position [3542, 0]
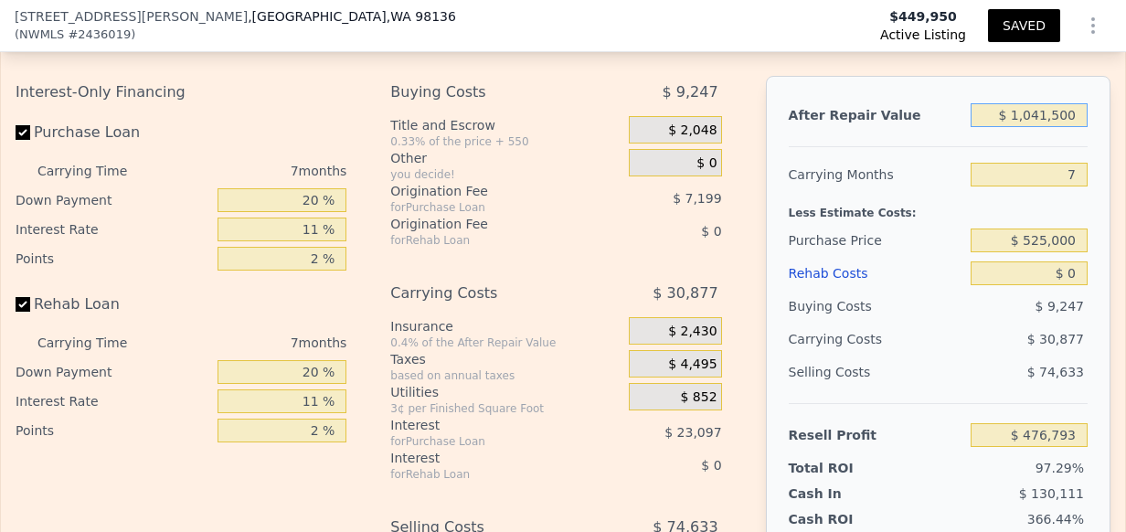
click at [1045, 103] on input "$ 1,041,500" at bounding box center [1029, 115] width 117 height 24
type input "$ 9"
type input "-$ 488,185"
type input "$ 95"
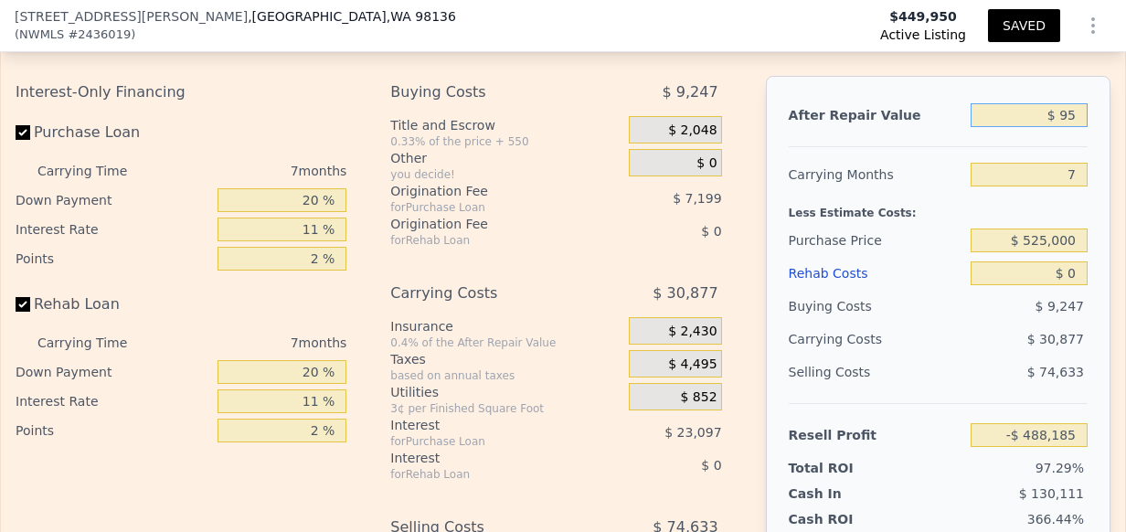
type input "-$ 488,105"
type input "$ 950"
type input "-$ 487,314"
type input "$ 9,500"
type input "-$ 479,393"
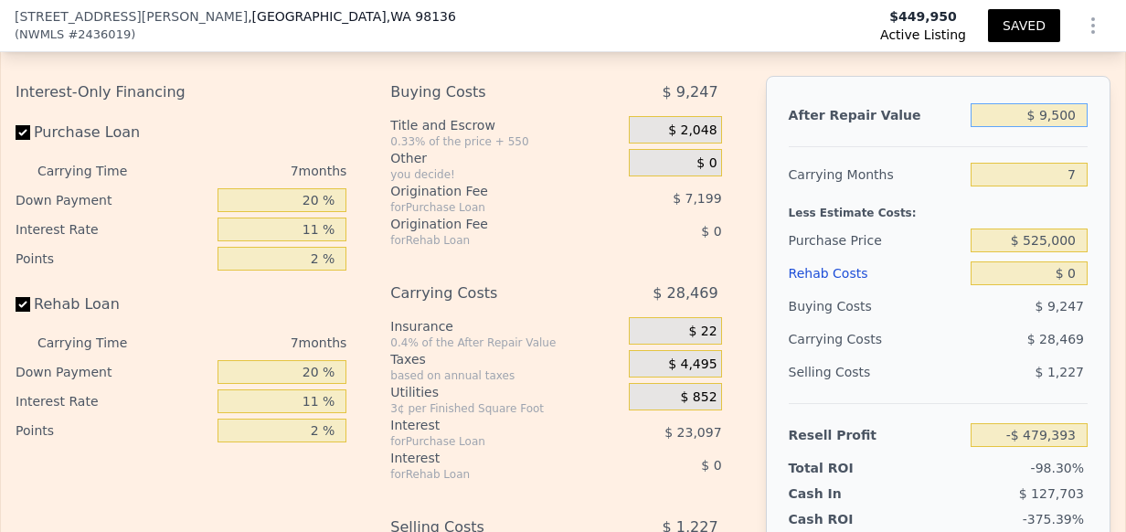
type input "$ 95,000"
type input "-$ 400,173"
type input "$ 950,000"
type input "$ 392,015"
type input "$ 9,500,000"
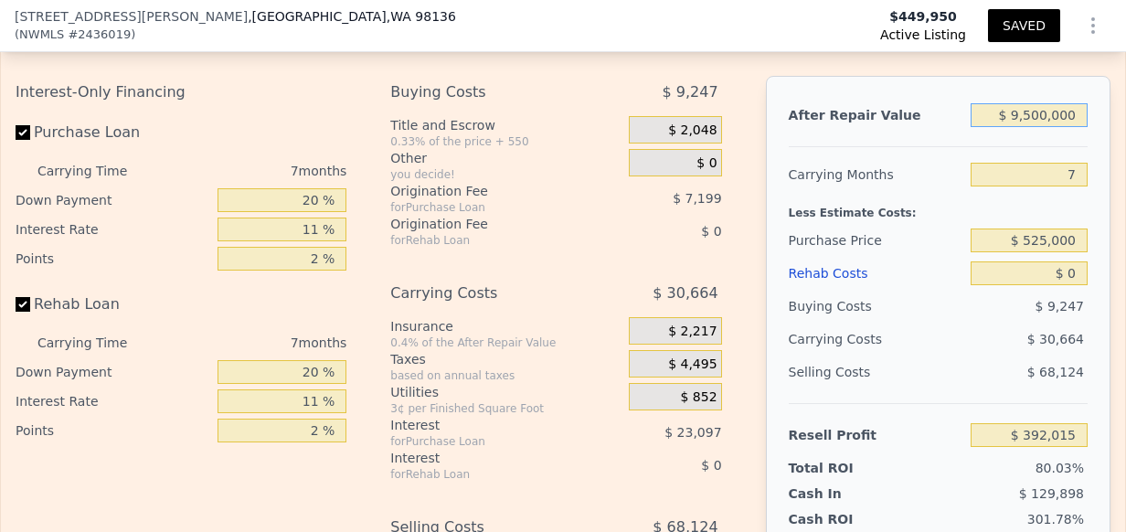
type input "$ 8,313,904"
type input "$ 950,000"
type input "$ 392,015"
type input "$ 950,000"
click at [1072, 163] on input "7" at bounding box center [1029, 175] width 117 height 24
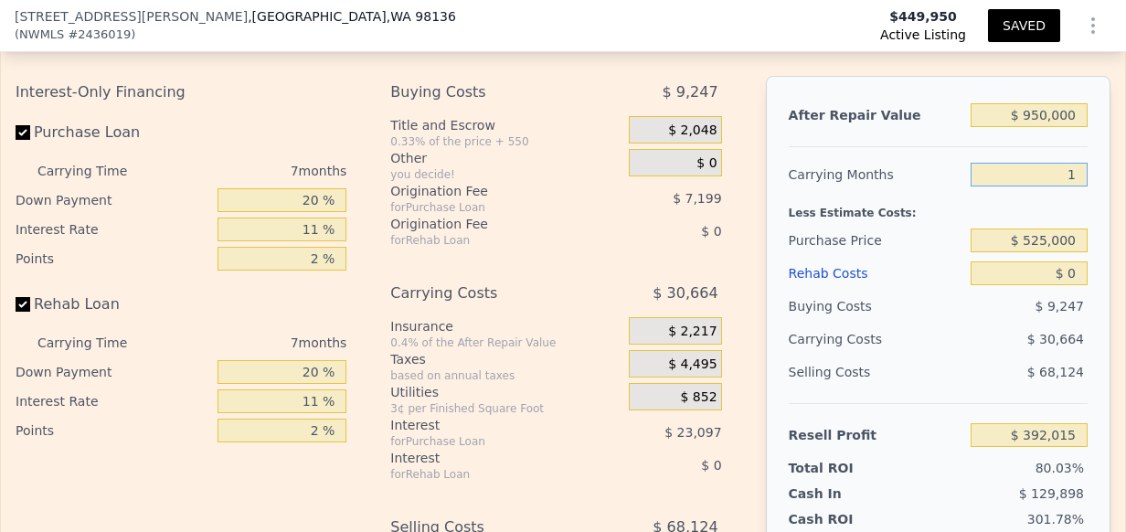
type input "12"
type input "$ 370,113"
type input "12"
click at [314, 218] on input "11 %" at bounding box center [283, 230] width 130 height 24
type input "1 %"
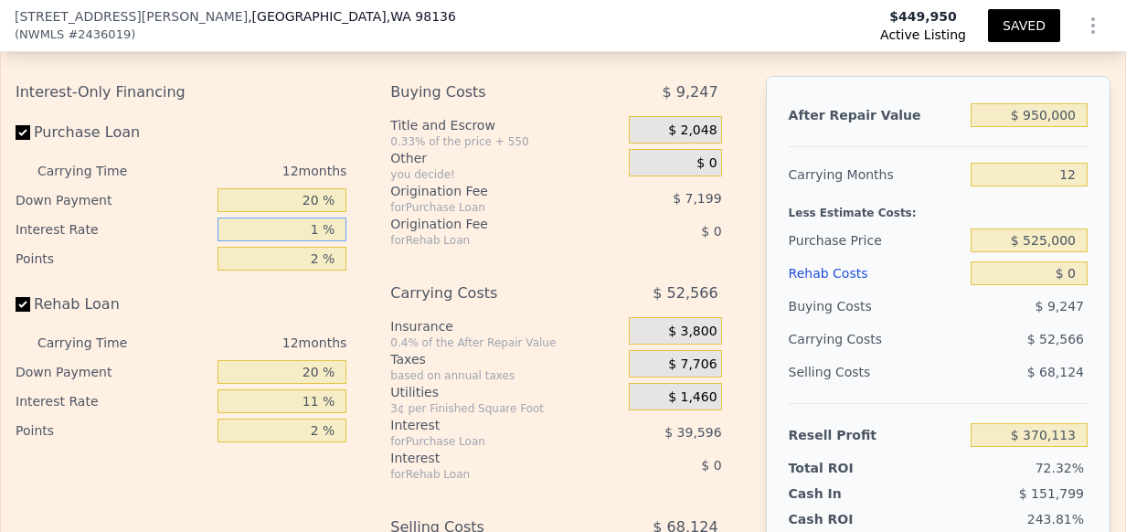
type input "$ 406,113"
type input "10 %"
type input "$ 373,713"
type input "10.5 %"
type input "$ 371,913"
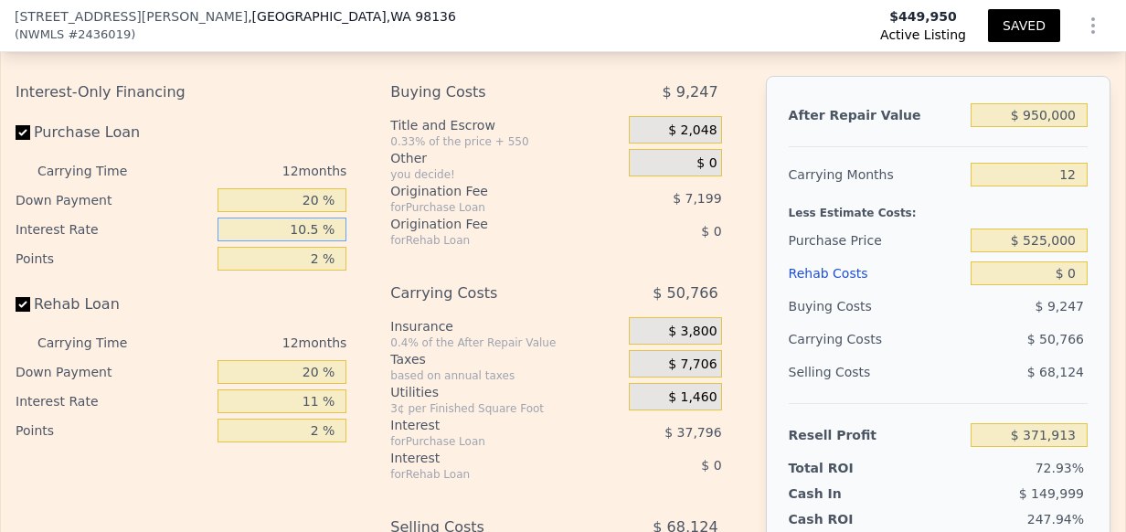
type input "10.5 %"
click at [319, 390] on input "11 %" at bounding box center [283, 402] width 130 height 24
type input "1 %"
type input "10 %"
click at [314, 419] on input "2 %" at bounding box center [283, 431] width 130 height 24
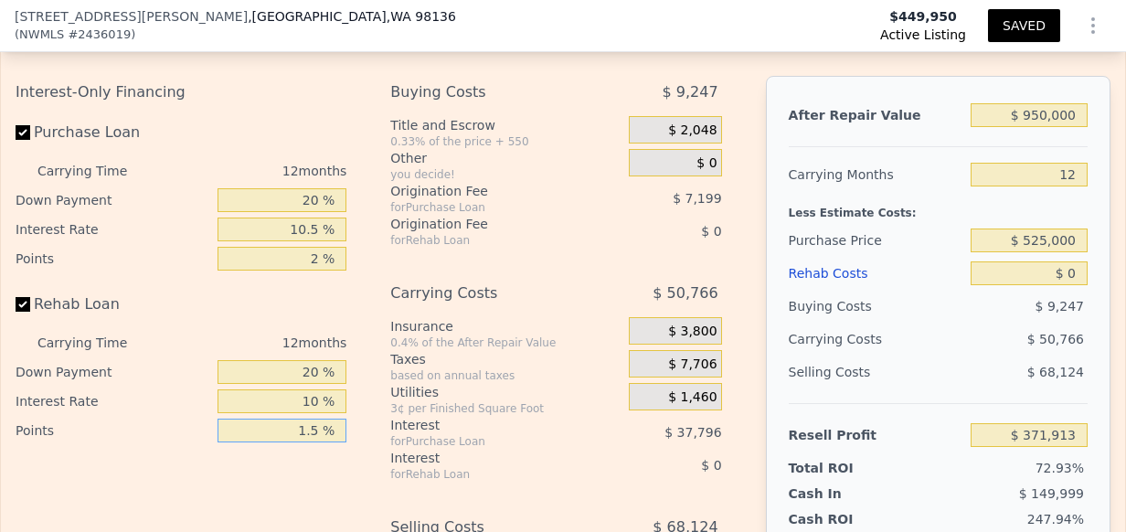
type input "1.5 %"
click at [318, 360] on input "20 %" at bounding box center [283, 372] width 130 height 24
type input "2 %"
type input "15 %"
click at [317, 188] on input "20 %" at bounding box center [283, 200] width 130 height 24
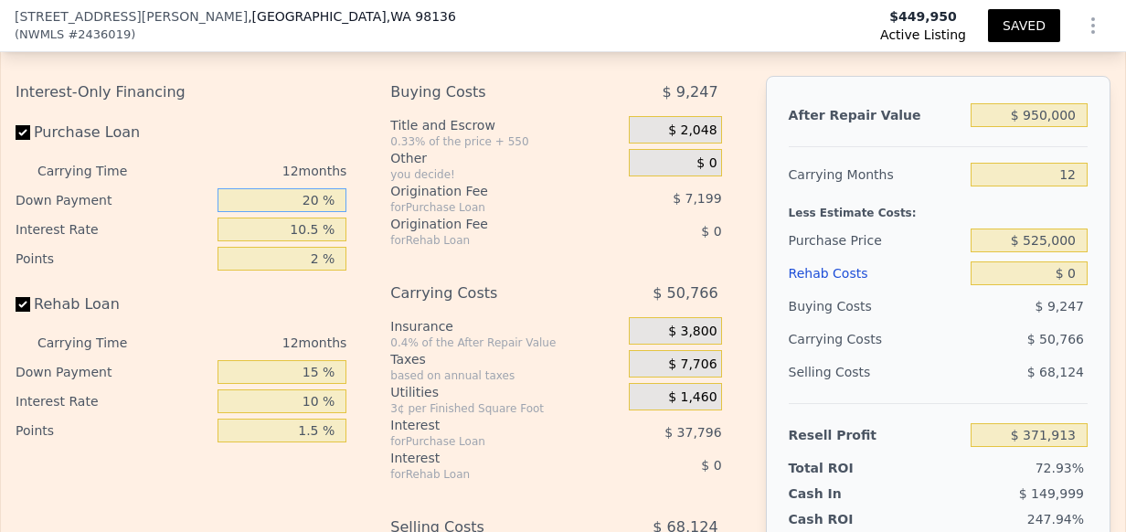
type input "2 %"
type input "$ 361,797"
type input "1 %"
type input "$ 361,227"
type input "15 %"
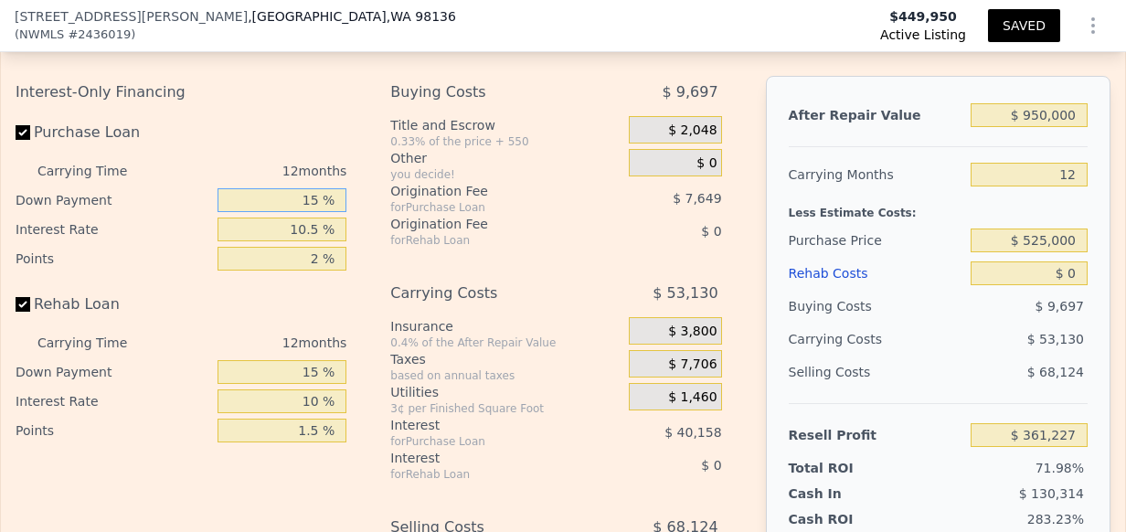
type input "$ 369,099"
type input "15 %"
click at [318, 218] on input "10.5 %" at bounding box center [283, 230] width 130 height 24
type input "10. %"
type input "$ 371,019"
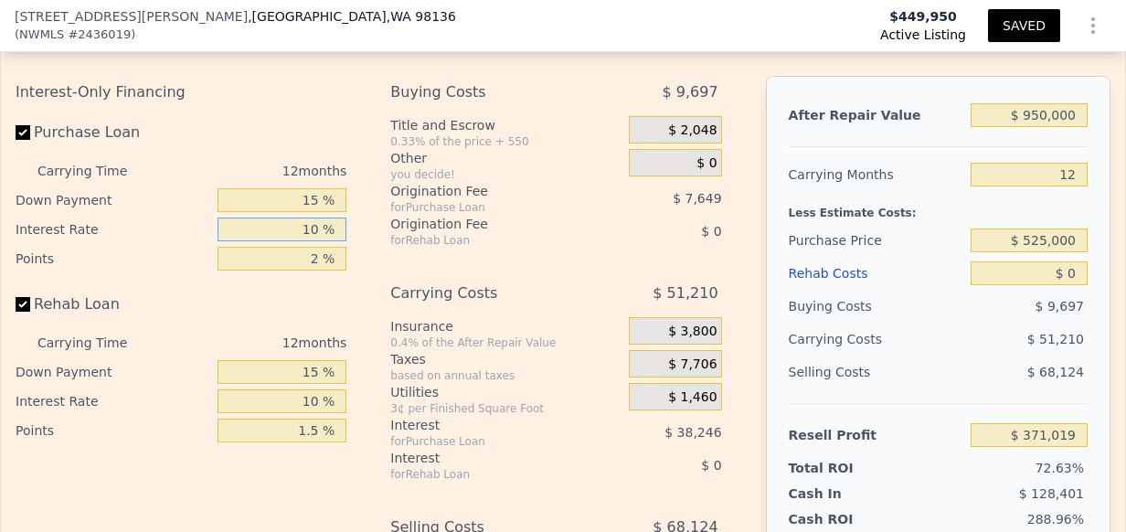
type input "10 %"
click at [315, 247] on input "2 %" at bounding box center [283, 259] width 130 height 24
type input "1 %"
type input "$ 374,843"
type input "1.5 %"
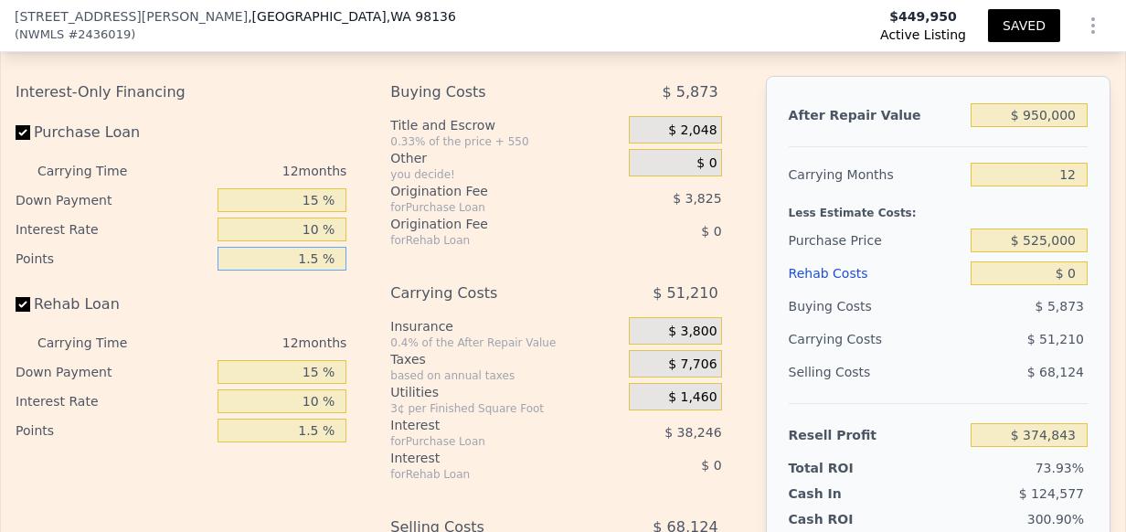
type input "$ 372,931"
type input "1.5 %"
click at [385, 231] on div "Interest-Only Financing Purchase Loan Carrying Time 12 months Down Payment 15 %…" at bounding box center [563, 379] width 1095 height 607
click at [1047, 261] on input "$ 0" at bounding box center [1029, 273] width 117 height 24
type input "$ 20"
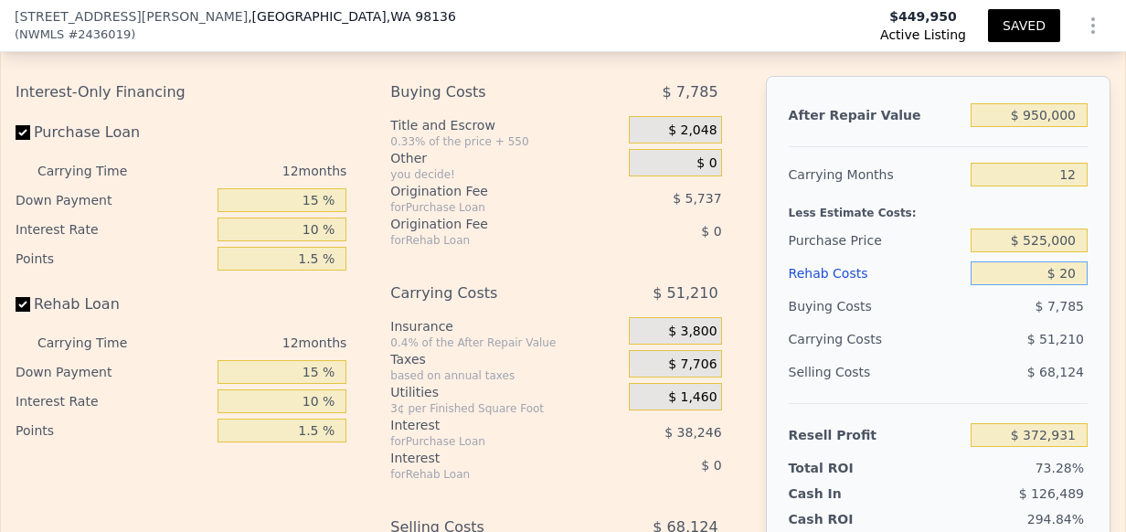
type input "$ 372,911"
type input "$ 250"
type input "$ 372,654"
type input "$ 2,500"
type input "$ 370,183"
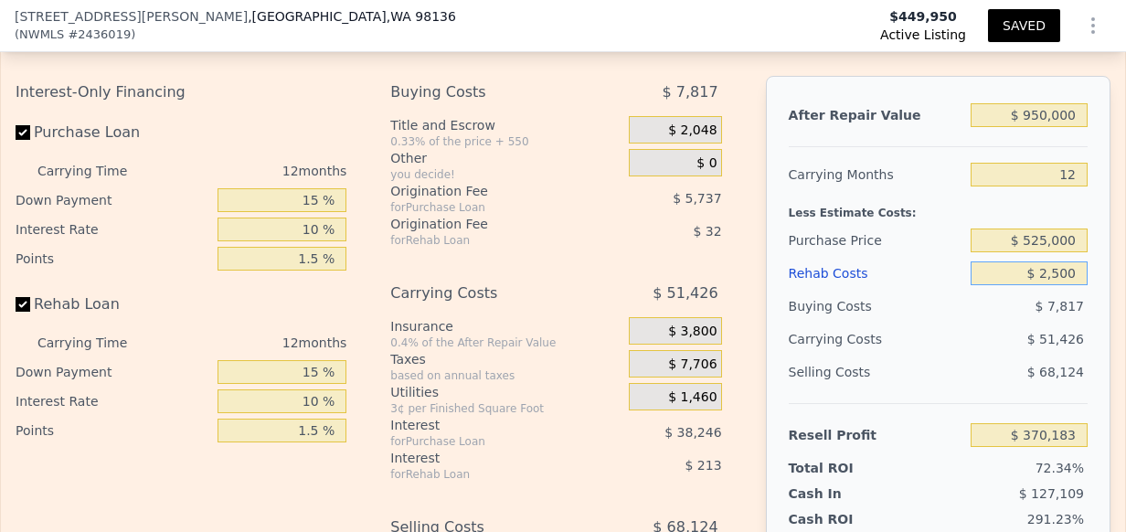
type input "$ 25,000"
type input "$ 345,488"
type input "$ 250,000"
type input "$ 98,491"
type input "$ 2,500,000"
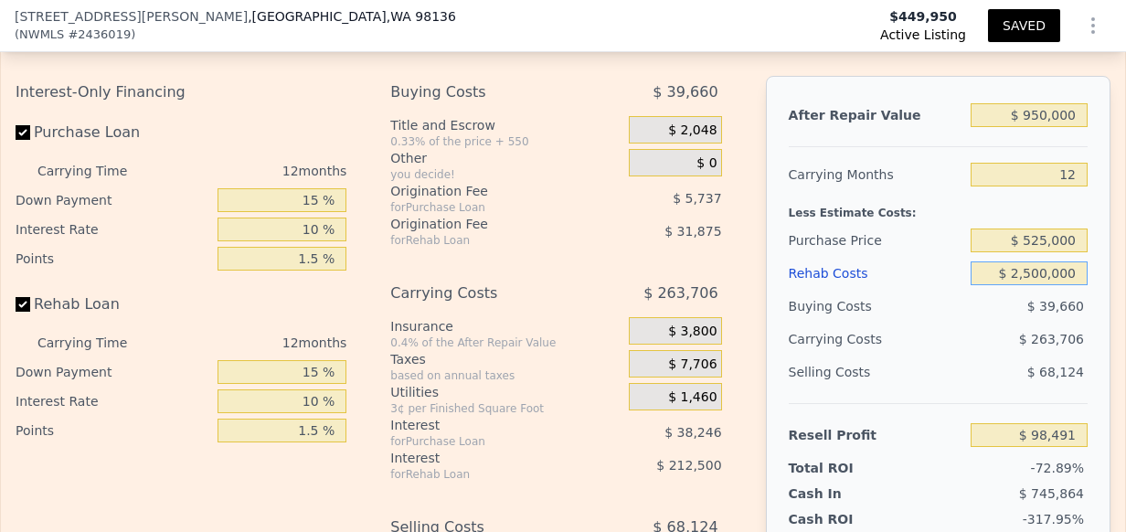
type input "-$ 2,371,440"
type input "$ 250,000"
type input "$ 98,491"
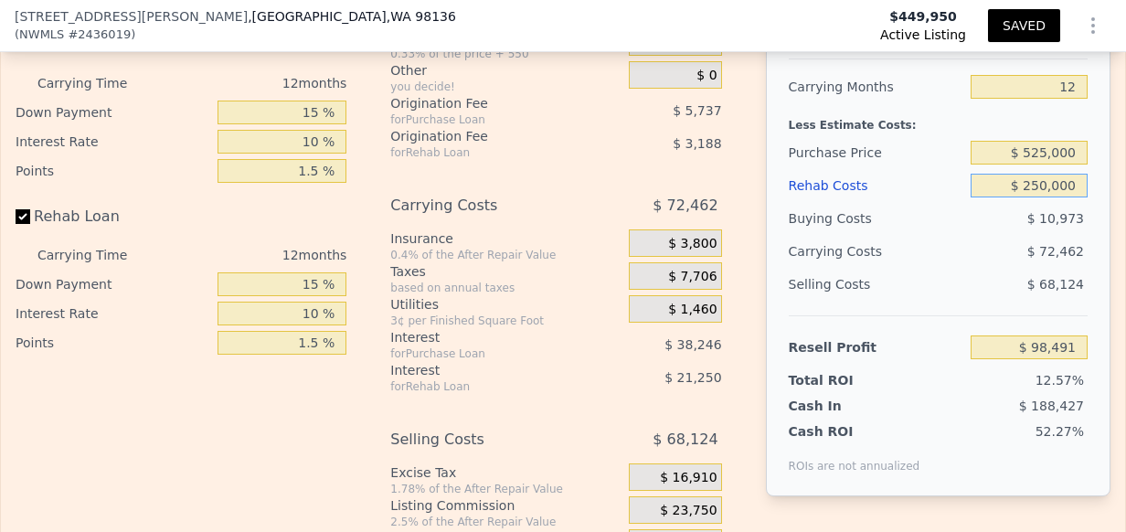
scroll to position [3736, 0]
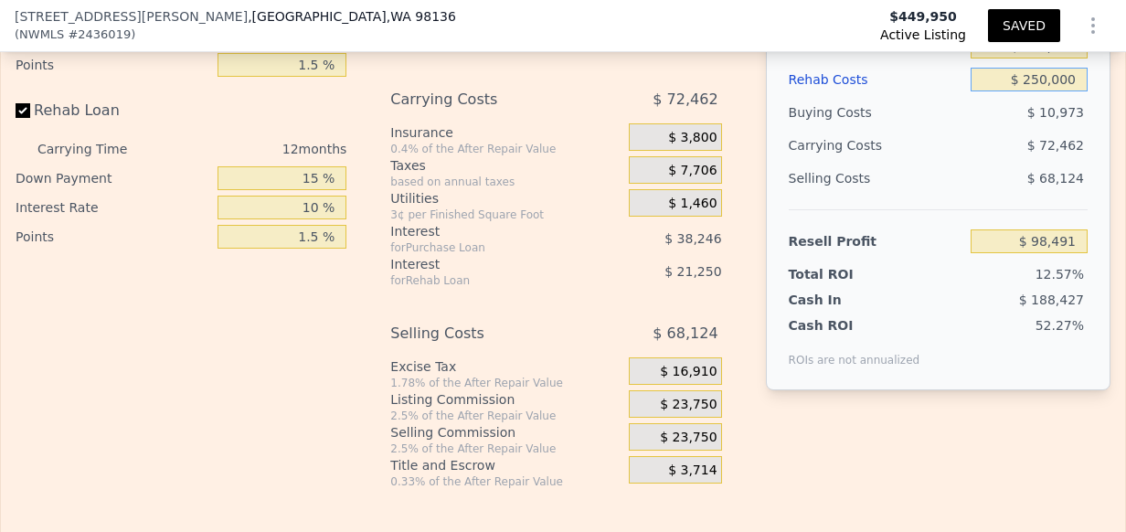
type input "$ 250,000"
click at [673, 430] on span "$ 23,750" at bounding box center [688, 438] width 57 height 16
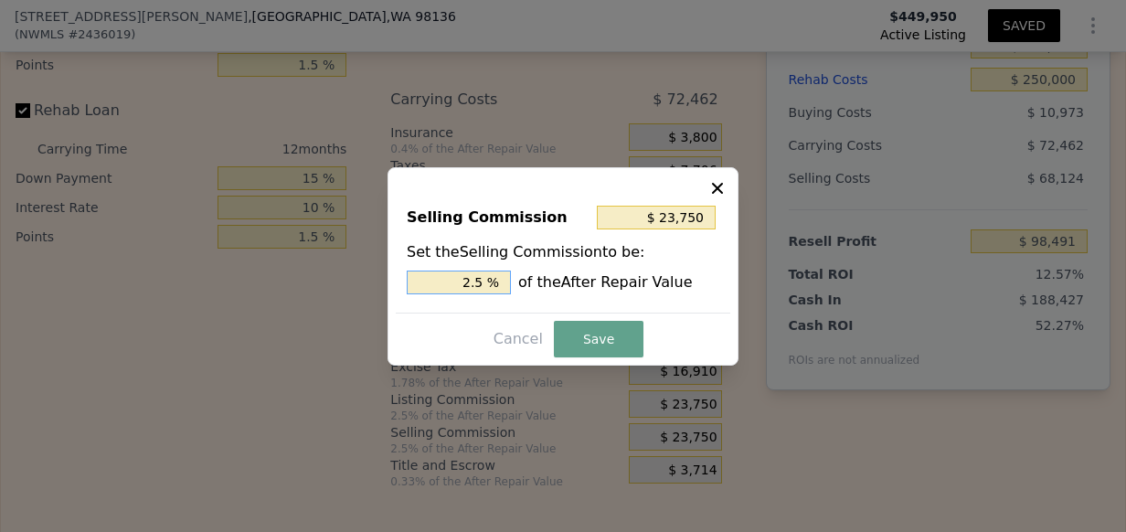
click at [466, 277] on input "2.5 %" at bounding box center [459, 283] width 104 height 24
click at [475, 279] on input "2.5 %" at bounding box center [459, 283] width 104 height 24
type input "$ 4,750"
type input ".5 %"
type input "$ 14,250"
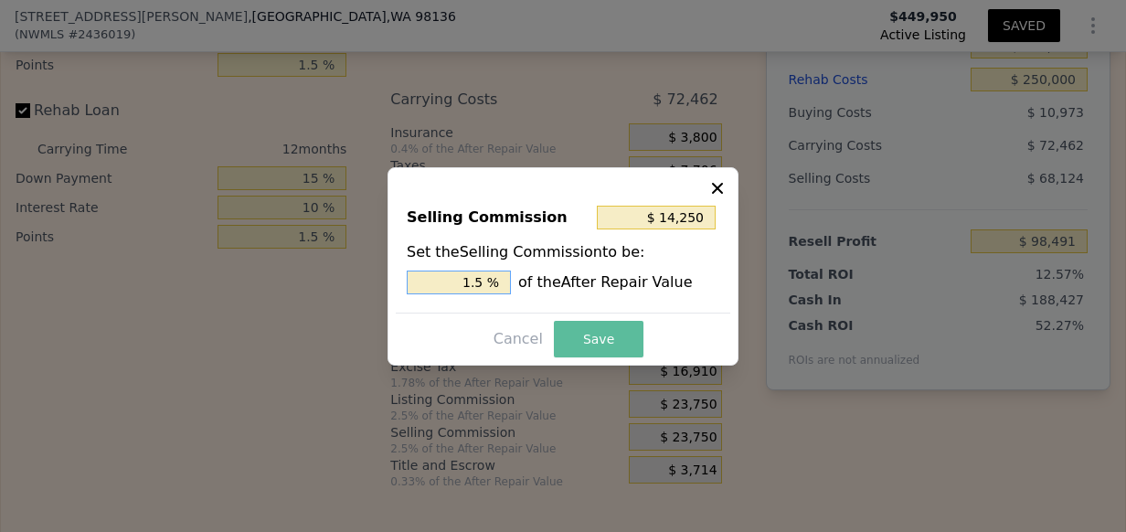
type input "1.5 %"
click at [603, 335] on button "Save" at bounding box center [599, 339] width 90 height 37
type input "$ 107,991"
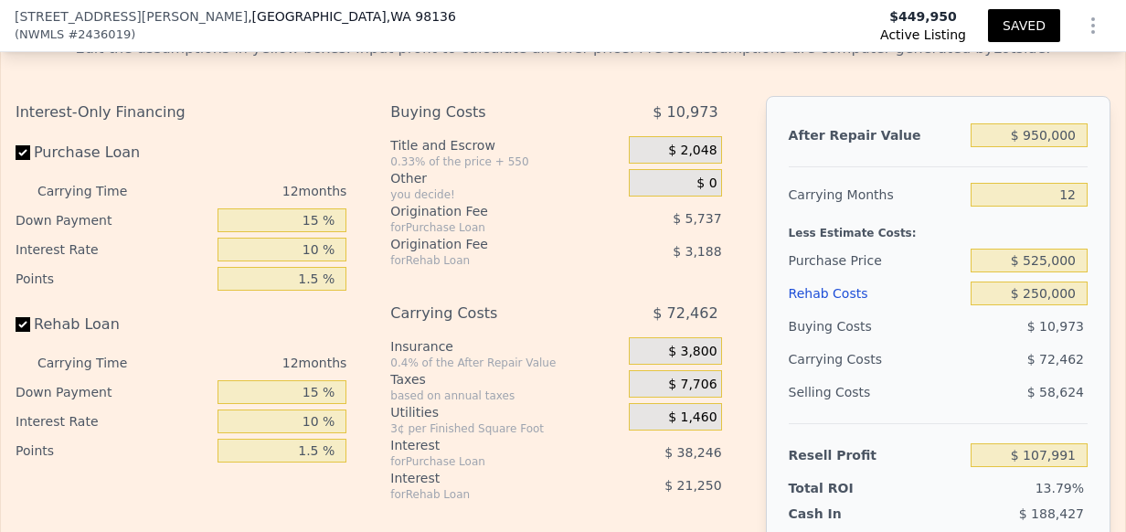
scroll to position [3538, 0]
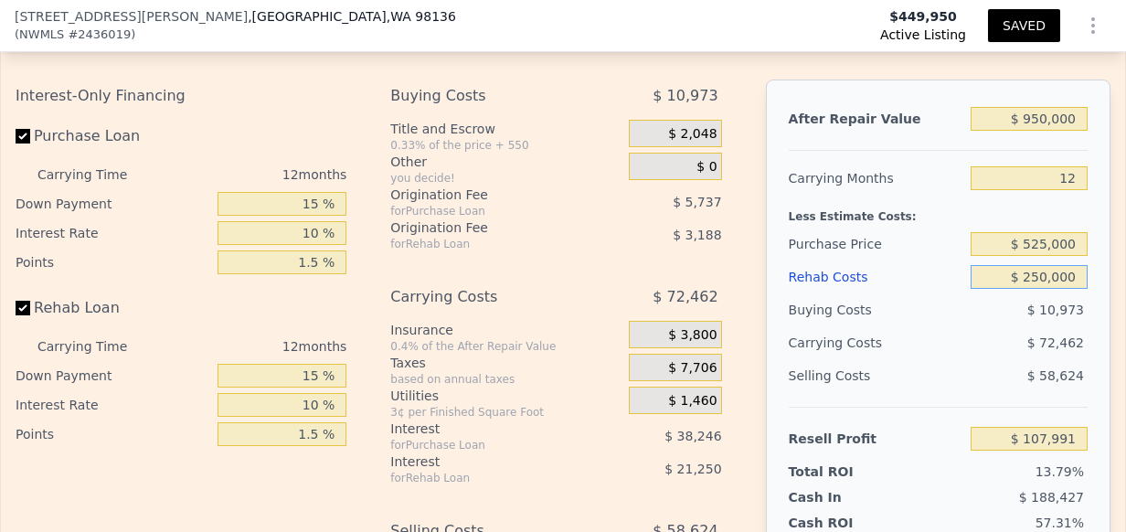
click at [1052, 265] on input "$ 250,000" at bounding box center [1029, 277] width 117 height 24
click at [1080, 82] on div "After Repair Value $ 950,000 Carrying Months 12 Less Estimate Costs: Purchase P…" at bounding box center [938, 334] width 345 height 508
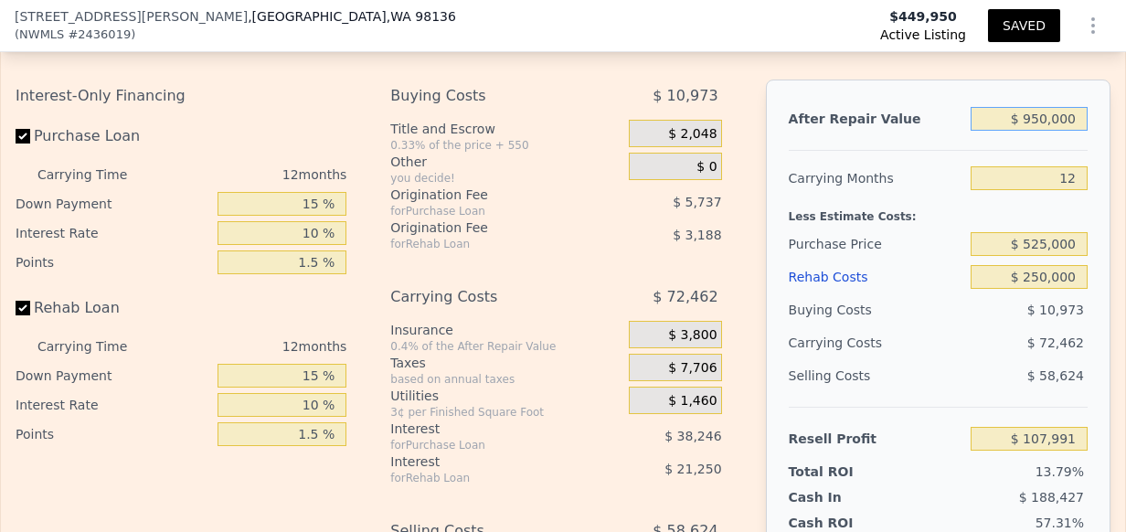
click at [1015, 107] on input "$ 950,000" at bounding box center [1029, 119] width 117 height 24
type input "$ 95,000"
type input "-$ 691,322"
type input "$ 950,000"
type input "$ 107,991"
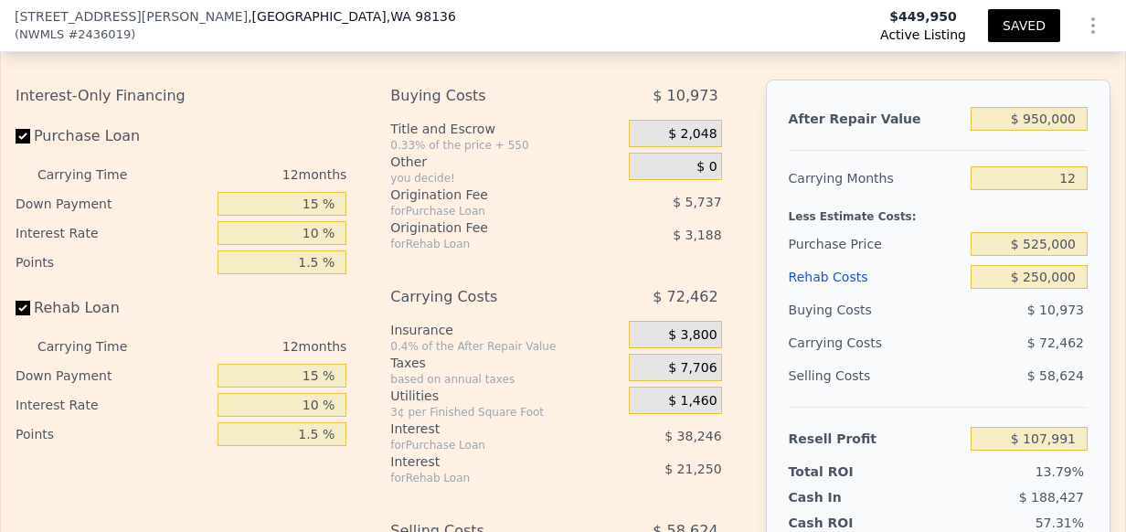
click at [934, 233] on div "Purchase Price" at bounding box center [877, 244] width 176 height 33
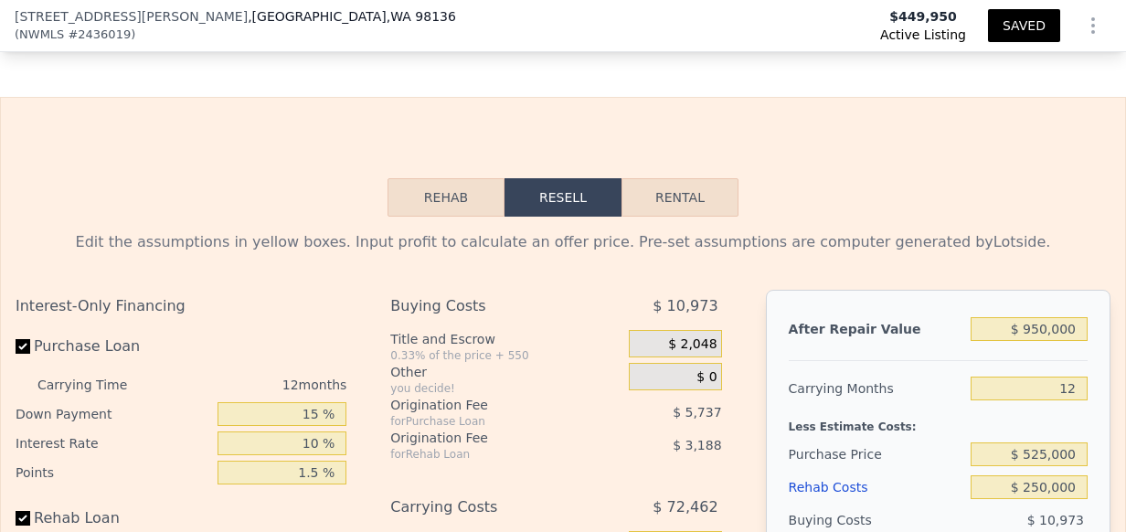
scroll to position [3512, 0]
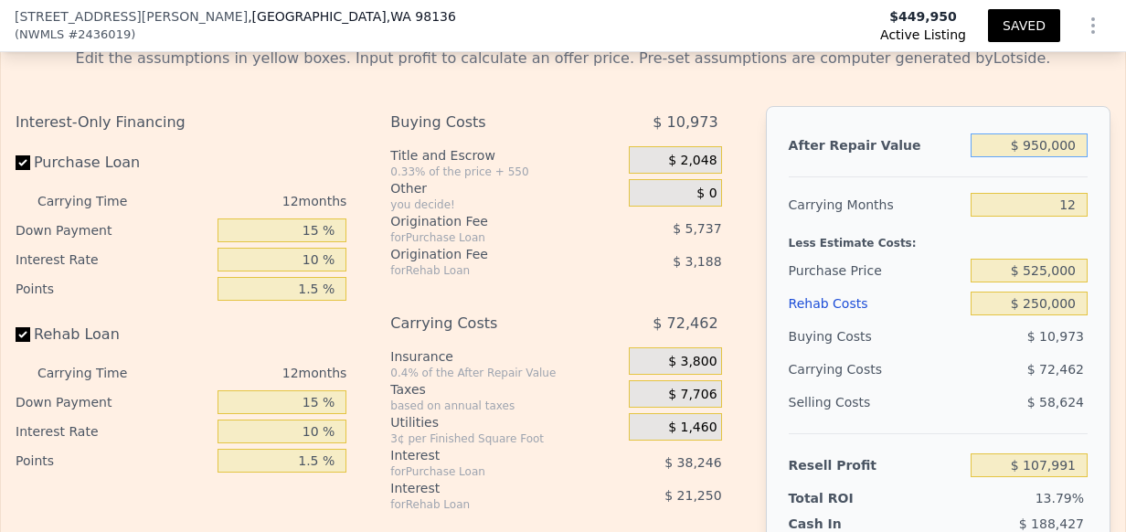
click at [1075, 133] on input "$ 950,000" at bounding box center [1029, 145] width 117 height 24
click at [1078, 146] on div "After Repair Value $ 950,000 Carrying Months 12 Less Estimate Costs: Purchase P…" at bounding box center [938, 360] width 345 height 508
click at [1072, 193] on input "12" at bounding box center [1029, 205] width 117 height 24
click at [1071, 193] on input "12" at bounding box center [1029, 205] width 117 height 24
type input "1"
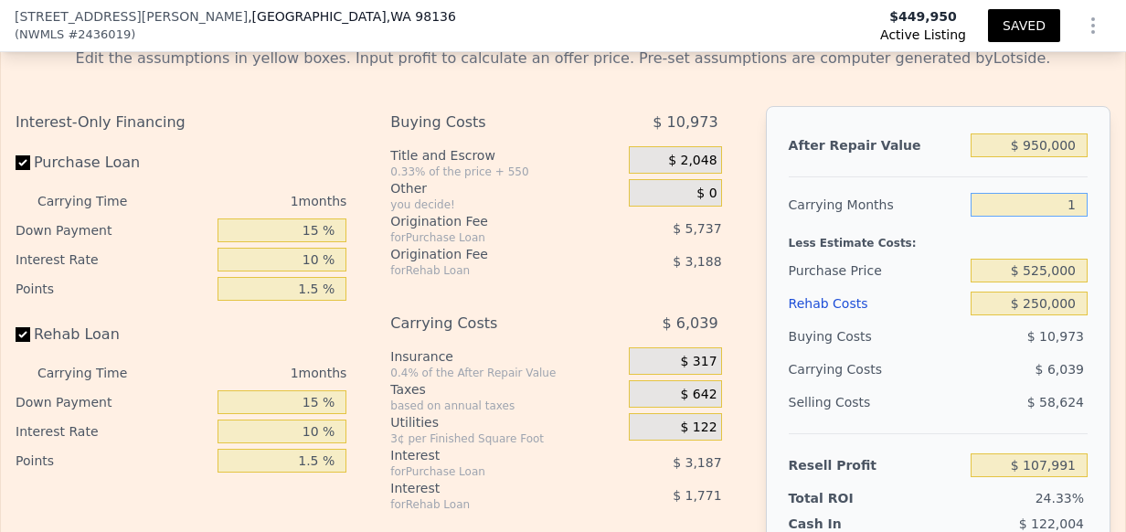
type input "$ 174,414"
type input "13"
type input "$ 101,952"
type input "1"
type input "$ 174,414"
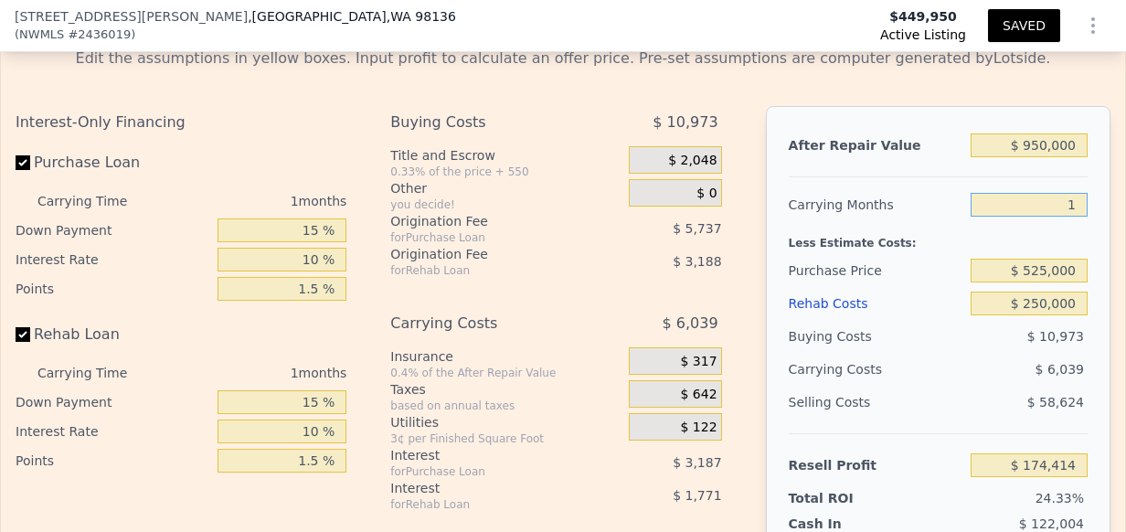
type input "12"
type input "$ 107,991"
click at [977, 292] on input "$ 250,000" at bounding box center [1029, 304] width 117 height 24
click at [891, 320] on div "Buying Costs" at bounding box center [877, 336] width 176 height 33
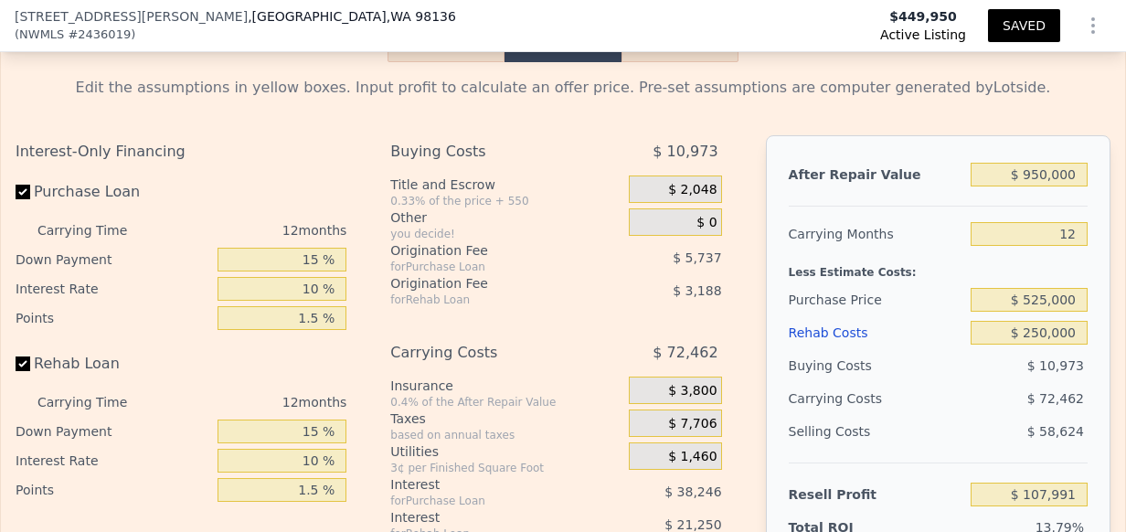
scroll to position [3498, 0]
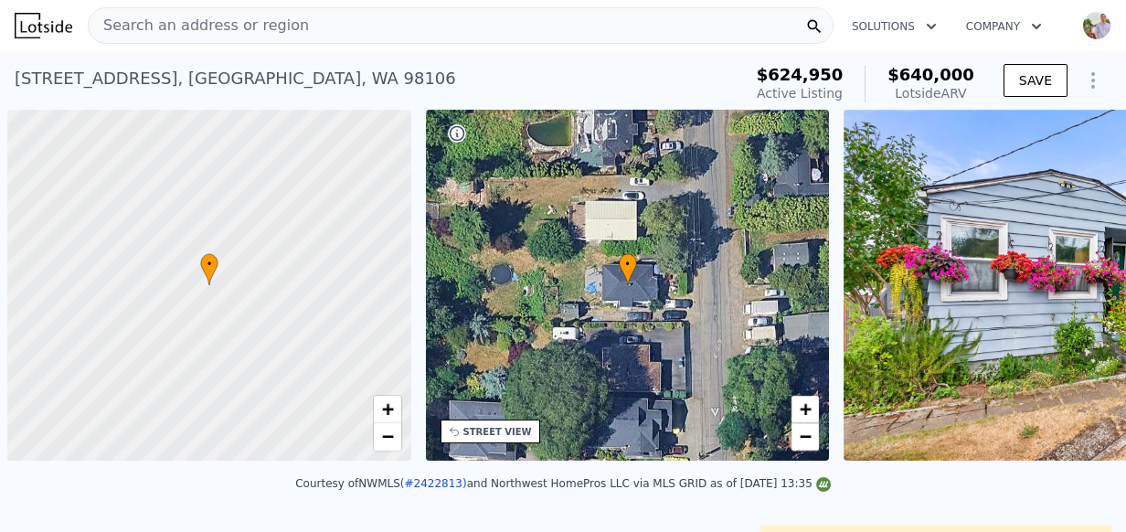
scroll to position [0, 7]
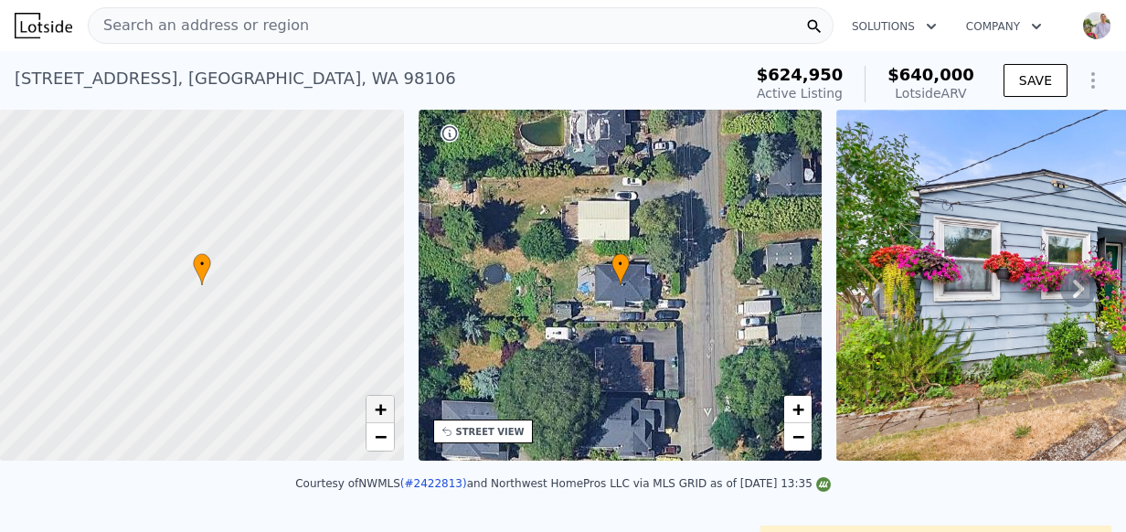
click at [382, 415] on span "+" at bounding box center [380, 409] width 12 height 23
click at [381, 414] on span "+" at bounding box center [380, 409] width 12 height 23
click at [380, 414] on span "+" at bounding box center [380, 409] width 12 height 23
click at [379, 412] on span "+" at bounding box center [380, 409] width 12 height 23
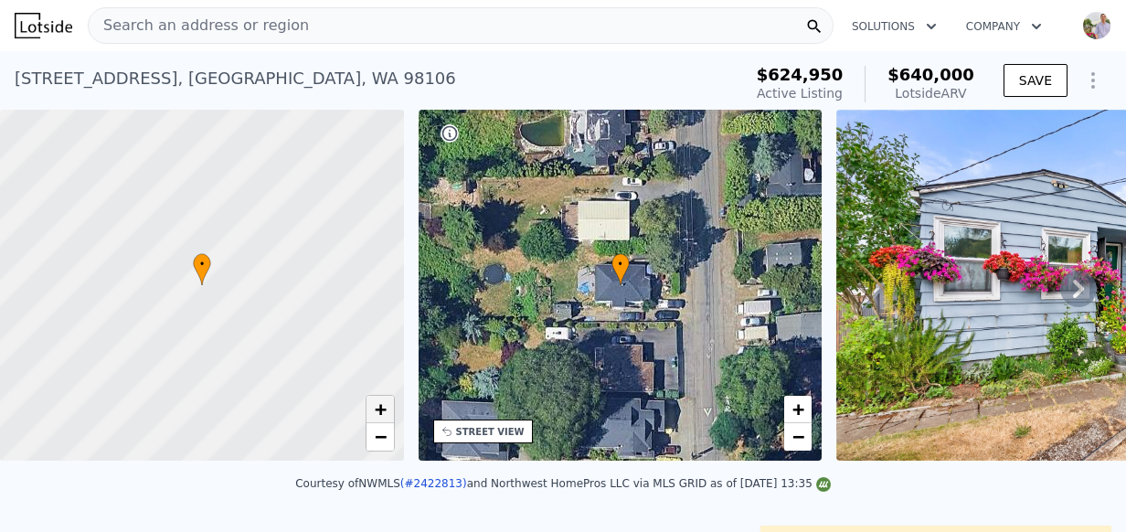
click at [379, 412] on span "+" at bounding box center [380, 409] width 12 height 23
drag, startPoint x: 294, startPoint y: 358, endPoint x: 270, endPoint y: 366, distance: 26.0
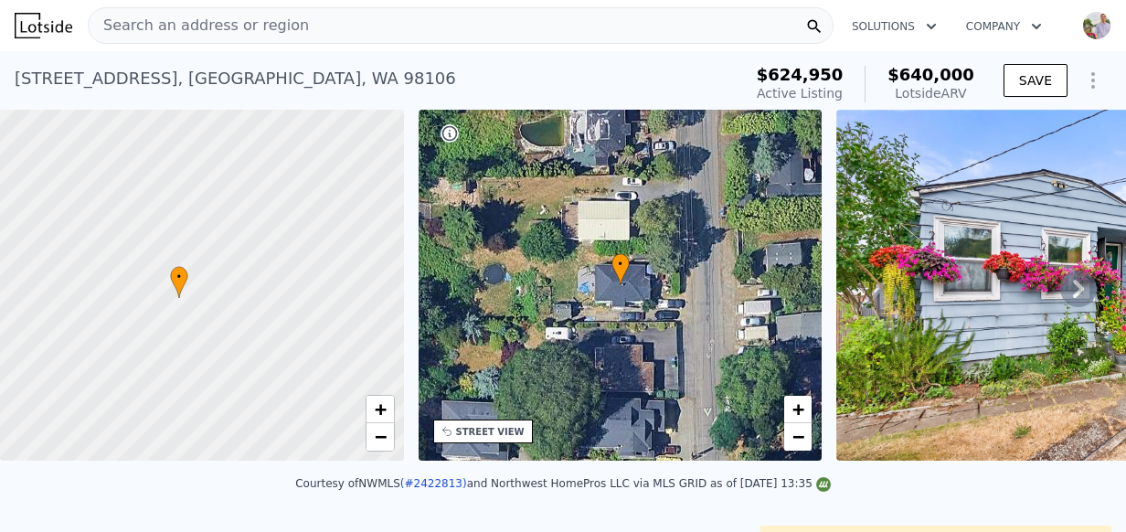
click at [271, 364] on div at bounding box center [202, 286] width 485 height 422
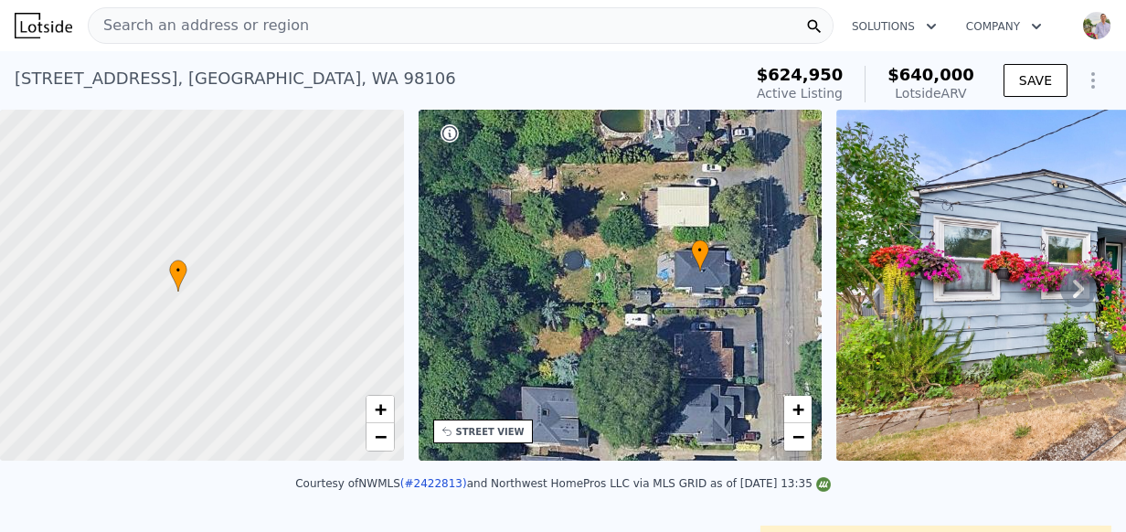
drag, startPoint x: 505, startPoint y: 350, endPoint x: 558, endPoint y: 340, distance: 54.0
click at [558, 340] on div "• + −" at bounding box center [621, 285] width 404 height 351
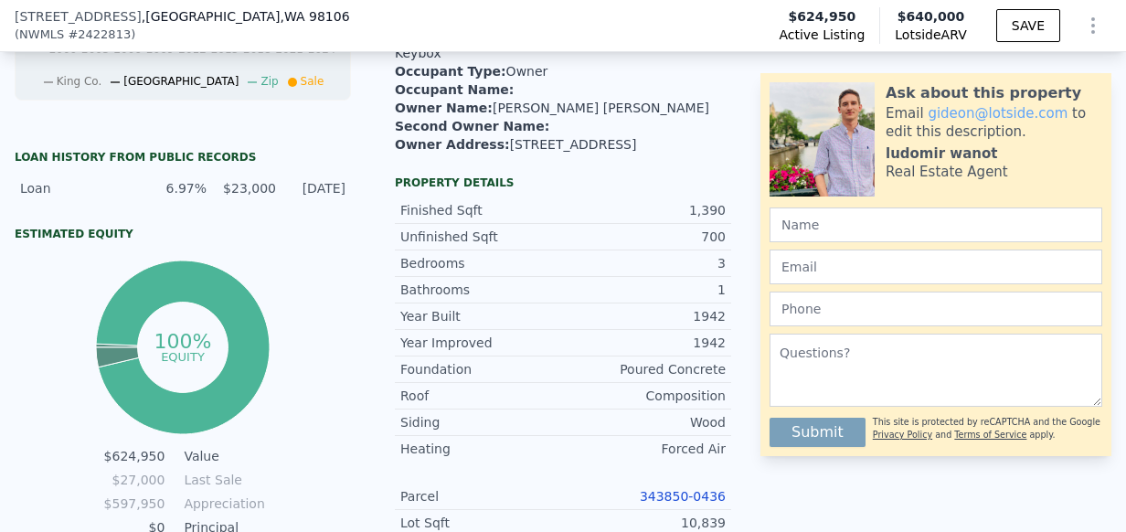
scroll to position [909, 0]
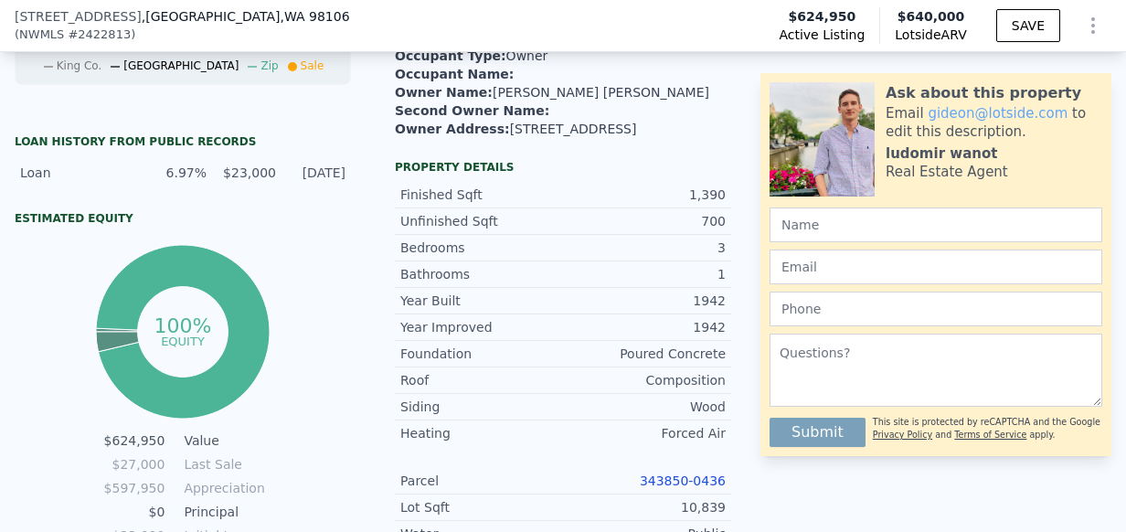
click at [681, 474] on link "343850-0436" at bounding box center [683, 481] width 86 height 15
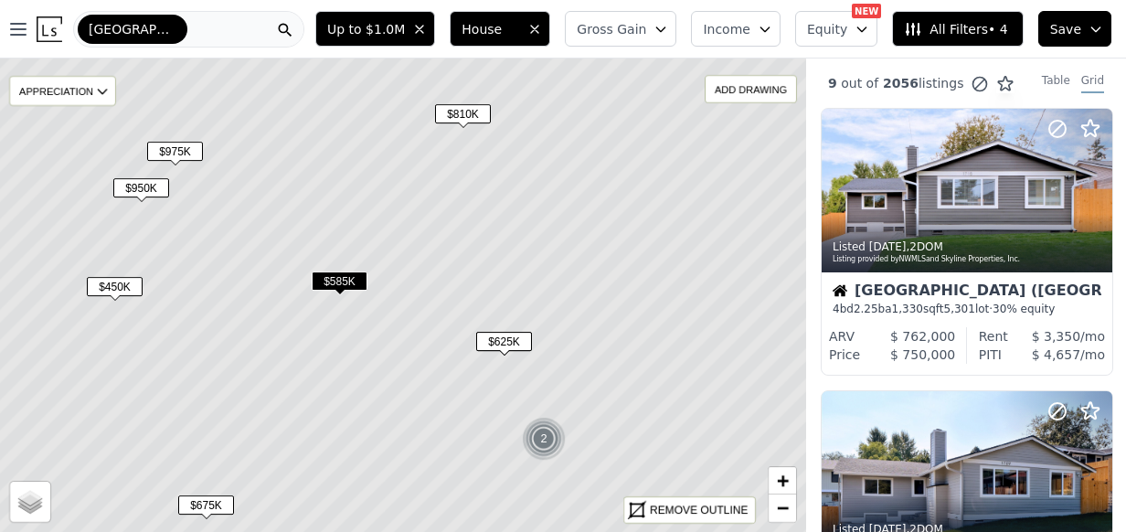
scroll to position [1329, 0]
